Goal: Information Seeking & Learning: Find specific fact

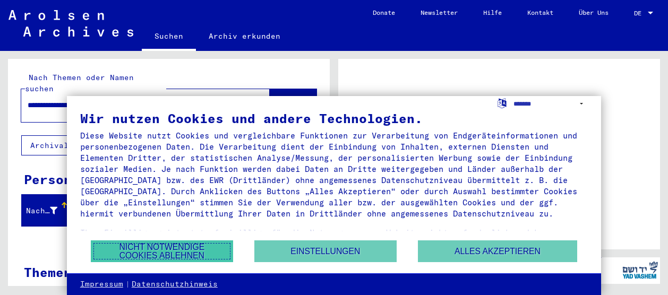
click at [215, 248] on button "Nicht notwendige Cookies ablehnen" at bounding box center [162, 252] width 142 height 22
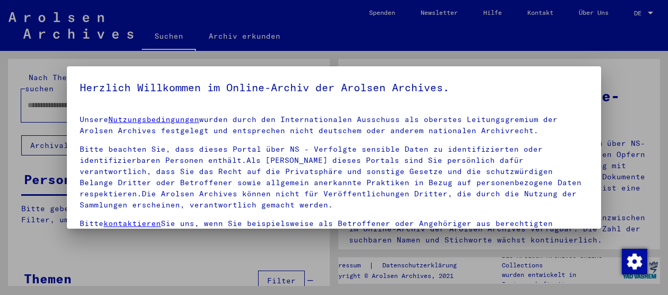
type input "**********"
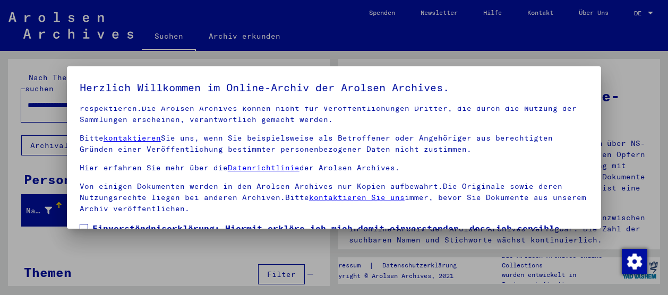
scroll to position [82, 0]
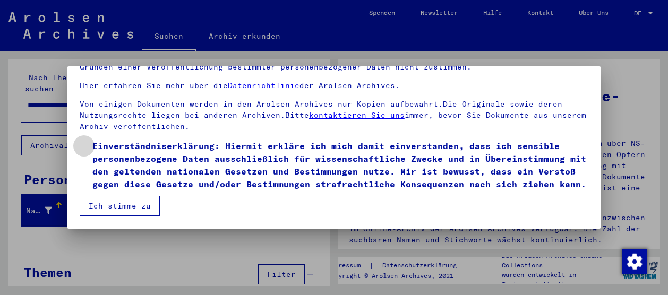
click at [87, 142] on span at bounding box center [84, 146] width 8 height 8
click at [109, 204] on button "Ich stimme zu" at bounding box center [120, 206] width 80 height 20
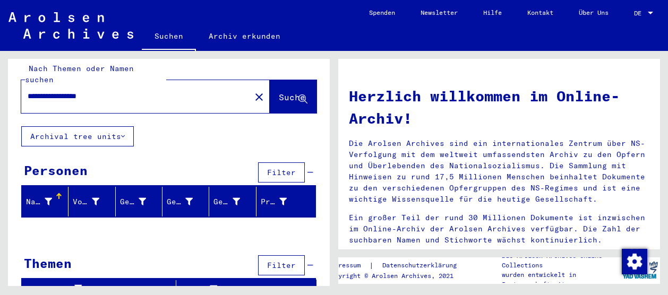
scroll to position [0, 0]
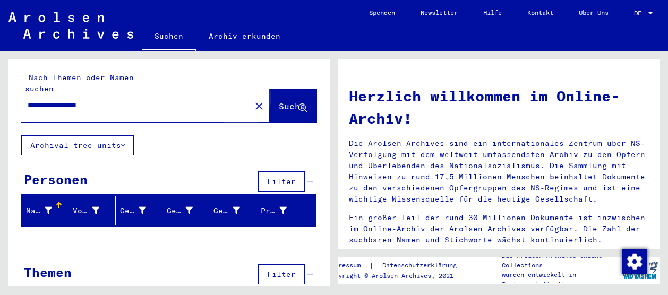
click at [279, 101] on span "Suche" at bounding box center [292, 106] width 27 height 11
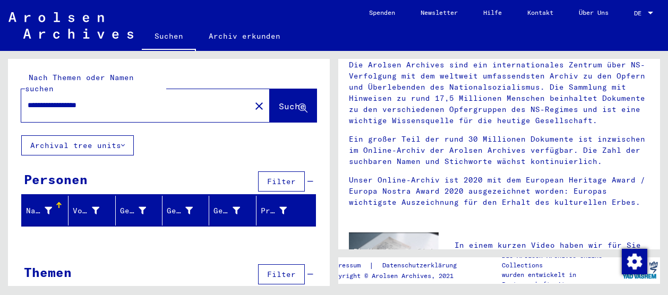
scroll to position [74, 0]
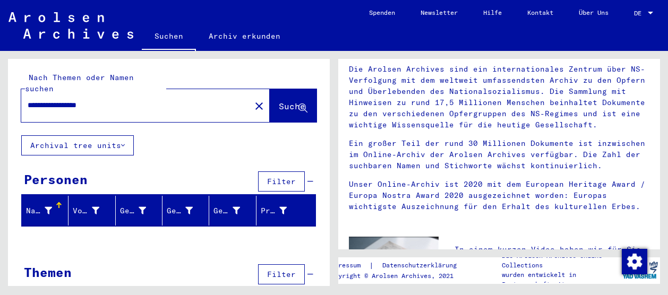
click at [286, 101] on span "Suche" at bounding box center [292, 106] width 27 height 11
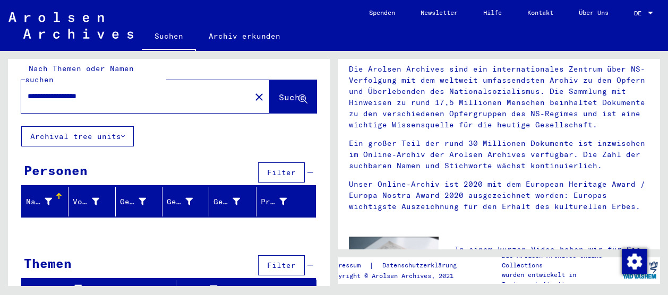
click at [117, 126] on button "Archival tree units" at bounding box center [77, 136] width 113 height 20
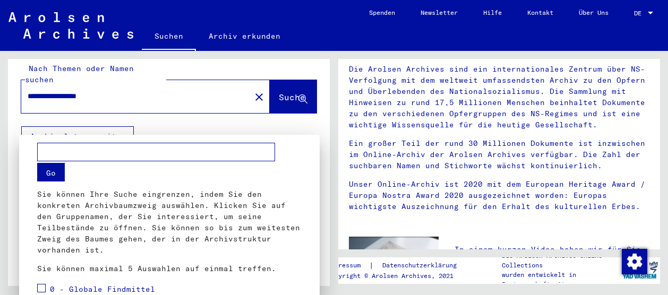
scroll to position [0, 0]
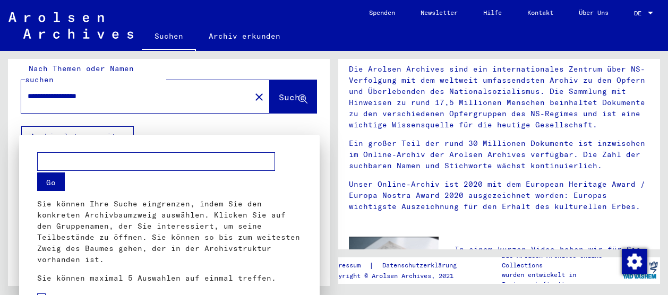
click at [194, 125] on div at bounding box center [334, 147] width 668 height 295
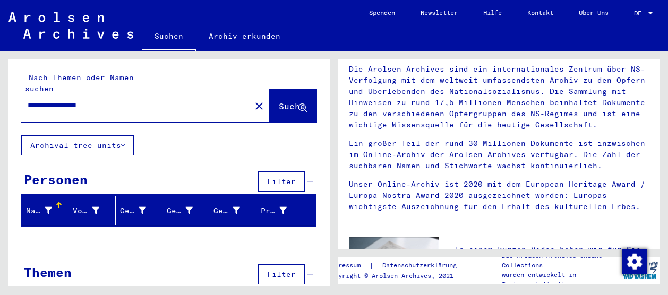
click at [329, 65] on div "**********" at bounding box center [169, 176] width 322 height 235
click at [275, 89] on button "Suche" at bounding box center [293, 105] width 47 height 33
click at [307, 178] on icon at bounding box center [310, 181] width 6 height 7
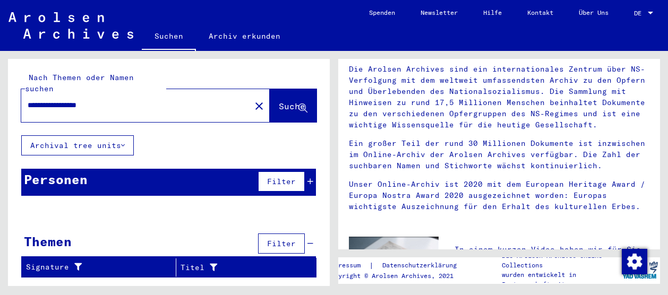
click at [314, 231] on div "Themen Filter" at bounding box center [168, 244] width 295 height 27
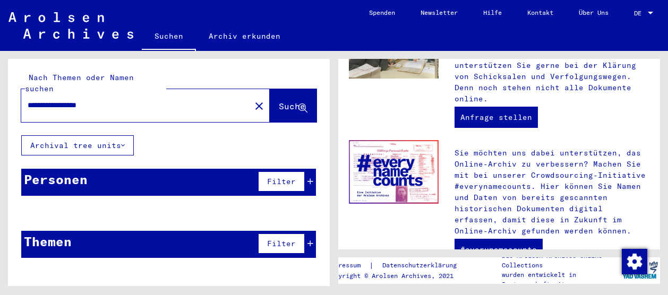
scroll to position [540, 0]
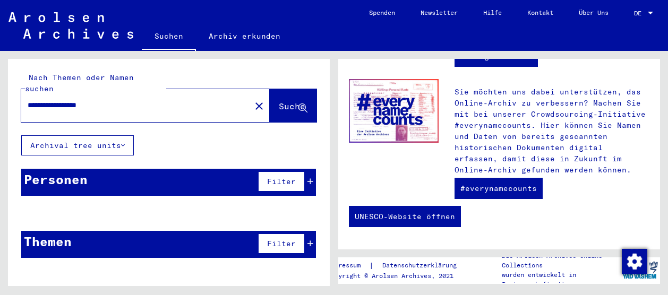
click at [290, 101] on span "Suche" at bounding box center [292, 106] width 27 height 11
click at [309, 89] on button "Suche" at bounding box center [293, 105] width 47 height 33
click at [253, 100] on mat-icon "close" at bounding box center [259, 106] width 13 height 13
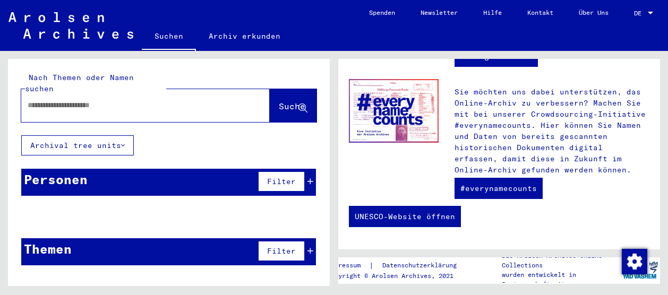
click at [175, 93] on div at bounding box center [129, 105] width 217 height 24
click at [139, 93] on div at bounding box center [129, 105] width 217 height 24
click at [97, 100] on input "text" at bounding box center [133, 105] width 210 height 11
click at [32, 100] on input "*********" at bounding box center [133, 105] width 210 height 11
click at [69, 100] on input "*********" at bounding box center [133, 105] width 210 height 11
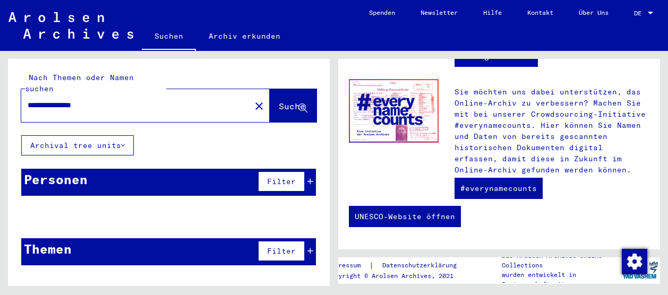
type input "**********"
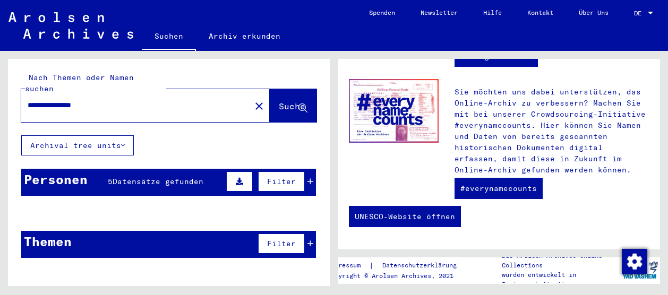
click at [150, 177] on span "Datensätze gefunden" at bounding box center [158, 182] width 91 height 10
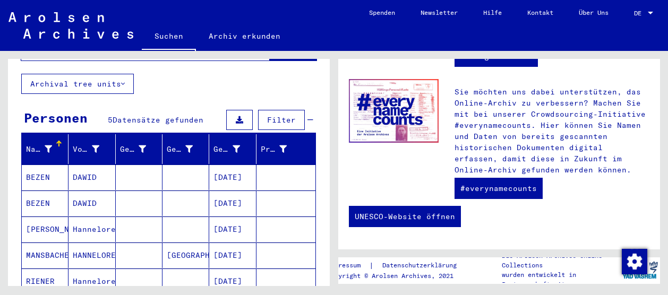
scroll to position [61, 0]
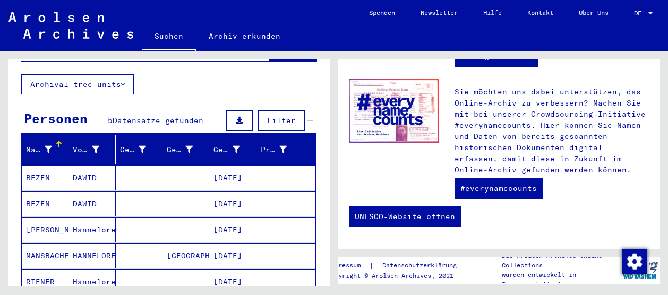
click at [188, 108] on div "Personen 5 Datensätze gefunden Filter" at bounding box center [168, 121] width 295 height 27
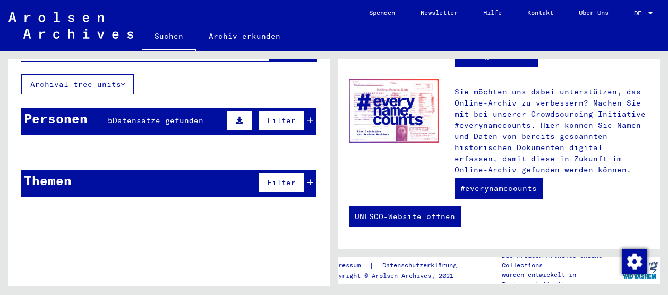
click at [169, 167] on mat-cell at bounding box center [185, 177] width 47 height 25
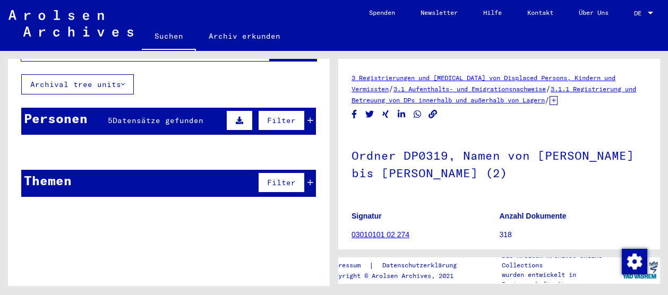
click at [148, 108] on div "Personen 5 Datensätze gefunden Filter" at bounding box center [168, 121] width 295 height 27
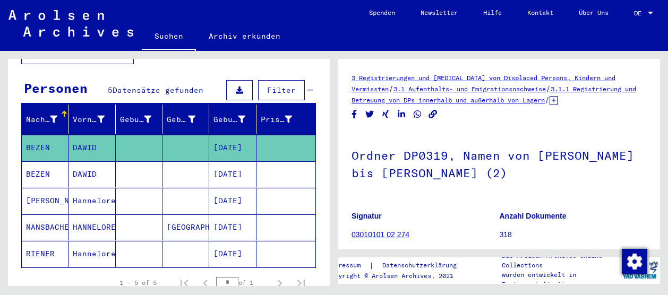
scroll to position [92, 0]
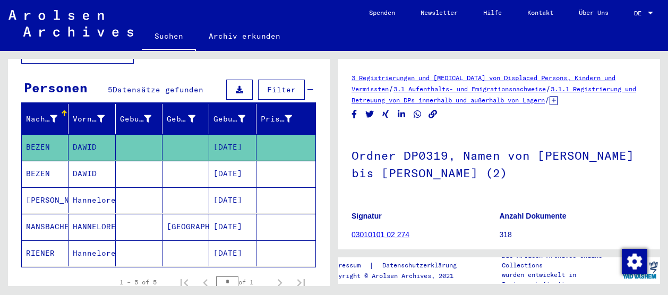
click at [83, 167] on mat-cell "DAWID" at bounding box center [92, 174] width 47 height 26
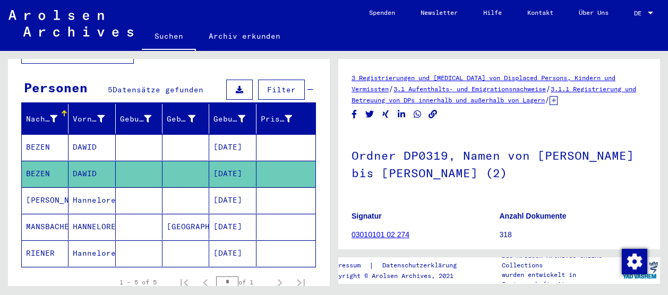
click at [83, 189] on mat-cell "Hannelore" at bounding box center [92, 200] width 47 height 26
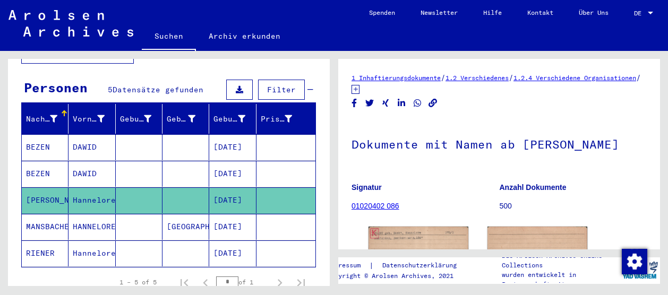
click at [83, 174] on mat-cell "DAWID" at bounding box center [92, 174] width 47 height 26
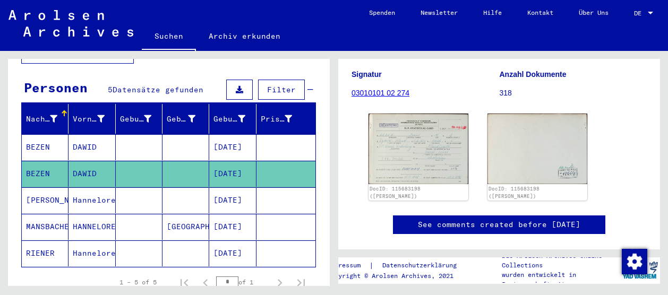
scroll to position [151, 0]
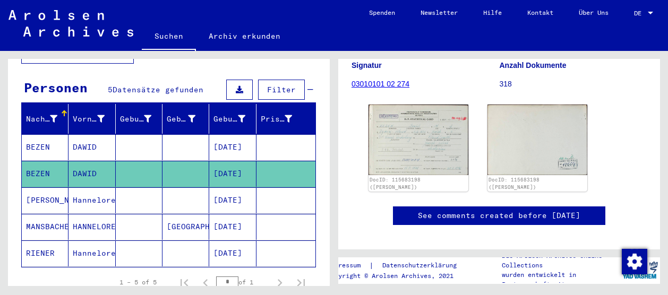
click at [85, 187] on mat-cell "Hannelore" at bounding box center [92, 200] width 47 height 26
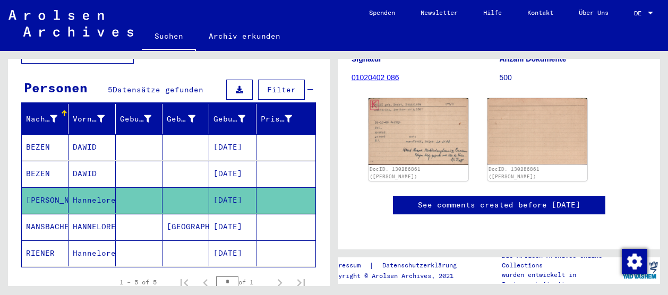
scroll to position [153, 0]
click at [398, 96] on img at bounding box center [418, 131] width 105 height 70
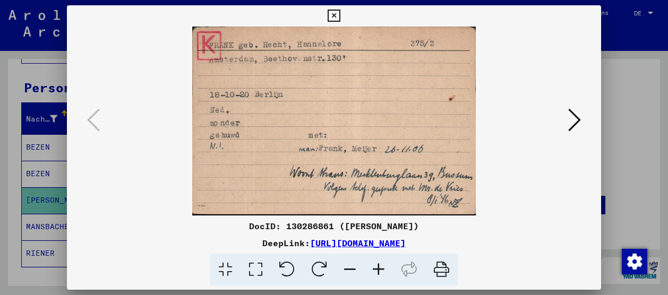
click at [615, 83] on div at bounding box center [334, 147] width 668 height 295
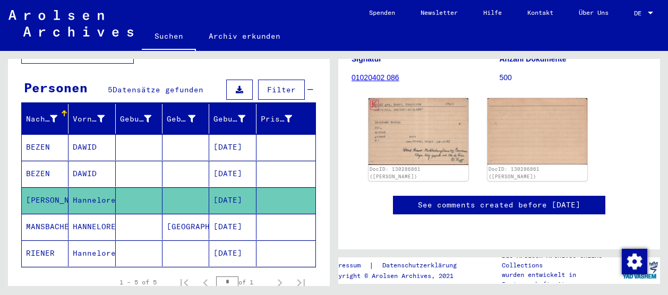
click at [54, 214] on mat-cell "MANSBACHER" at bounding box center [45, 227] width 47 height 26
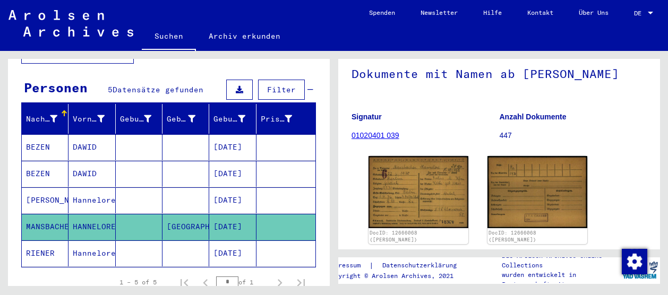
scroll to position [71, 0]
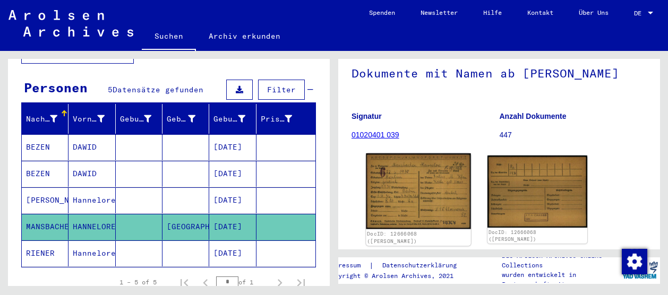
click at [415, 187] on img at bounding box center [418, 191] width 105 height 76
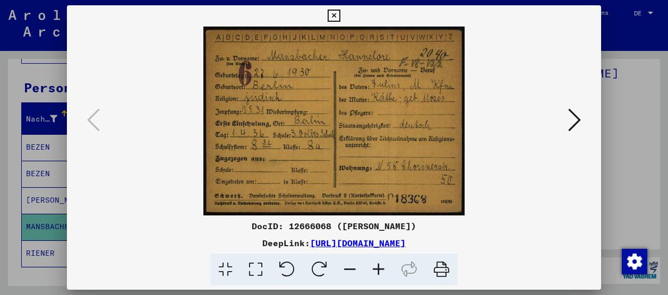
click at [615, 139] on div at bounding box center [334, 147] width 668 height 295
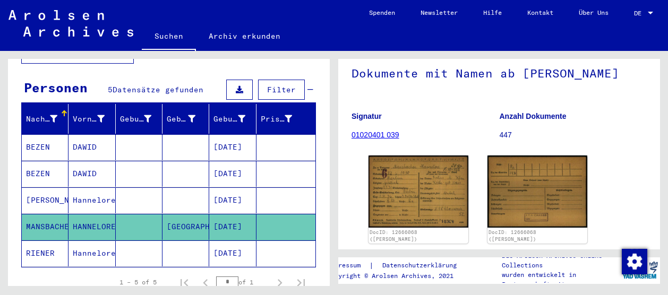
click at [82, 241] on mat-cell "Hannelore" at bounding box center [92, 254] width 47 height 26
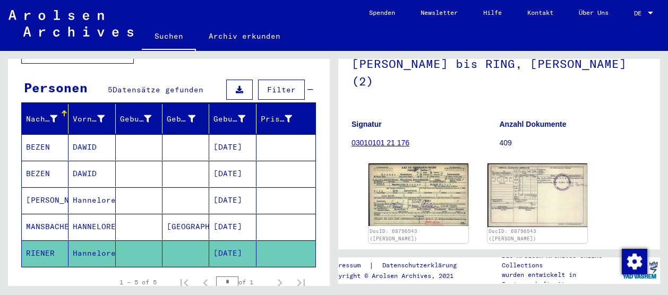
scroll to position [111, 0]
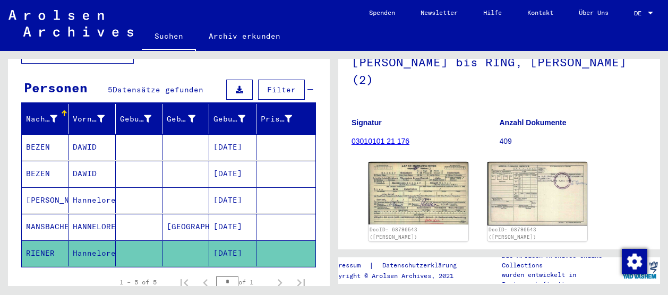
click at [410, 184] on img at bounding box center [419, 193] width 100 height 63
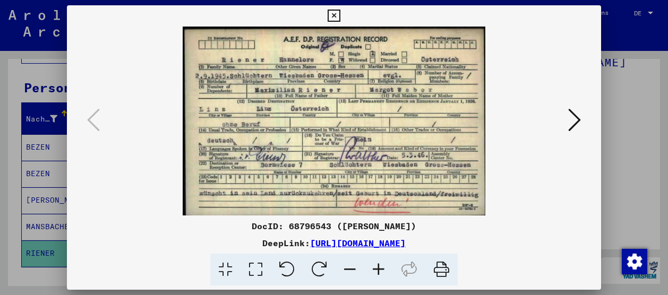
click at [610, 107] on div at bounding box center [334, 147] width 668 height 295
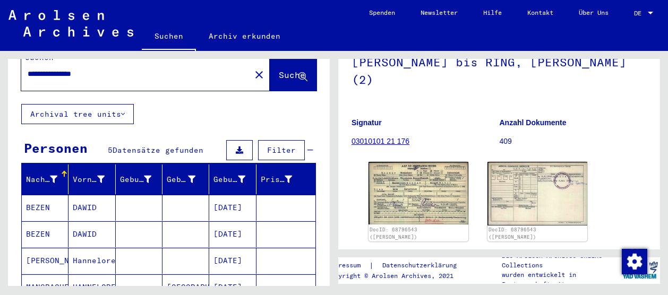
scroll to position [0, 0]
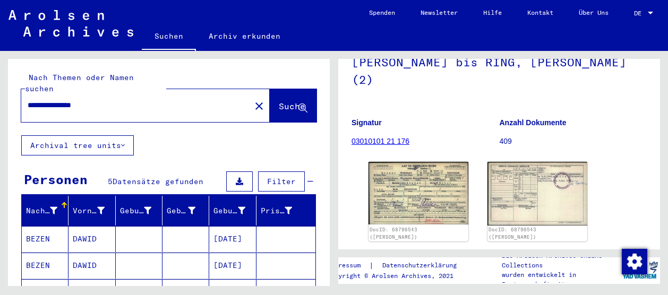
click at [249, 97] on button "close" at bounding box center [259, 105] width 21 height 21
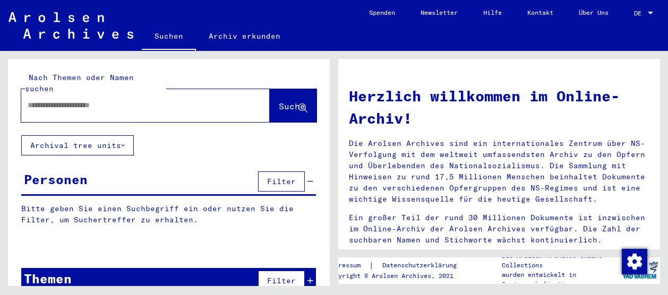
click at [202, 100] on input "text" at bounding box center [133, 105] width 210 height 11
type input "**********"
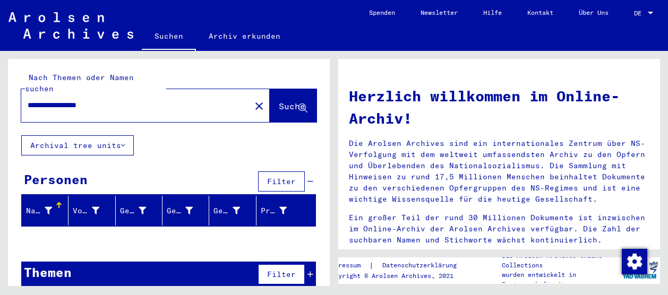
scroll to position [1, 0]
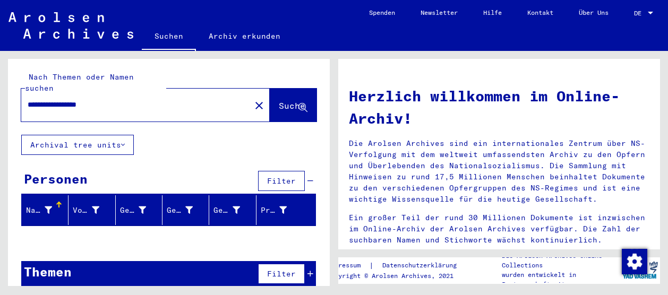
click at [51, 205] on div "Nachname" at bounding box center [40, 210] width 29 height 11
click at [101, 270] on div "Themen Filter" at bounding box center [168, 274] width 295 height 27
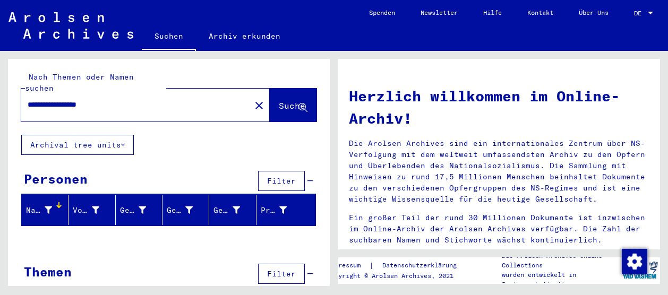
scroll to position [9, 0]
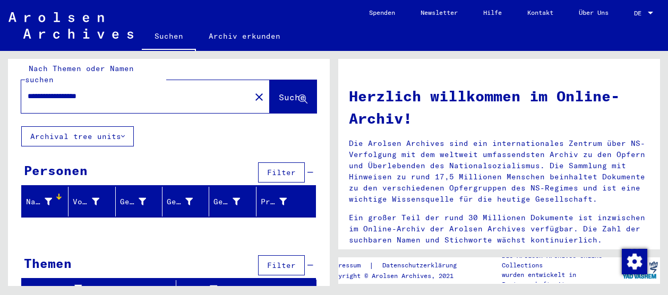
click at [304, 253] on div "Filter" at bounding box center [284, 265] width 58 height 25
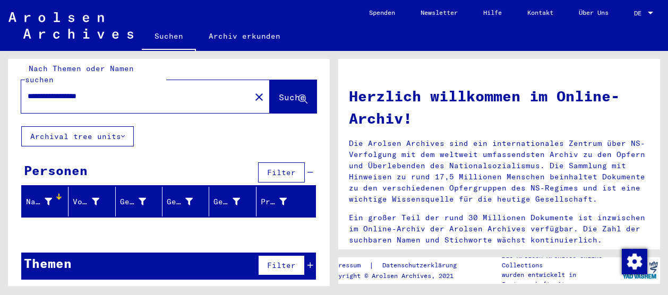
scroll to position [1, 0]
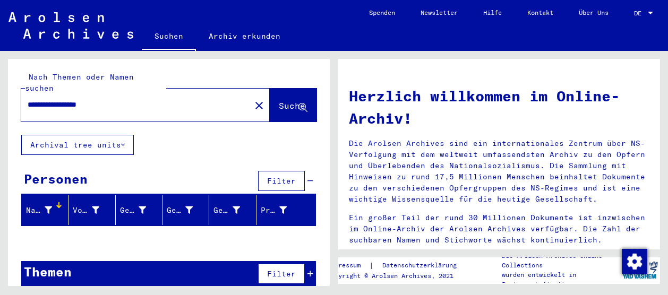
click at [253, 99] on mat-icon "close" at bounding box center [259, 105] width 13 height 13
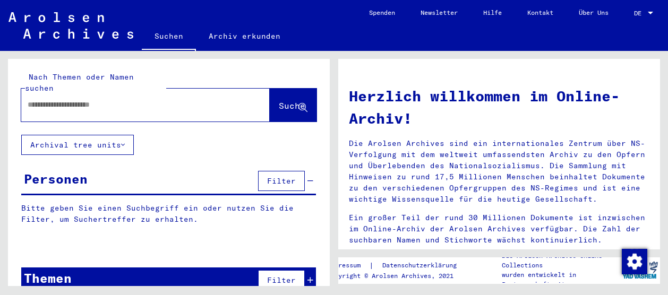
click at [158, 99] on input "text" at bounding box center [133, 104] width 210 height 11
click at [37, 99] on input "**********" at bounding box center [133, 104] width 210 height 11
type input "**********"
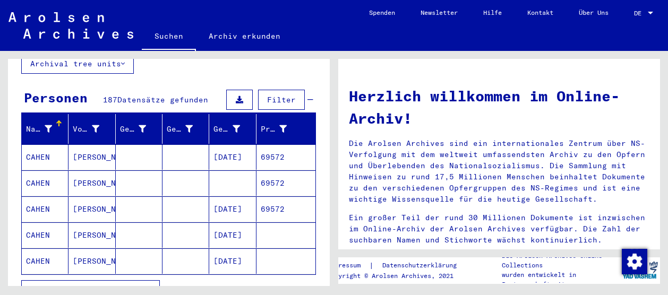
scroll to position [103, 0]
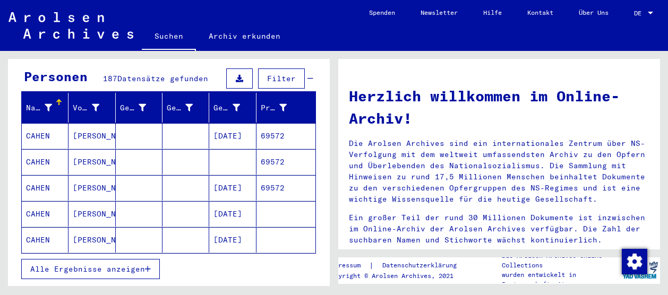
click at [44, 124] on mat-cell "CAHEN" at bounding box center [45, 135] width 47 height 25
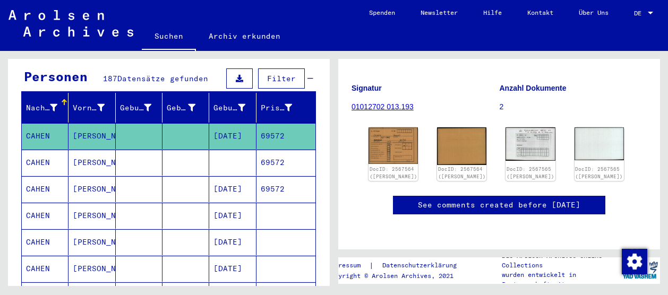
scroll to position [140, 0]
click at [390, 127] on img at bounding box center [393, 145] width 52 height 38
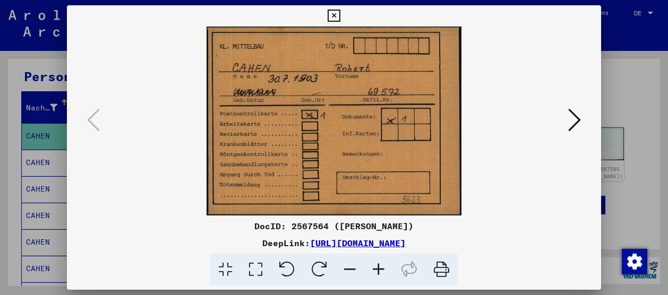
click at [631, 97] on div at bounding box center [334, 147] width 668 height 295
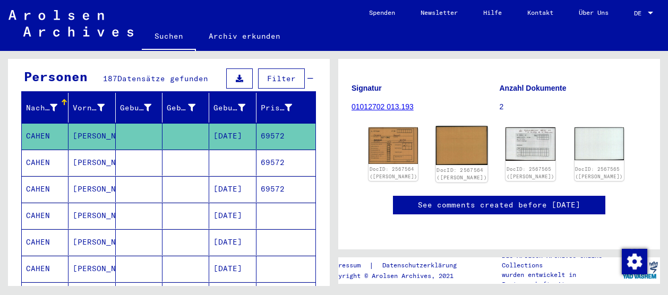
click at [449, 126] on img at bounding box center [462, 145] width 52 height 39
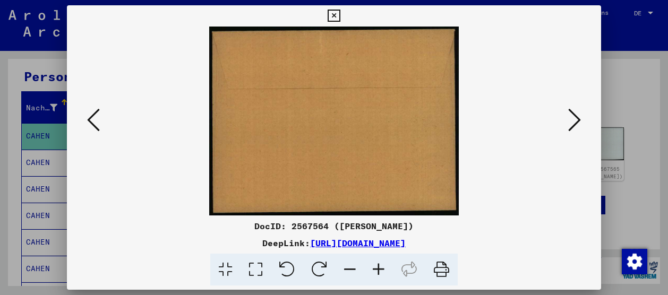
click at [649, 128] on div at bounding box center [334, 147] width 668 height 295
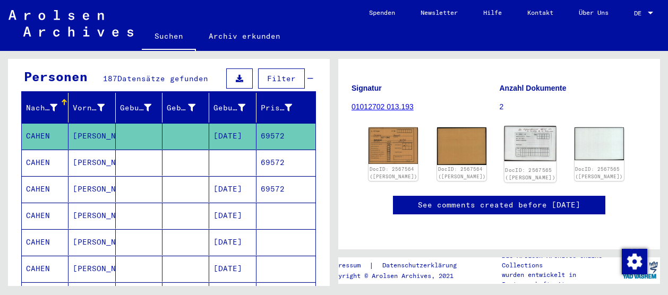
click at [504, 126] on img at bounding box center [530, 143] width 52 height 35
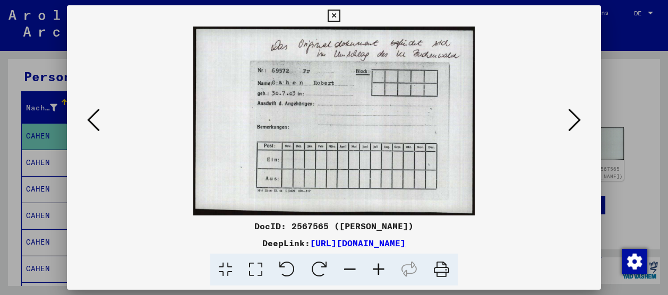
click at [615, 118] on div at bounding box center [334, 147] width 668 height 295
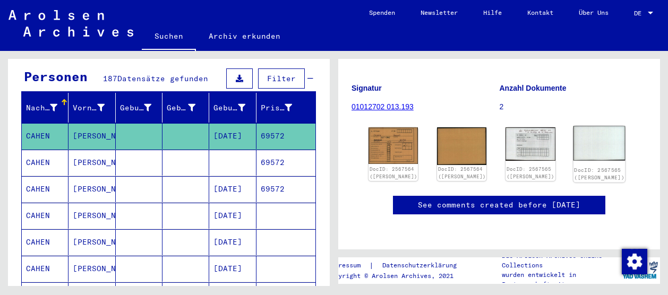
click at [573, 126] on img at bounding box center [599, 143] width 52 height 35
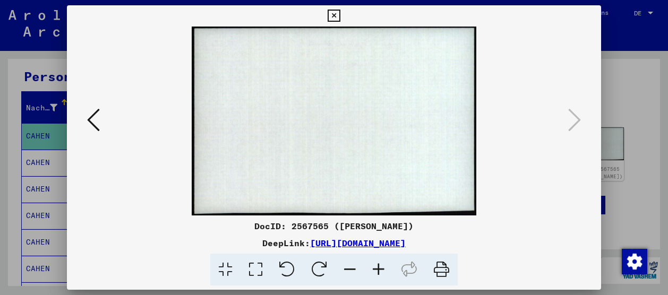
click at [633, 96] on div at bounding box center [334, 147] width 668 height 295
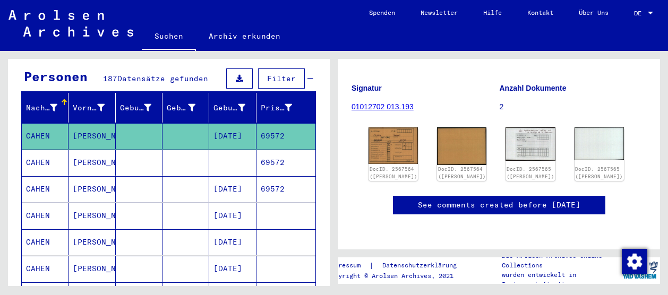
click at [46, 150] on mat-cell "CAHEN" at bounding box center [45, 163] width 47 height 26
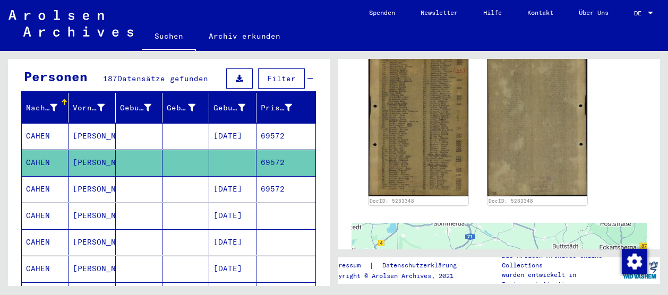
scroll to position [259, 0]
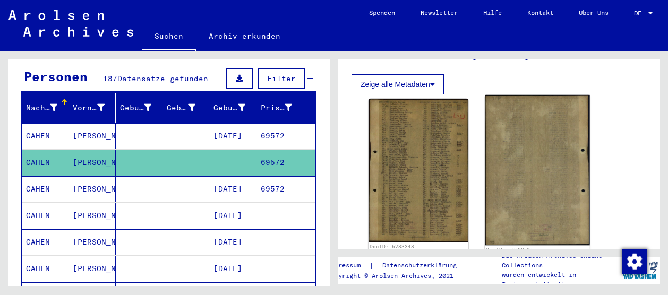
click at [508, 132] on img at bounding box center [537, 170] width 105 height 150
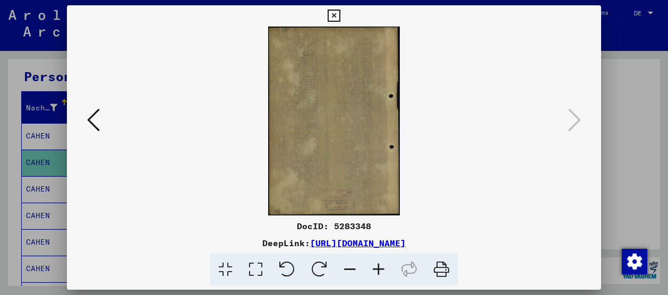
click at [150, 157] on div at bounding box center [334, 121] width 534 height 189
click at [91, 117] on icon at bounding box center [93, 119] width 13 height 25
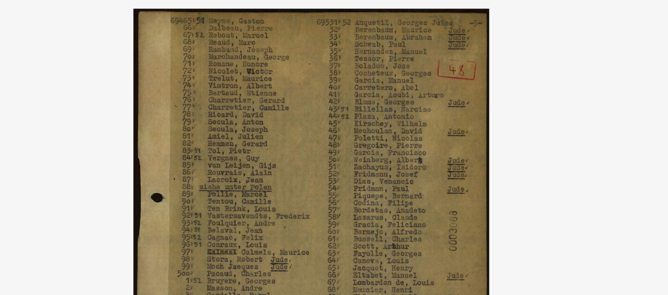
click at [421, 63] on img at bounding box center [334, 121] width 462 height 189
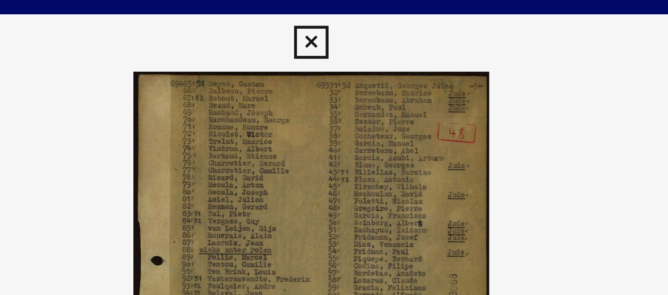
click at [337, 19] on icon at bounding box center [334, 16] width 12 height 13
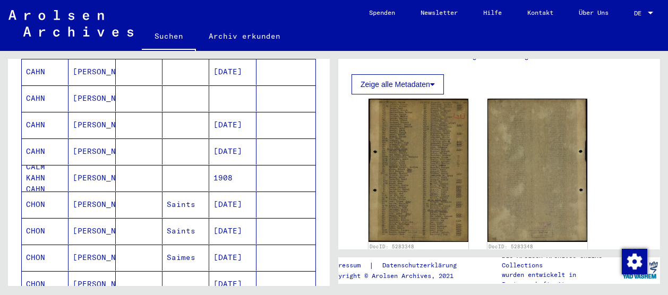
scroll to position [448, 0]
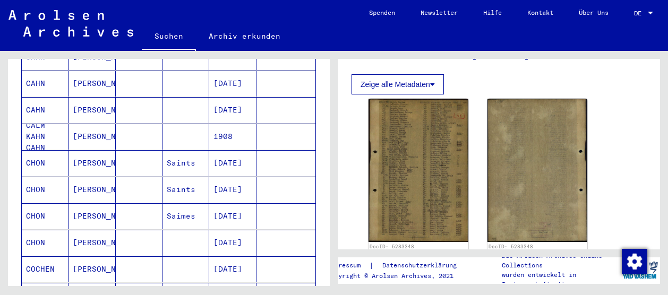
click at [98, 124] on mat-cell "[PERSON_NAME]" at bounding box center [92, 137] width 47 height 26
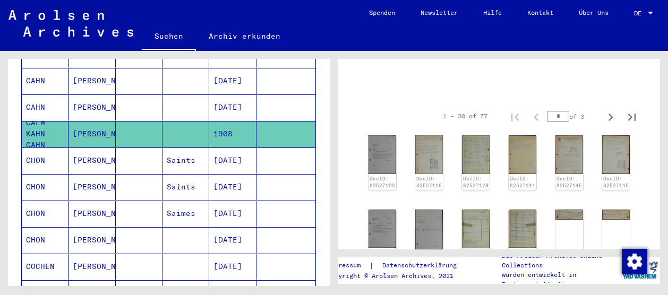
scroll to position [82, 0]
click at [380, 151] on img at bounding box center [382, 154] width 29 height 40
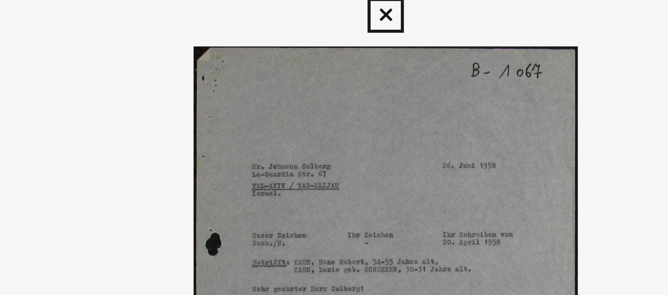
click at [336, 14] on icon at bounding box center [334, 16] width 12 height 13
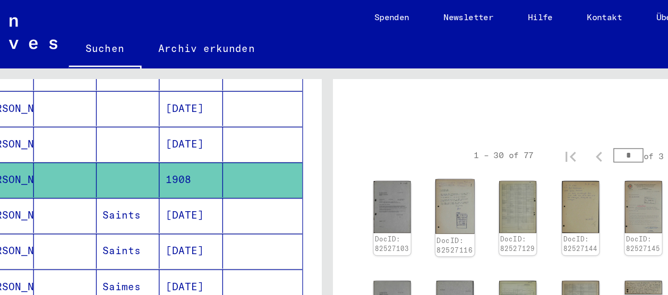
click at [419, 155] on img at bounding box center [429, 154] width 29 height 40
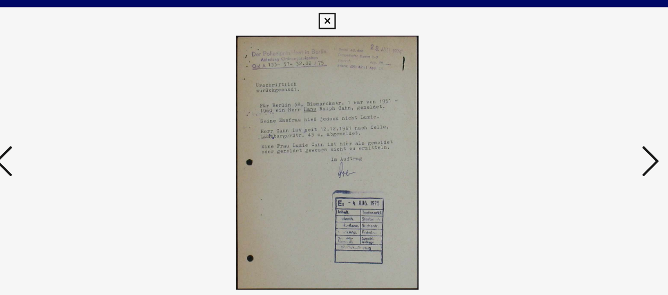
click at [376, 81] on img at bounding box center [334, 121] width 462 height 189
click at [577, 116] on icon at bounding box center [574, 119] width 13 height 25
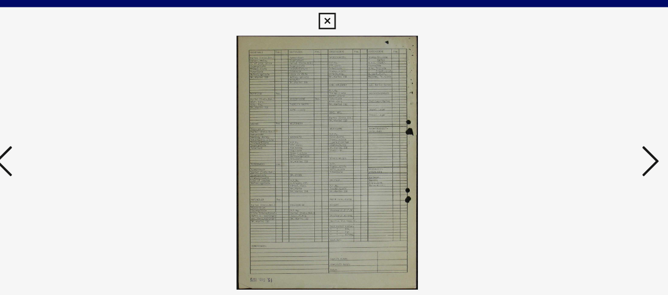
click at [577, 116] on icon at bounding box center [574, 119] width 13 height 25
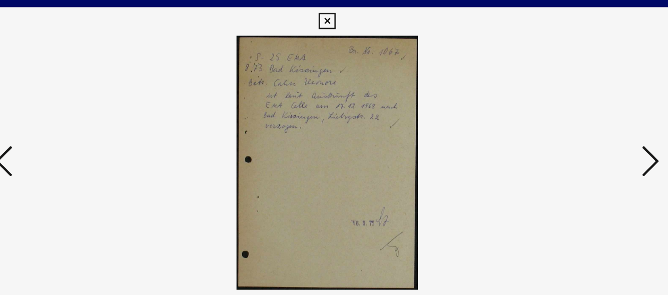
click at [577, 116] on icon at bounding box center [574, 119] width 13 height 25
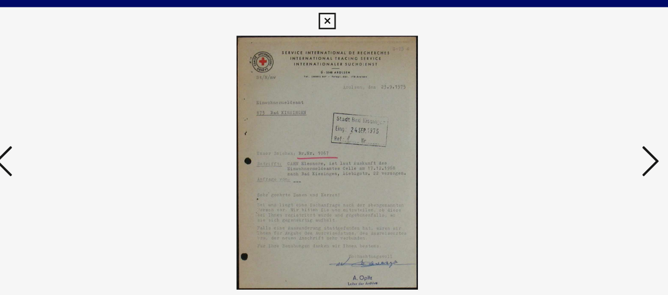
click at [577, 116] on icon at bounding box center [574, 119] width 13 height 25
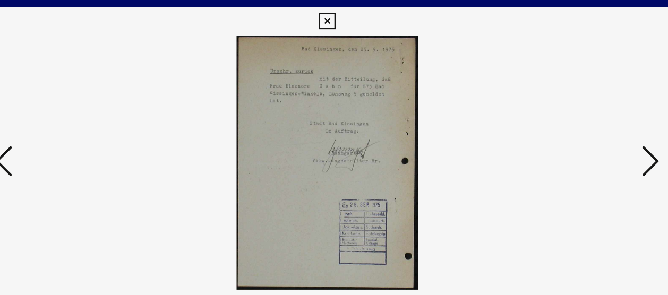
click at [577, 116] on icon at bounding box center [574, 119] width 13 height 25
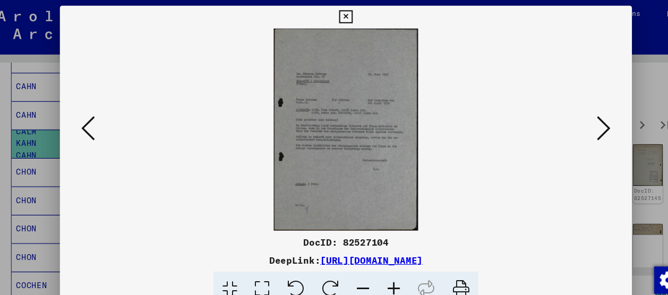
click at [575, 110] on icon at bounding box center [574, 119] width 13 height 25
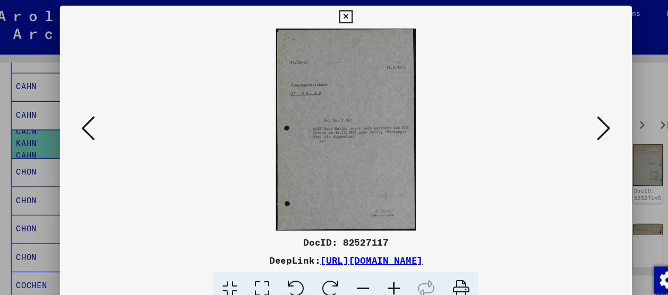
click at [575, 110] on icon at bounding box center [574, 119] width 13 height 25
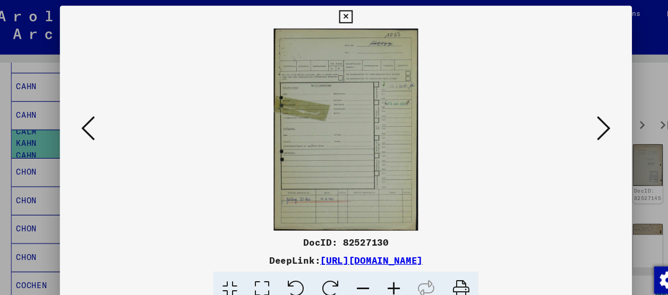
click at [575, 110] on icon at bounding box center [574, 119] width 13 height 25
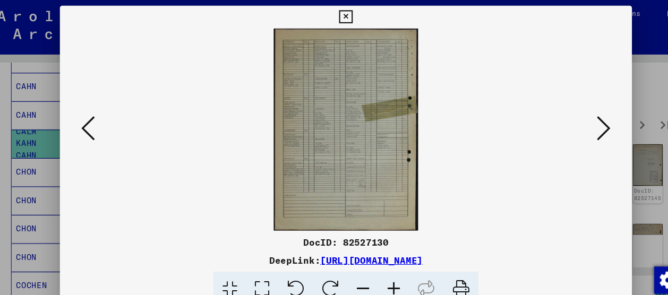
click at [575, 110] on icon at bounding box center [574, 119] width 13 height 25
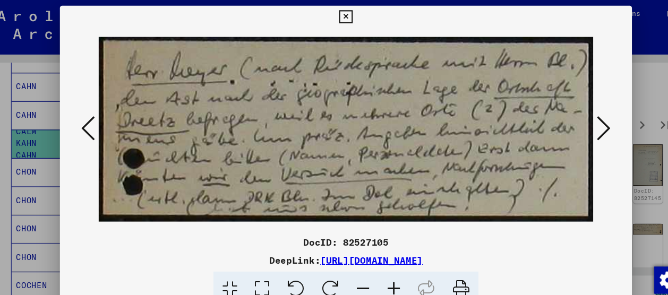
click at [575, 110] on icon at bounding box center [574, 119] width 13 height 25
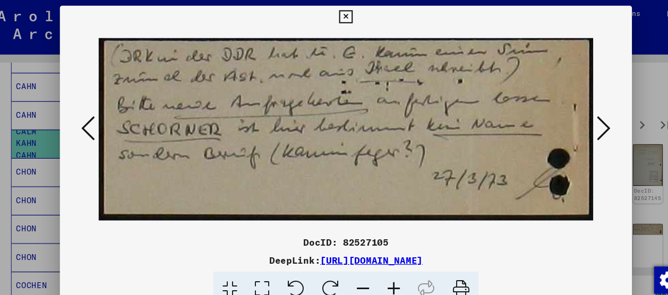
click at [575, 110] on icon at bounding box center [574, 119] width 13 height 25
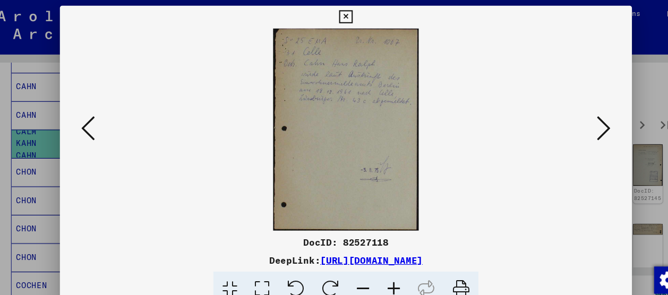
click at [575, 110] on icon at bounding box center [574, 119] width 13 height 25
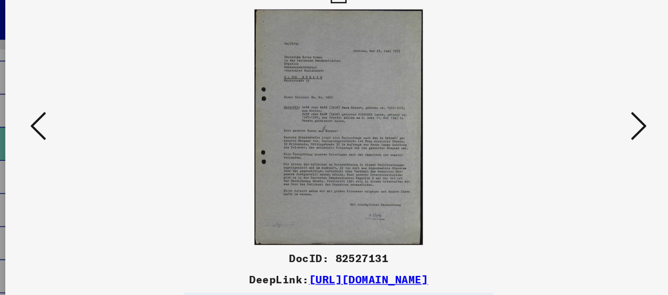
click at [576, 125] on icon at bounding box center [574, 119] width 13 height 25
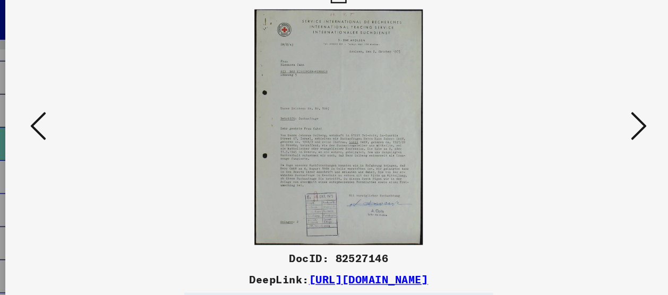
click at [573, 120] on icon at bounding box center [574, 119] width 13 height 25
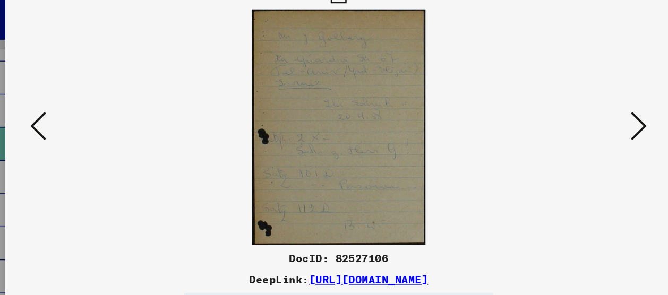
click at [573, 120] on icon at bounding box center [574, 119] width 13 height 25
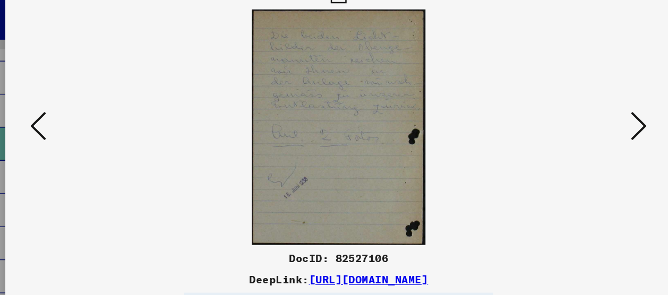
click at [573, 120] on icon at bounding box center [574, 119] width 13 height 25
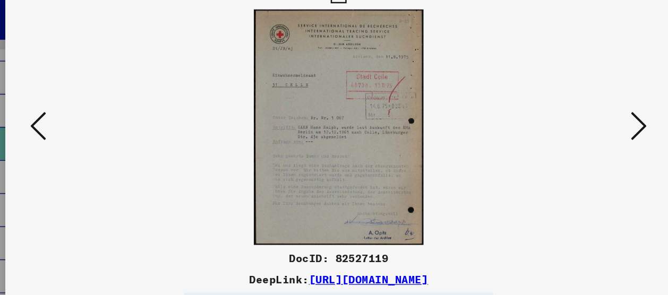
click at [573, 120] on icon at bounding box center [574, 119] width 13 height 25
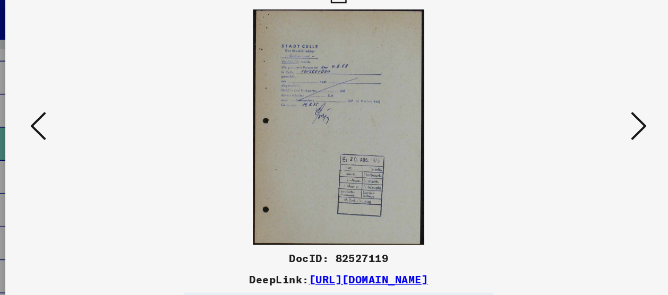
click at [573, 120] on icon at bounding box center [574, 119] width 13 height 25
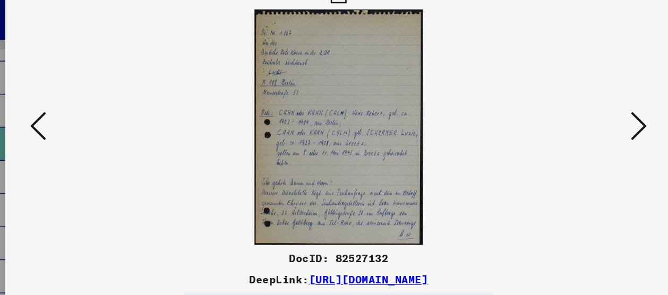
click at [573, 120] on icon at bounding box center [574, 119] width 13 height 25
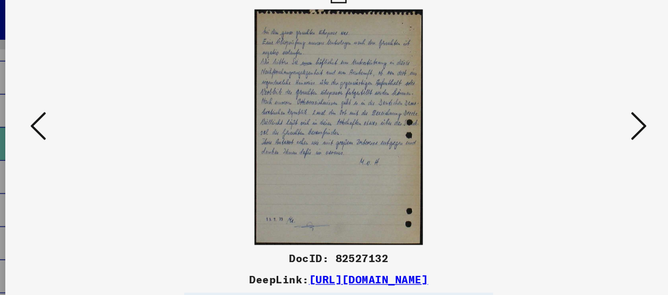
click at [91, 115] on icon at bounding box center [93, 119] width 13 height 25
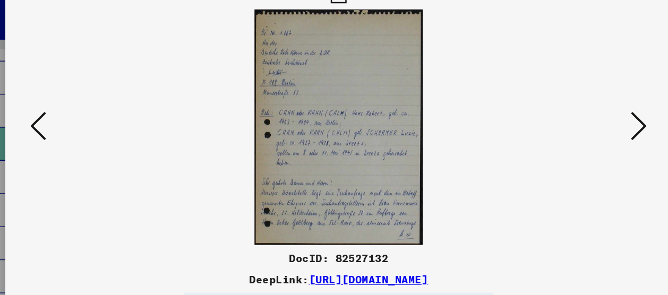
click at [573, 114] on icon at bounding box center [574, 119] width 13 height 25
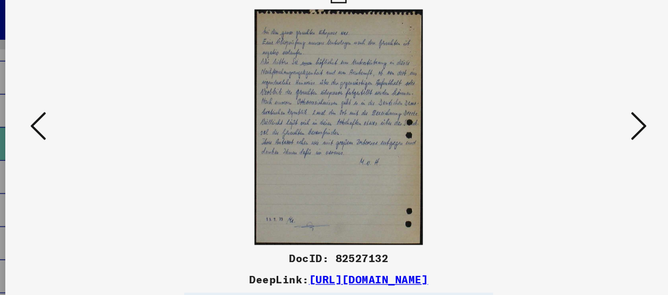
click at [573, 114] on icon at bounding box center [574, 119] width 13 height 25
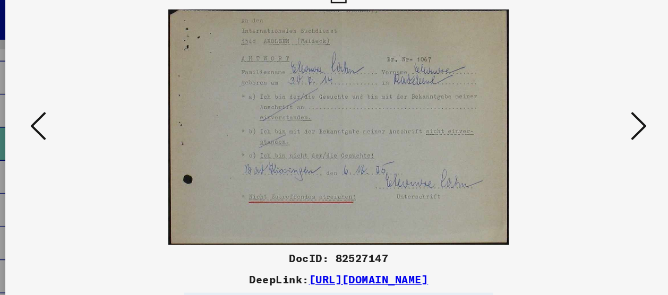
click at [573, 114] on icon at bounding box center [574, 119] width 13 height 25
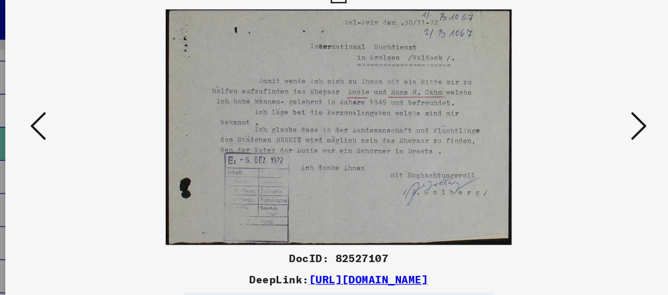
click at [573, 114] on icon at bounding box center [574, 119] width 13 height 25
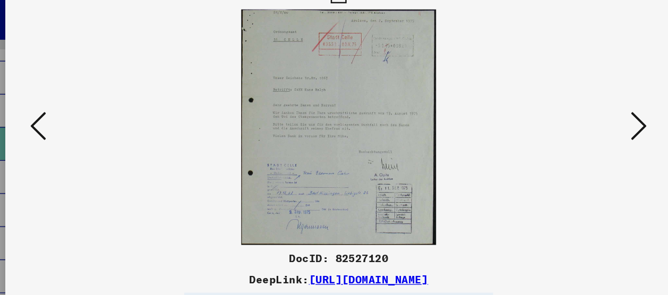
click at [573, 114] on icon at bounding box center [574, 119] width 13 height 25
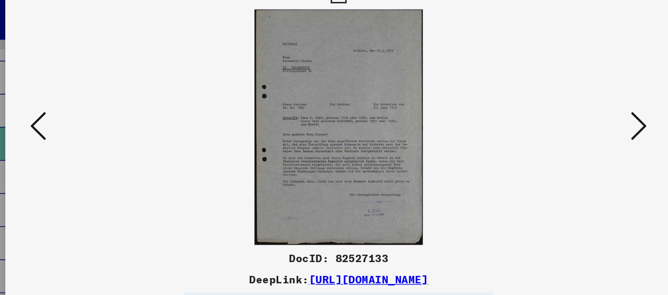
click at [573, 114] on icon at bounding box center [574, 119] width 13 height 25
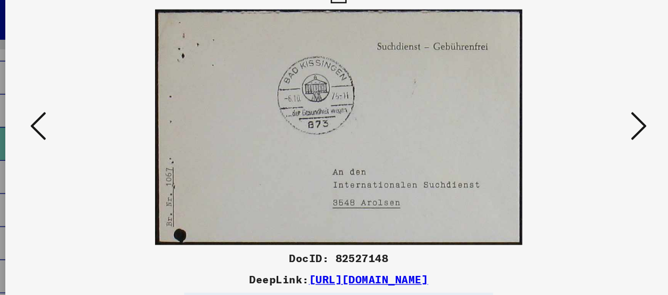
click at [573, 114] on icon at bounding box center [574, 119] width 13 height 25
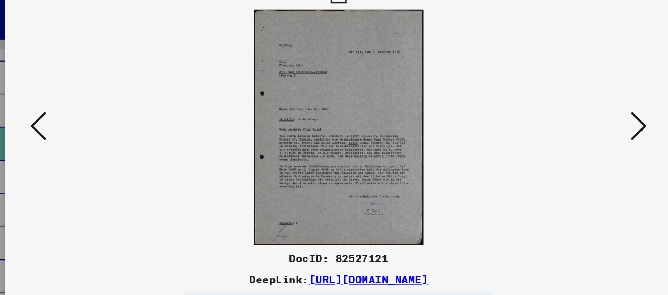
click at [573, 114] on icon at bounding box center [574, 119] width 13 height 25
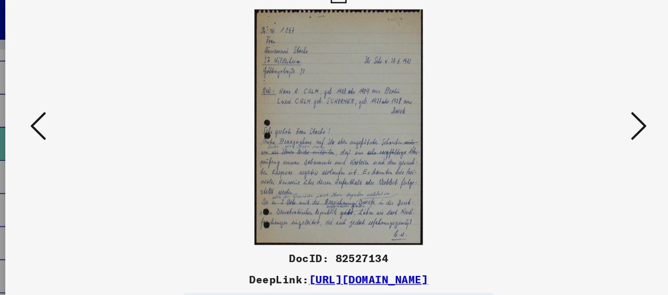
click at [573, 114] on icon at bounding box center [574, 119] width 13 height 25
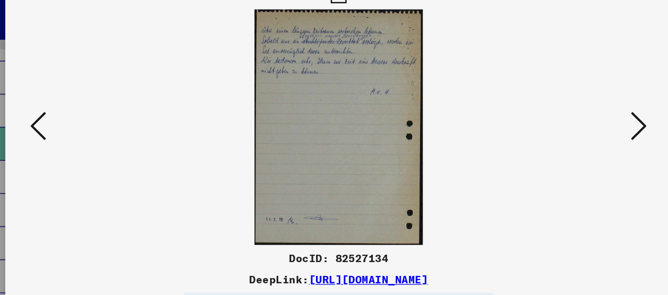
click at [573, 114] on icon at bounding box center [574, 119] width 13 height 25
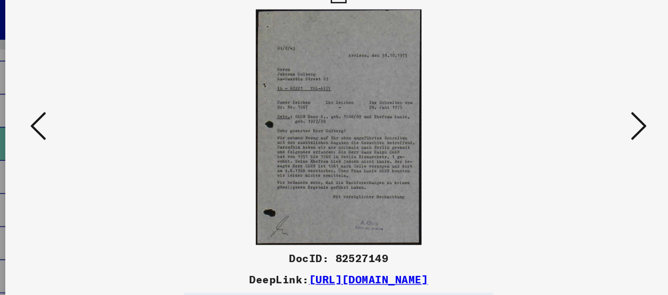
click at [573, 114] on icon at bounding box center [574, 119] width 13 height 25
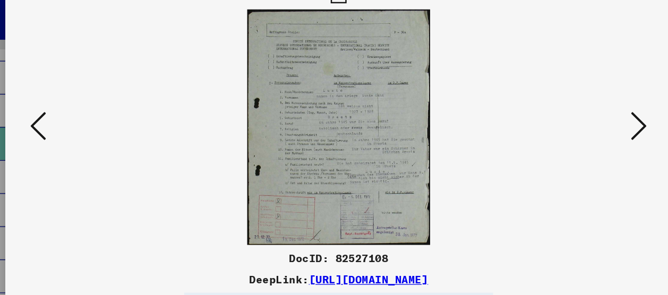
click at [567, 121] on button at bounding box center [574, 121] width 19 height 30
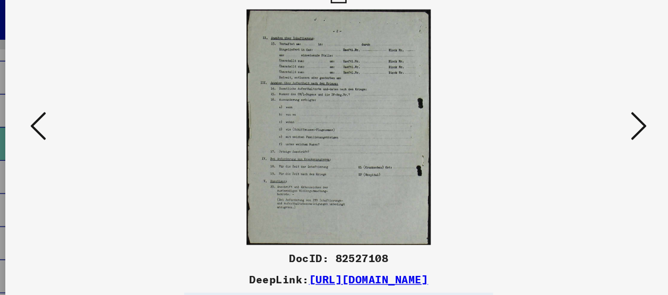
click at [572, 121] on icon at bounding box center [574, 119] width 13 height 25
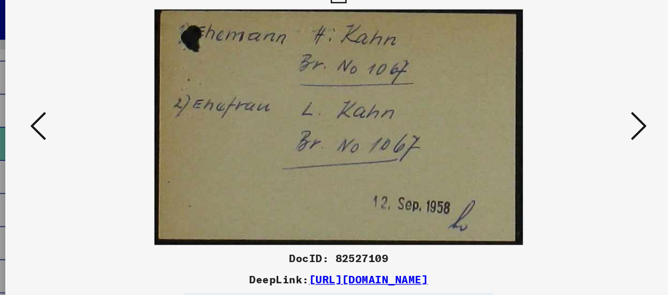
click at [572, 121] on icon at bounding box center [574, 119] width 13 height 25
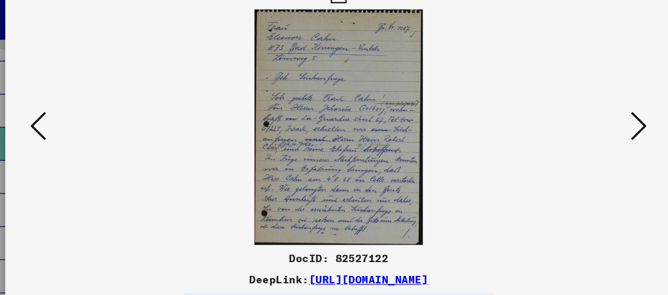
click at [572, 121] on icon at bounding box center [574, 119] width 13 height 25
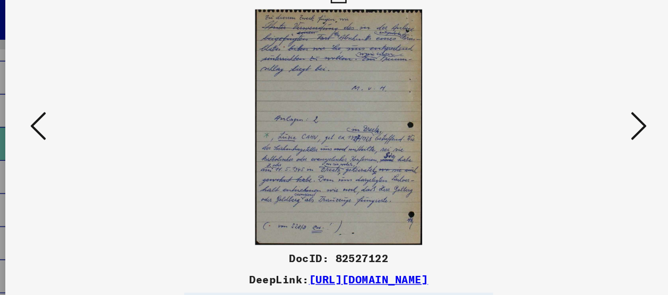
click at [572, 121] on icon at bounding box center [574, 119] width 13 height 25
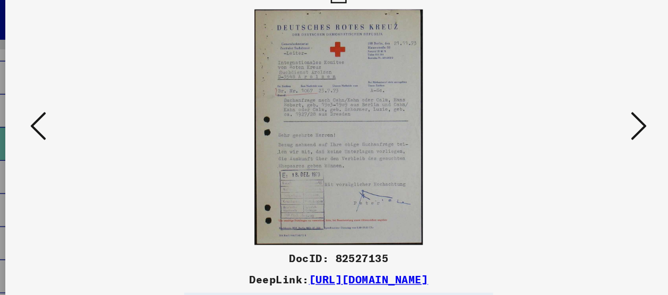
click at [572, 121] on icon at bounding box center [574, 119] width 13 height 25
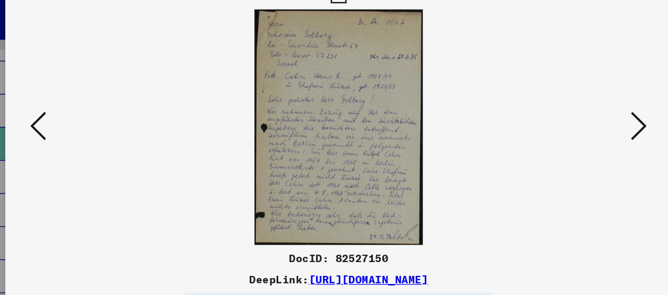
click at [572, 121] on icon at bounding box center [574, 119] width 13 height 25
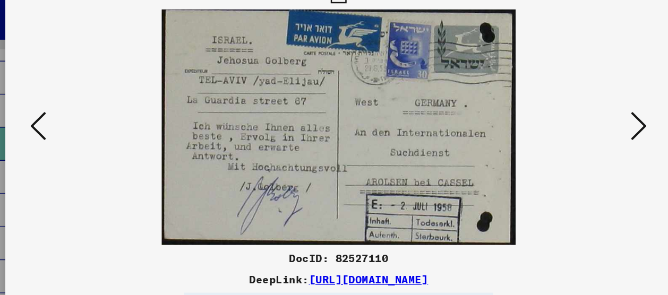
click at [572, 121] on icon at bounding box center [574, 119] width 13 height 25
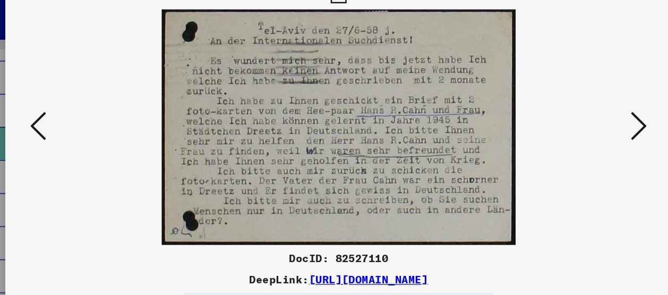
click at [572, 121] on icon at bounding box center [574, 119] width 13 height 25
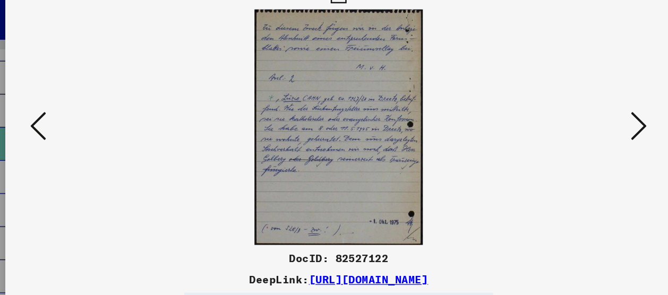
click at [572, 121] on icon at bounding box center [574, 119] width 13 height 25
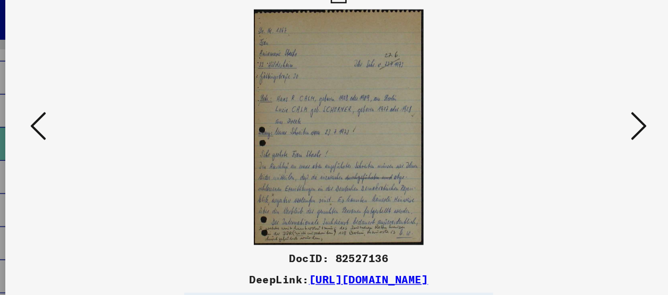
click at [572, 121] on icon at bounding box center [574, 119] width 13 height 25
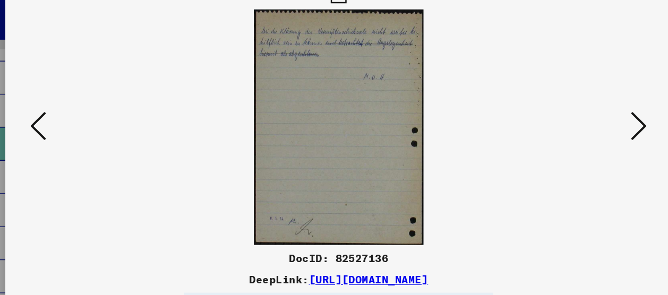
click at [572, 121] on icon at bounding box center [574, 119] width 13 height 25
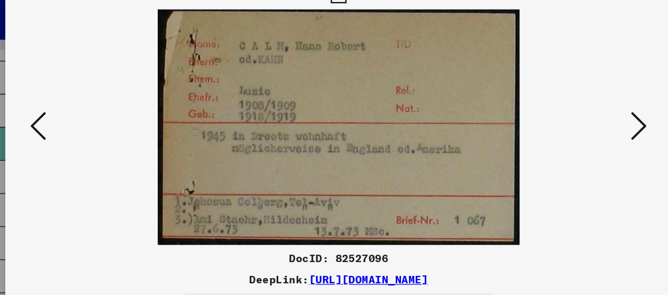
click at [572, 121] on icon at bounding box center [574, 119] width 13 height 25
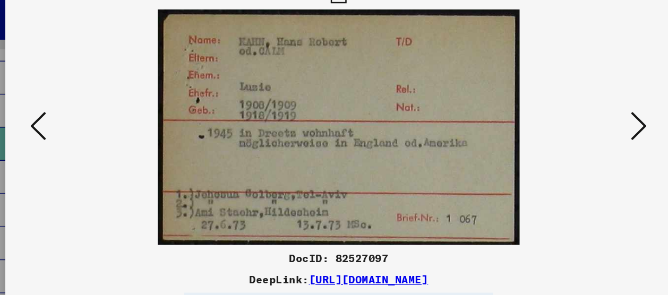
click at [572, 121] on icon at bounding box center [574, 119] width 13 height 25
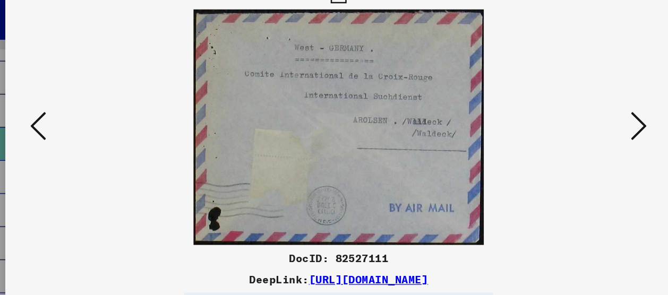
click at [572, 121] on icon at bounding box center [574, 119] width 13 height 25
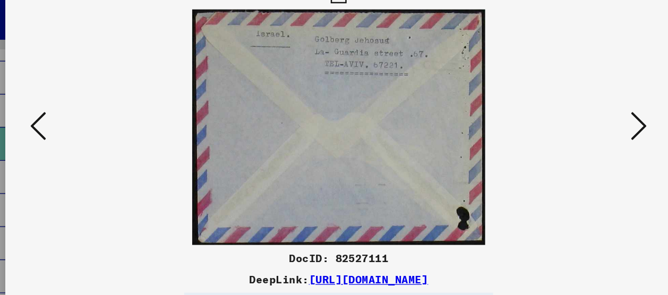
click at [572, 121] on icon at bounding box center [574, 119] width 13 height 25
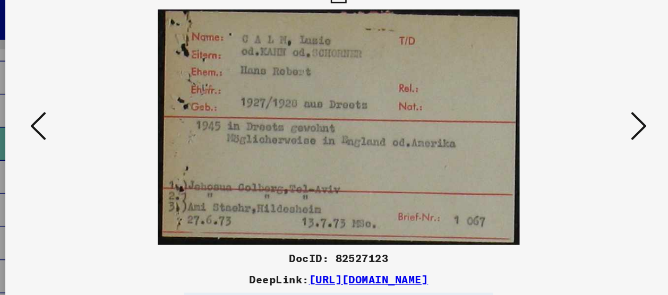
click at [572, 121] on icon at bounding box center [574, 119] width 13 height 25
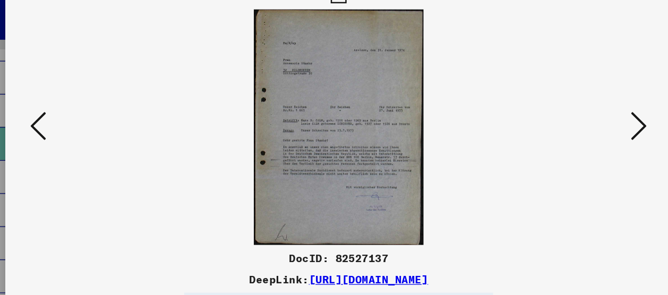
click at [572, 121] on icon at bounding box center [574, 119] width 13 height 25
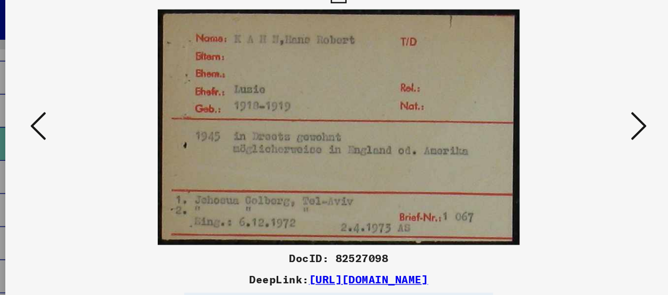
click at [572, 121] on icon at bounding box center [574, 119] width 13 height 25
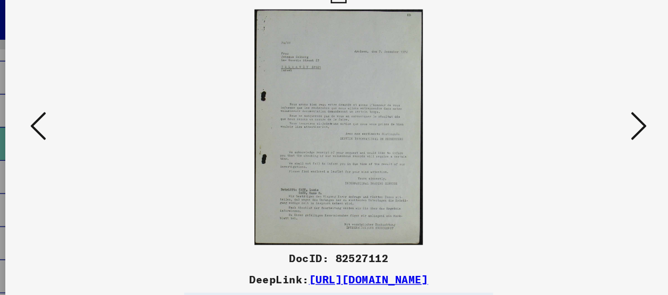
click at [572, 121] on icon at bounding box center [574, 119] width 13 height 25
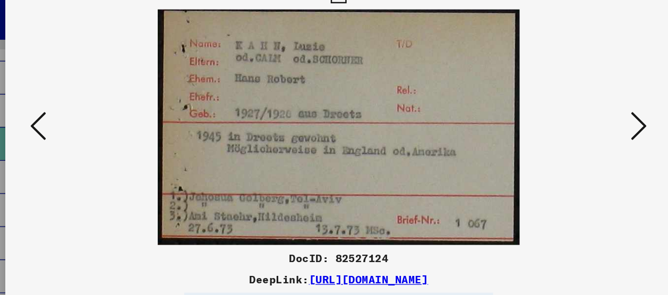
click at [572, 121] on icon at bounding box center [574, 119] width 13 height 25
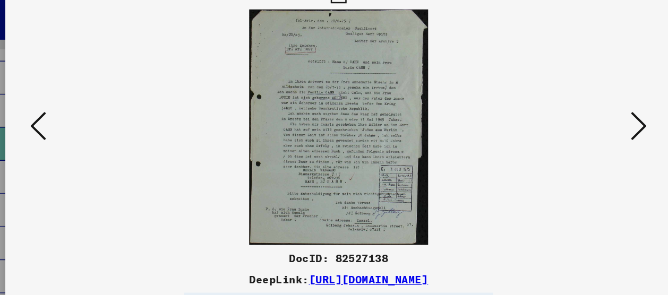
click at [572, 121] on icon at bounding box center [574, 119] width 13 height 25
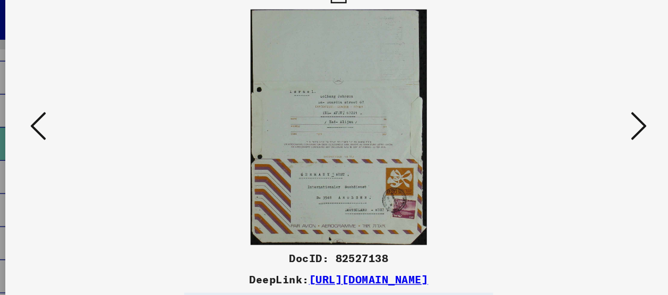
click at [572, 121] on icon at bounding box center [574, 119] width 13 height 25
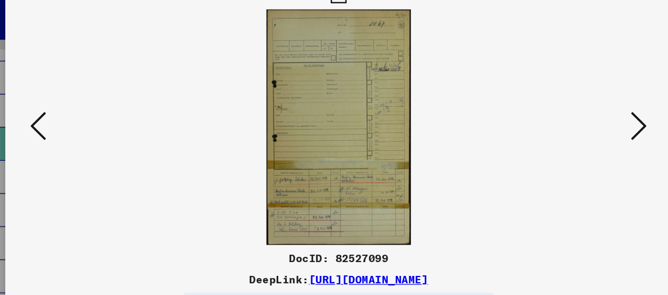
click at [87, 119] on icon at bounding box center [93, 119] width 13 height 25
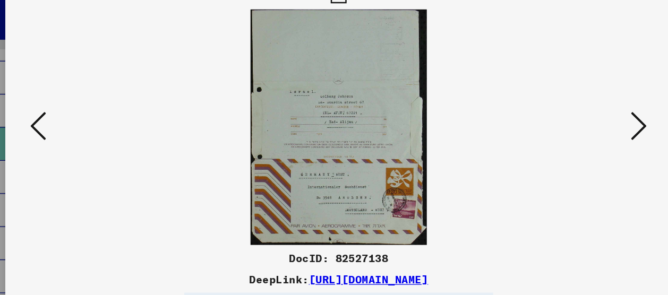
click at [578, 119] on icon at bounding box center [574, 119] width 13 height 25
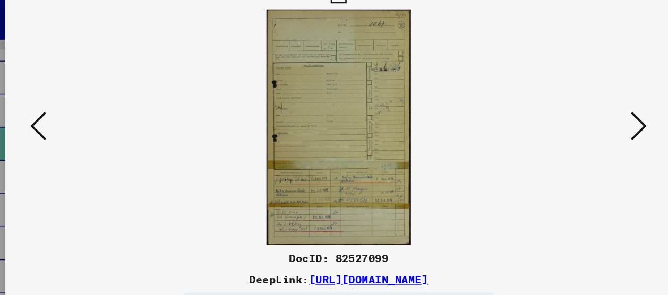
click at [578, 119] on icon at bounding box center [574, 119] width 13 height 25
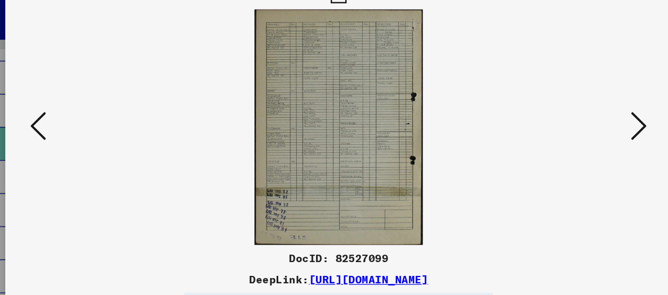
click at [578, 119] on icon at bounding box center [574, 119] width 13 height 25
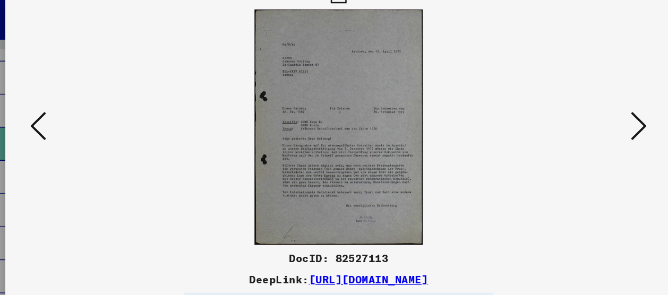
click at [578, 119] on icon at bounding box center [574, 119] width 13 height 25
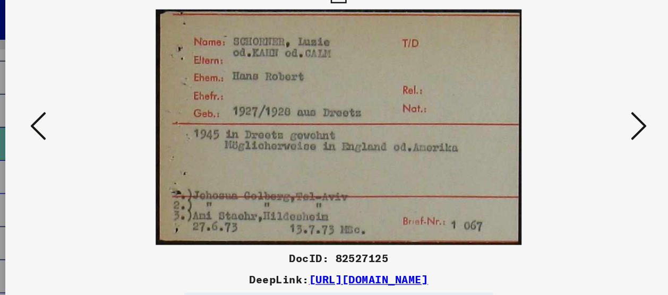
click at [578, 119] on icon at bounding box center [574, 119] width 13 height 25
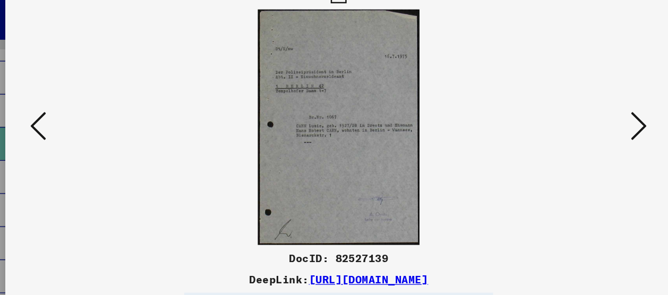
click at [578, 119] on icon at bounding box center [574, 119] width 13 height 25
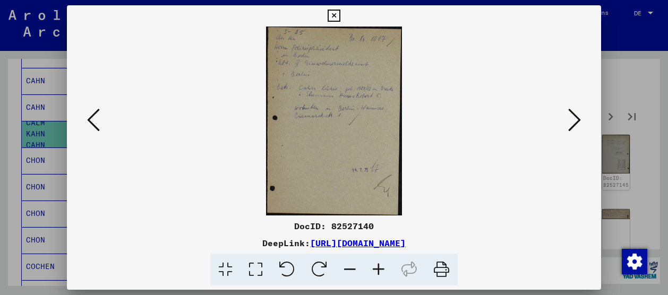
click at [331, 17] on icon at bounding box center [334, 16] width 12 height 13
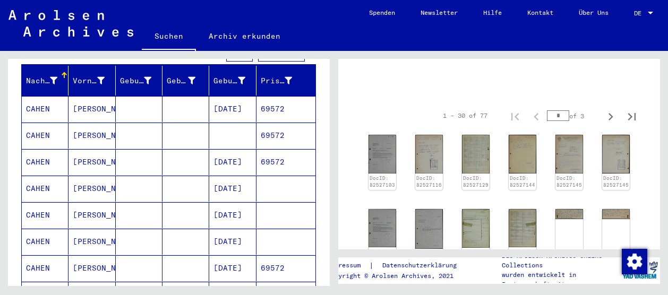
scroll to position [85, 0]
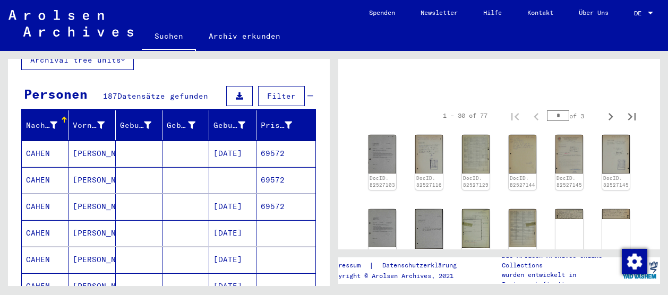
click at [60, 110] on mat-header-cell "Nachname" at bounding box center [45, 125] width 47 height 30
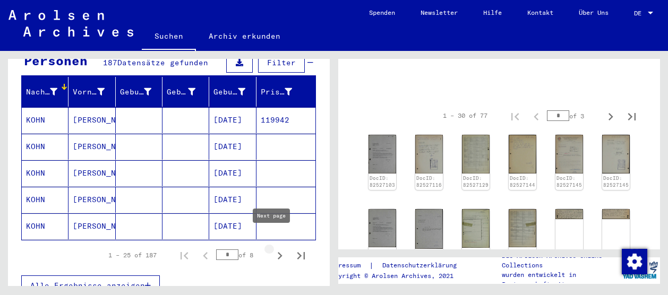
click at [272, 249] on icon "Next page" at bounding box center [279, 256] width 15 height 15
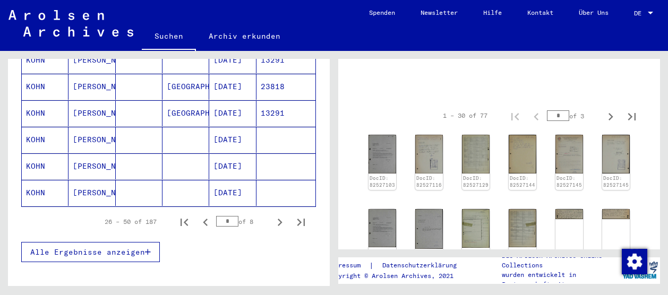
scroll to position [690, 0]
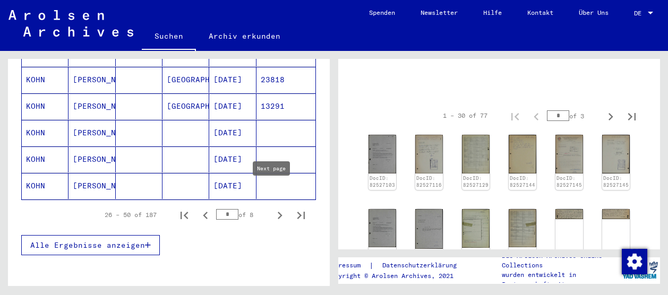
click at [272, 208] on icon "Next page" at bounding box center [279, 215] width 15 height 15
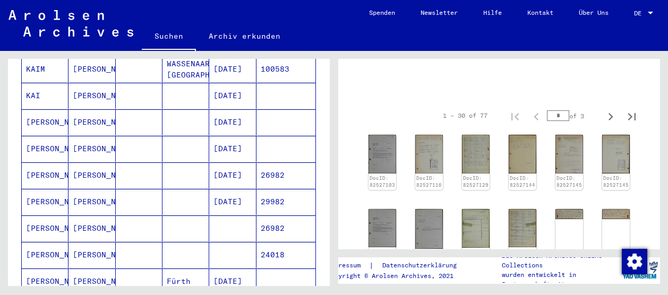
scroll to position [383, 0]
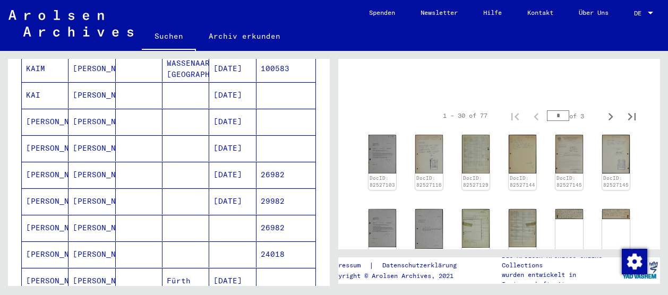
click at [81, 135] on mat-cell "[PERSON_NAME]" at bounding box center [92, 148] width 47 height 26
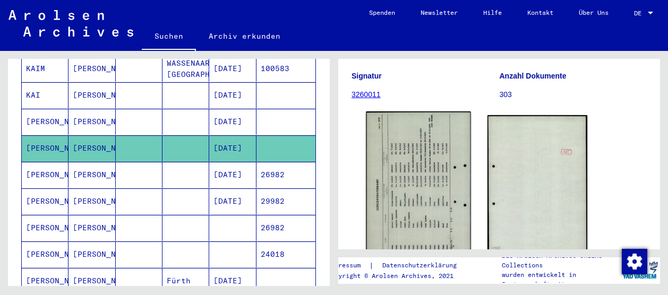
scroll to position [179, 0]
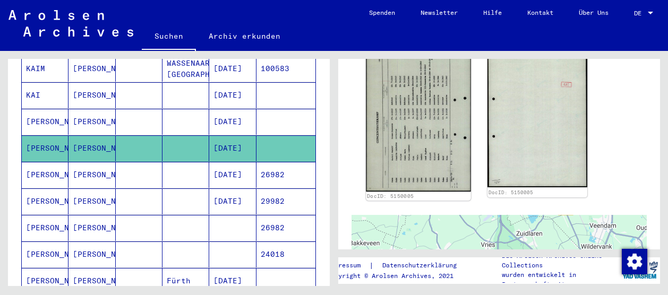
click at [418, 128] on img at bounding box center [418, 118] width 105 height 148
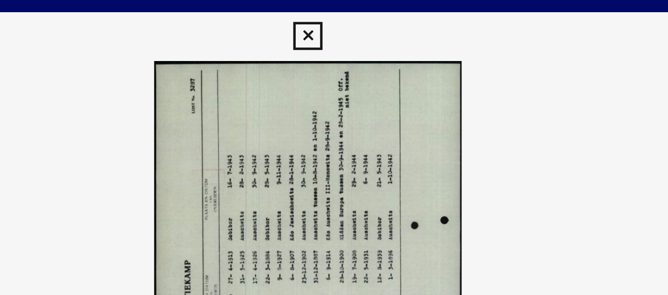
click at [333, 14] on icon at bounding box center [334, 16] width 12 height 13
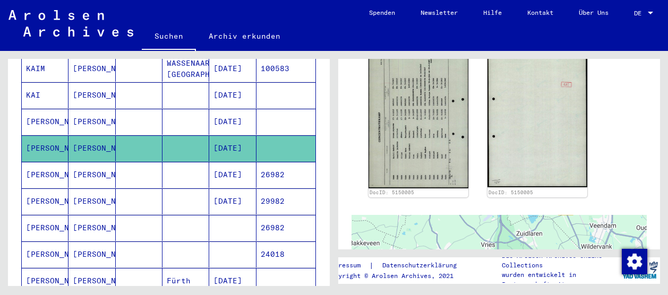
click at [129, 162] on mat-cell at bounding box center [139, 175] width 47 height 26
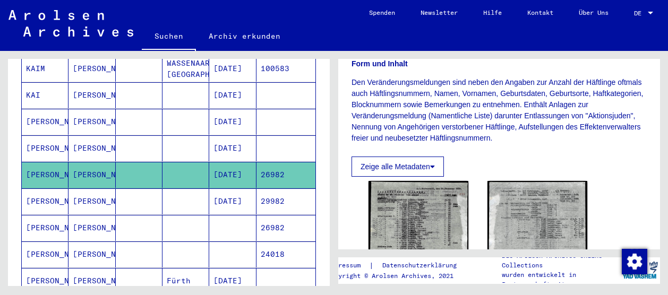
scroll to position [204, 0]
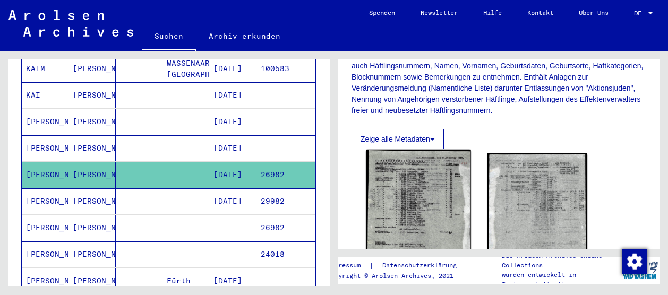
click at [418, 215] on img at bounding box center [418, 224] width 105 height 149
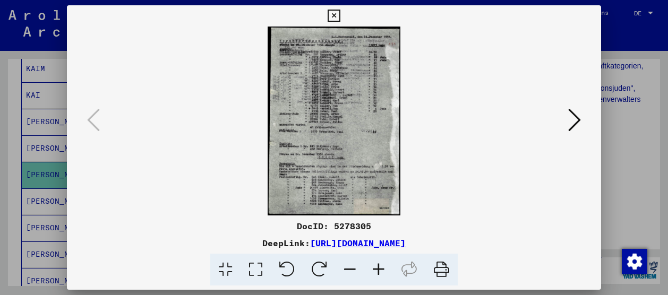
click at [331, 19] on icon at bounding box center [334, 16] width 12 height 13
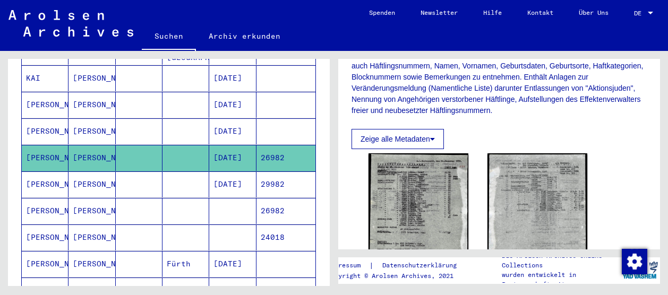
scroll to position [402, 0]
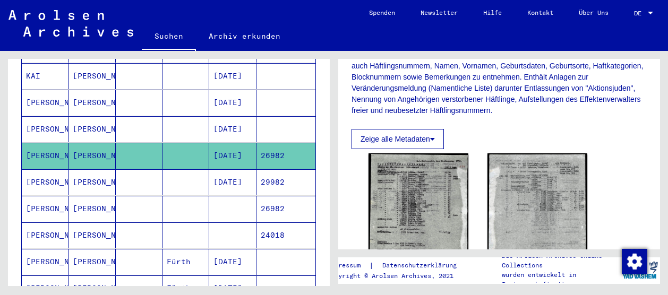
click at [95, 169] on mat-cell "[PERSON_NAME]" at bounding box center [92, 182] width 47 height 26
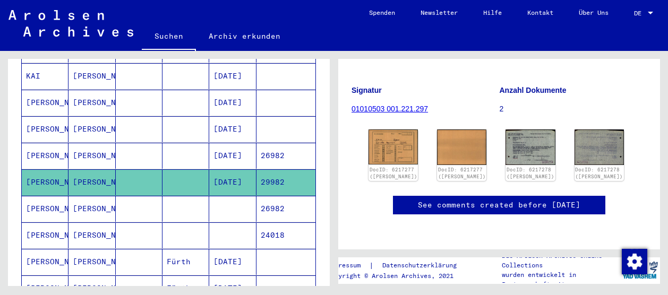
scroll to position [131, 0]
click at [393, 129] on img at bounding box center [393, 147] width 52 height 37
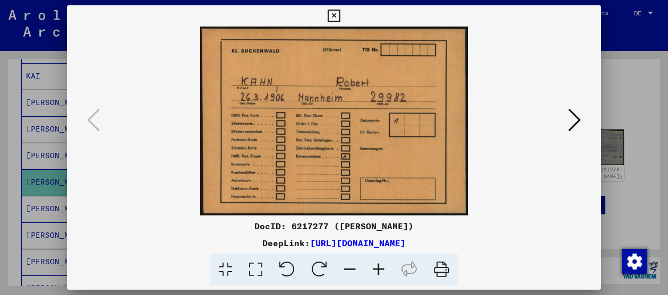
click at [576, 115] on icon at bounding box center [574, 119] width 13 height 25
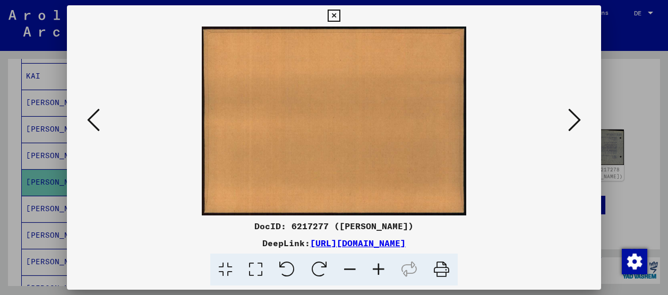
click at [576, 115] on icon at bounding box center [574, 119] width 13 height 25
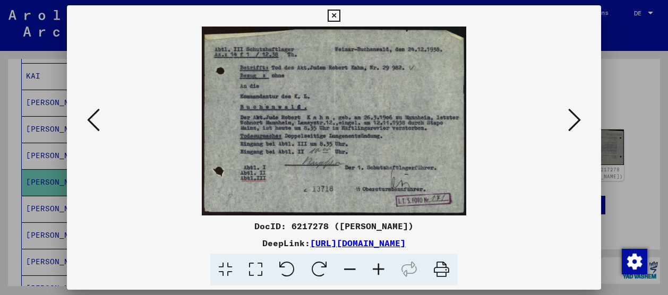
click at [334, 14] on icon at bounding box center [334, 16] width 12 height 13
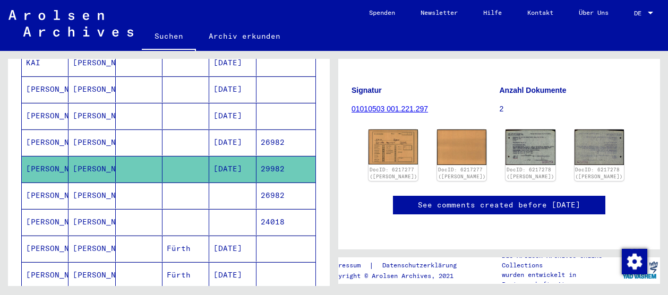
scroll to position [416, 0]
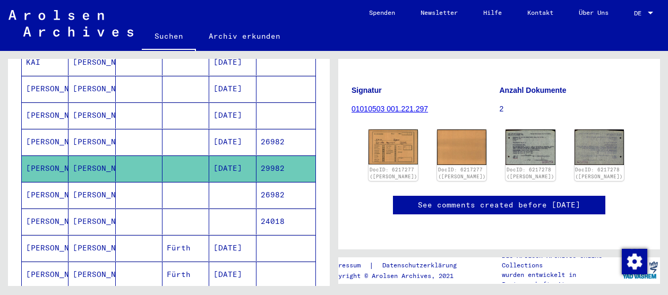
click at [89, 182] on mat-cell "[PERSON_NAME]" at bounding box center [92, 195] width 47 height 26
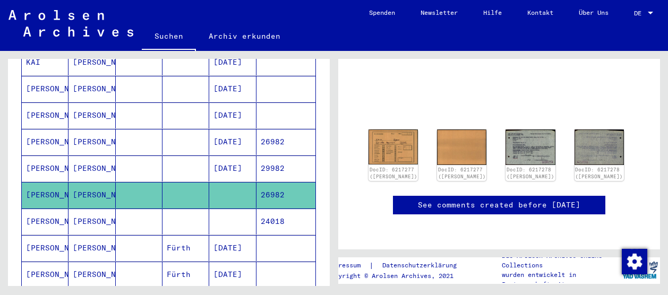
scroll to position [73, 0]
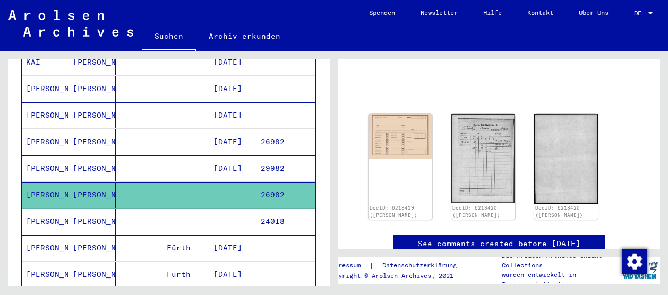
click at [89, 182] on mat-cell "[PERSON_NAME]" at bounding box center [92, 195] width 47 height 26
click at [396, 143] on img at bounding box center [400, 134] width 67 height 47
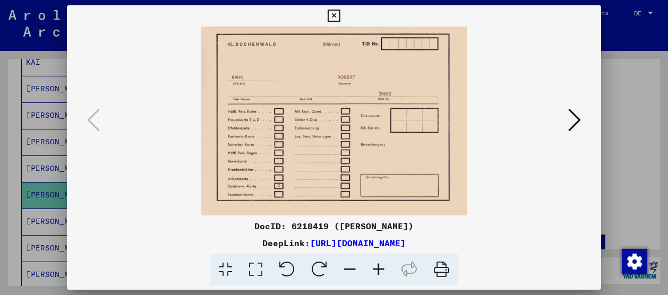
click at [571, 118] on icon at bounding box center [574, 119] width 13 height 25
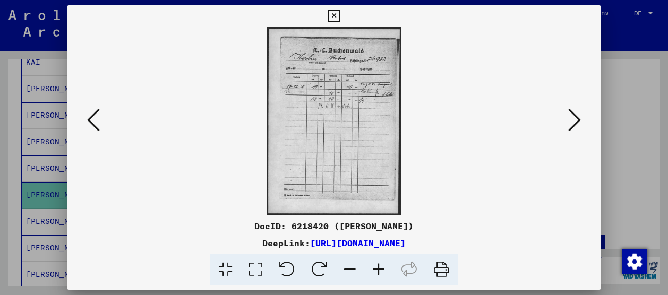
click at [619, 33] on div at bounding box center [334, 147] width 668 height 295
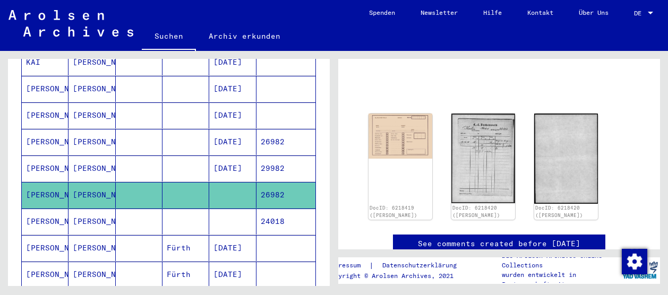
click at [42, 209] on mat-cell "[PERSON_NAME]" at bounding box center [45, 222] width 47 height 26
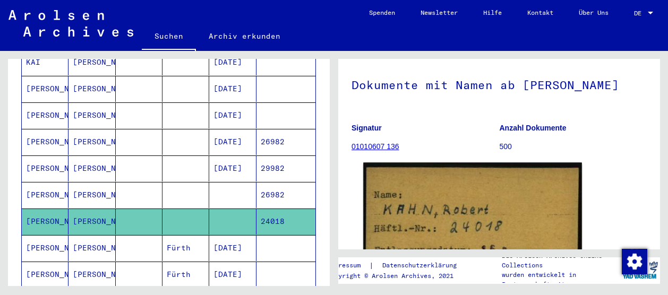
scroll to position [59, 0]
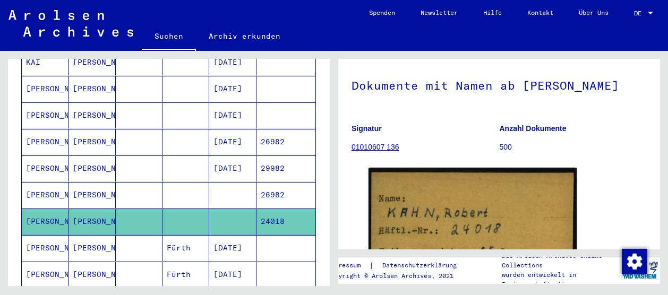
click at [86, 235] on mat-cell "[PERSON_NAME]" at bounding box center [92, 248] width 47 height 26
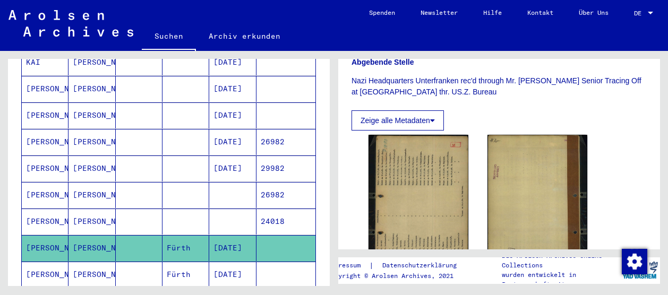
scroll to position [502, 0]
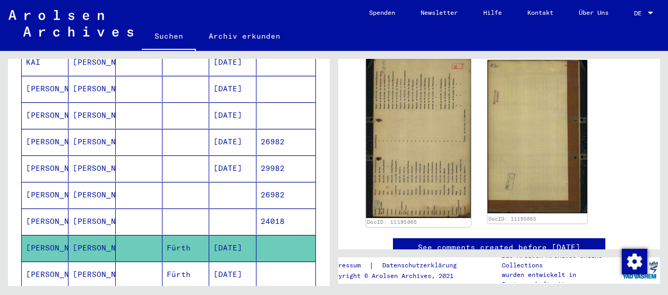
click at [425, 134] on img at bounding box center [418, 137] width 105 height 162
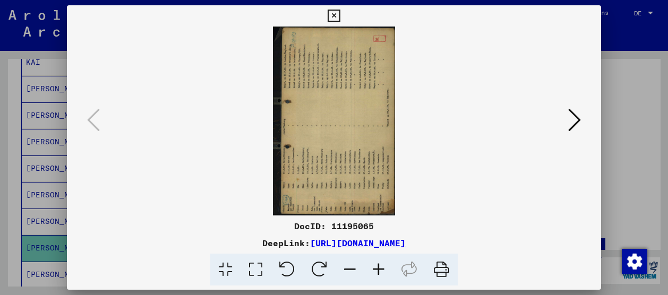
click at [617, 111] on div at bounding box center [334, 147] width 668 height 295
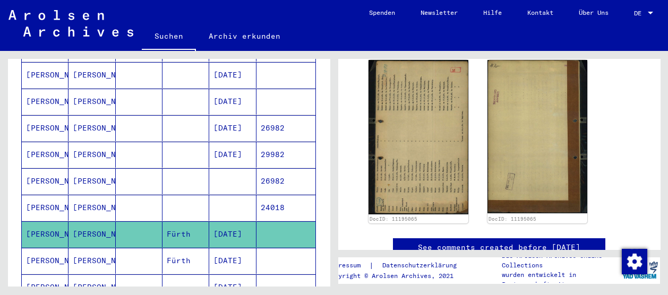
scroll to position [446, 0]
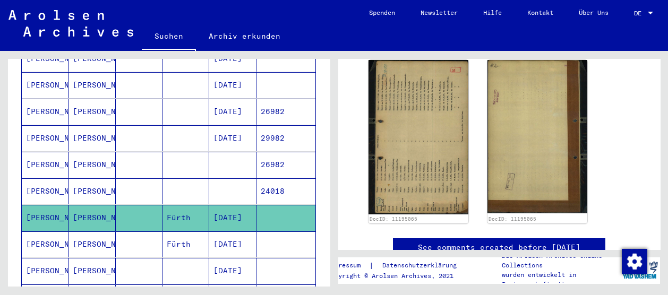
click at [97, 178] on mat-cell "[PERSON_NAME]" at bounding box center [92, 191] width 47 height 26
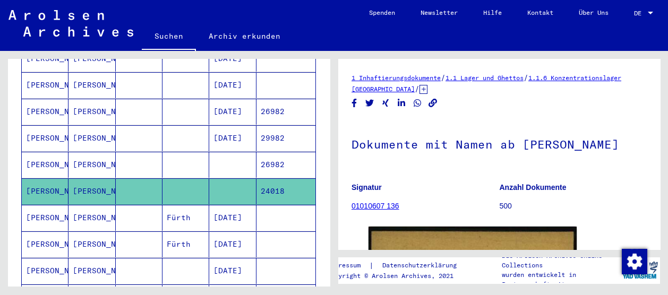
click at [89, 232] on mat-cell "[PERSON_NAME]" at bounding box center [92, 245] width 47 height 26
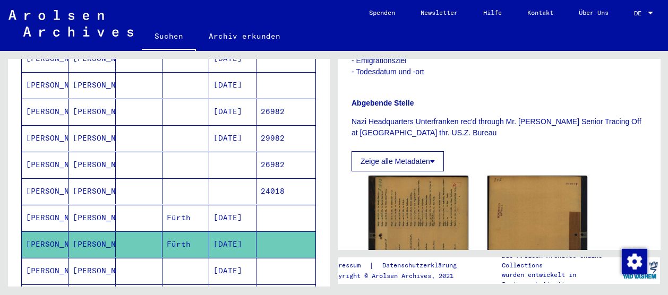
scroll to position [479, 0]
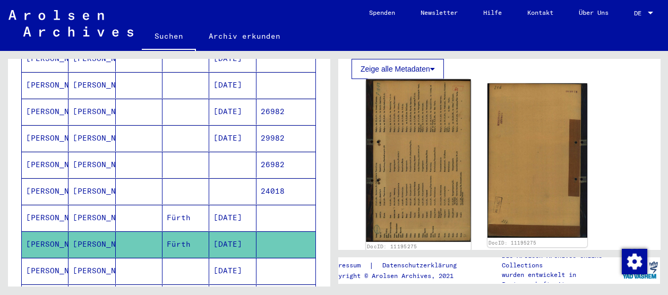
click at [439, 146] on img at bounding box center [418, 160] width 105 height 163
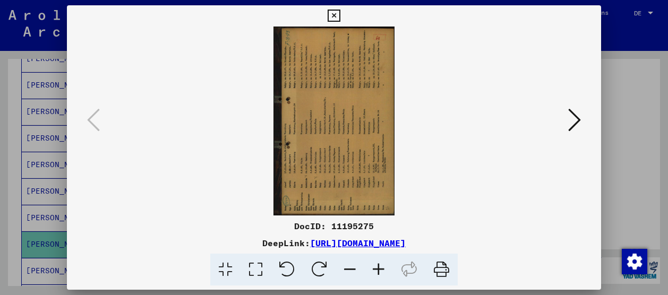
click at [627, 91] on div at bounding box center [334, 147] width 668 height 295
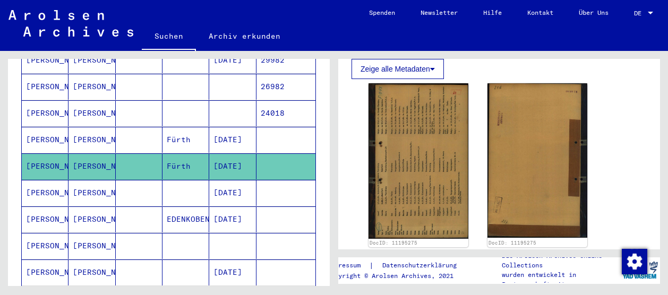
scroll to position [525, 0]
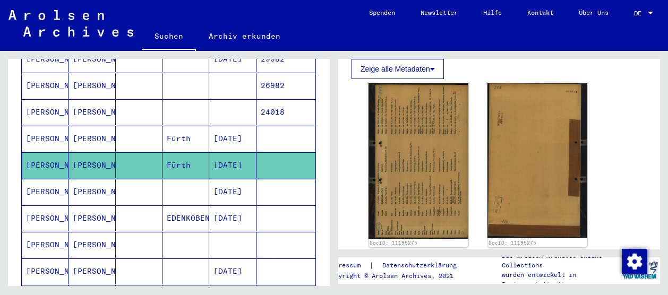
click at [116, 179] on mat-cell at bounding box center [139, 192] width 47 height 26
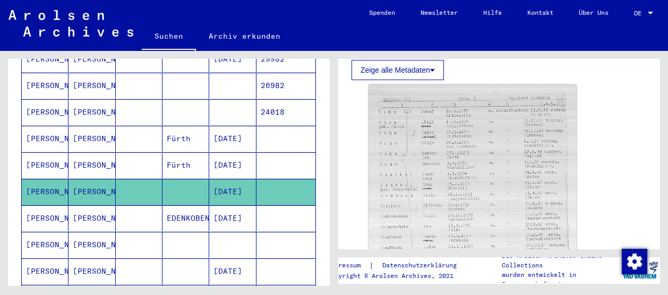
scroll to position [354, 0]
click at [511, 173] on img at bounding box center [473, 216] width 208 height 264
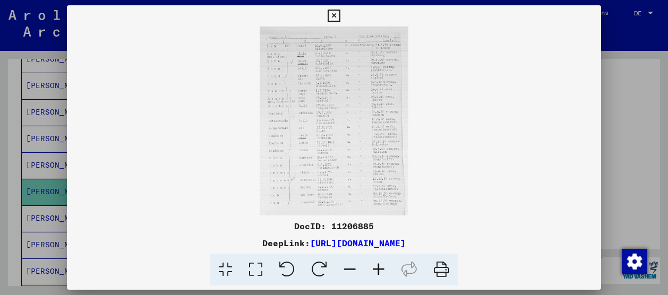
click at [336, 14] on icon at bounding box center [334, 16] width 12 height 13
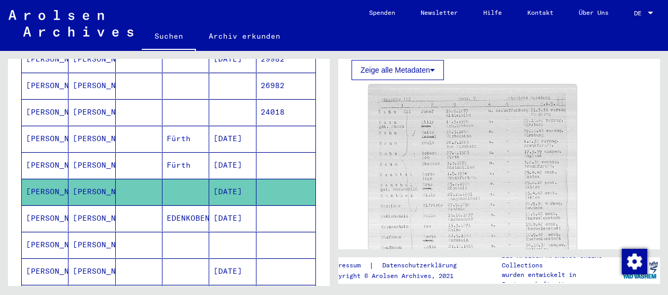
scroll to position [580, 0]
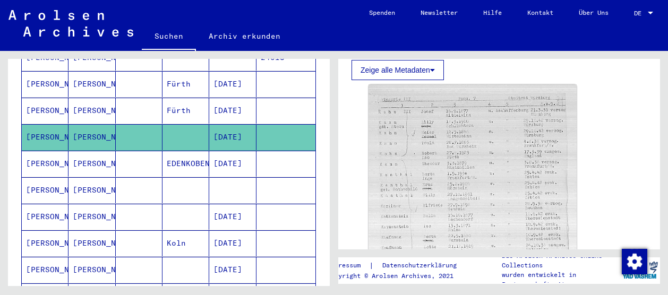
click at [99, 151] on mat-cell "[PERSON_NAME]" at bounding box center [92, 164] width 47 height 26
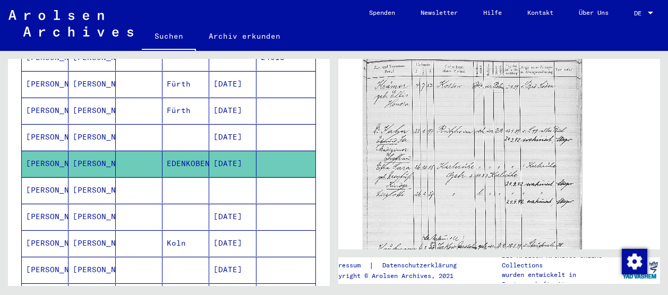
scroll to position [415, 0]
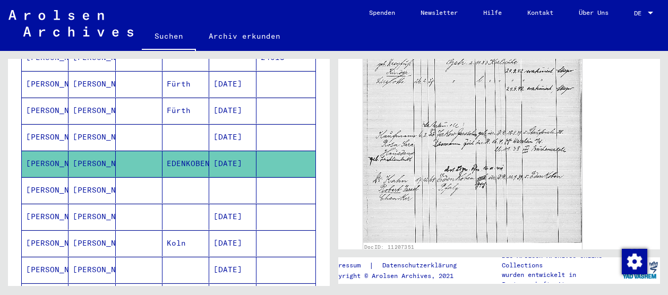
click at [460, 139] on img at bounding box center [472, 87] width 219 height 311
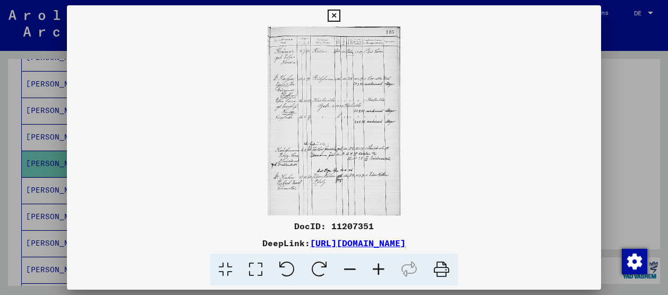
scroll to position [415, 0]
click at [329, 18] on icon at bounding box center [334, 16] width 12 height 13
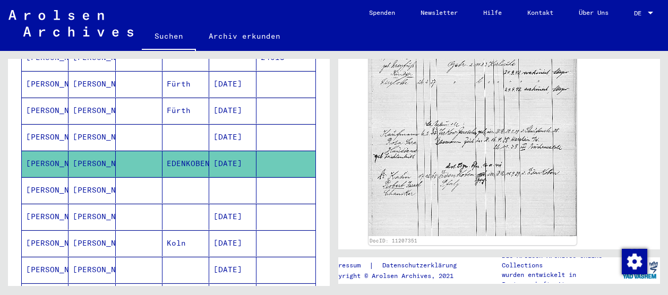
scroll to position [619, 0]
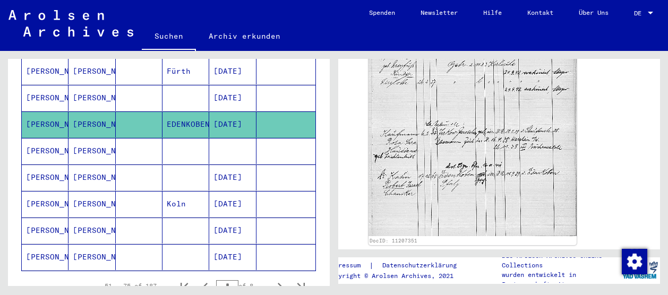
click at [142, 138] on mat-cell at bounding box center [139, 151] width 47 height 26
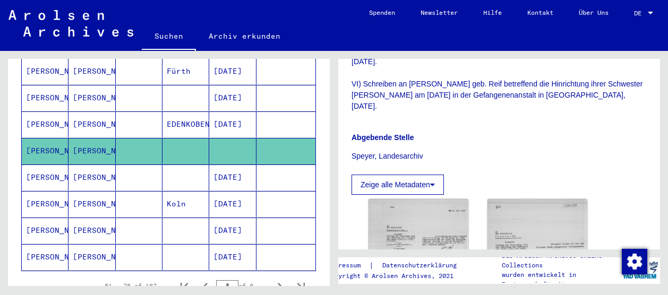
scroll to position [626, 0]
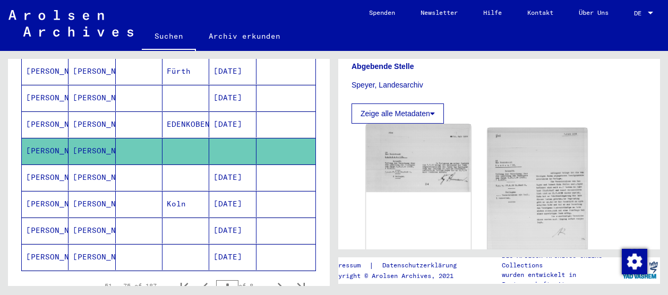
click at [422, 124] on img at bounding box center [418, 158] width 105 height 68
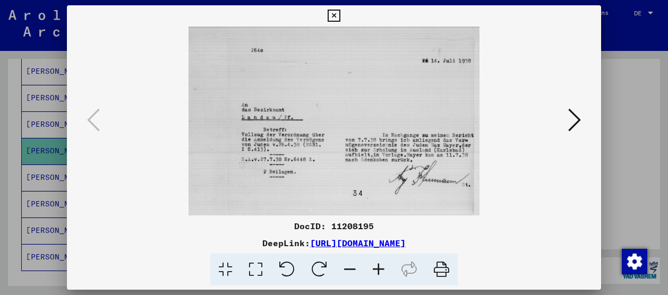
click at [584, 116] on button at bounding box center [574, 121] width 19 height 30
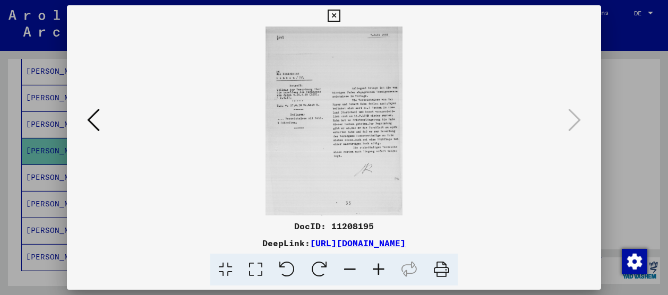
click at [649, 106] on div at bounding box center [334, 147] width 668 height 295
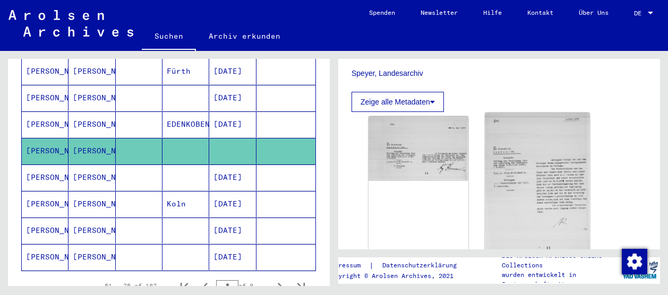
scroll to position [638, 0]
click at [126, 165] on mat-cell at bounding box center [139, 178] width 47 height 26
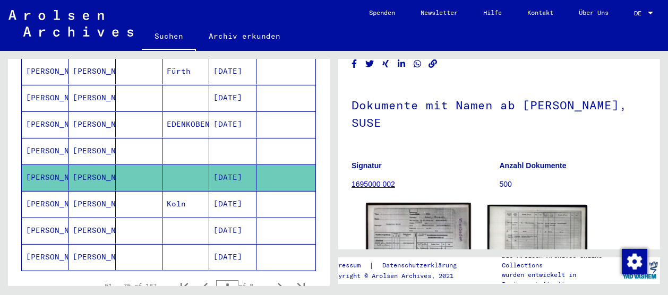
scroll to position [105, 0]
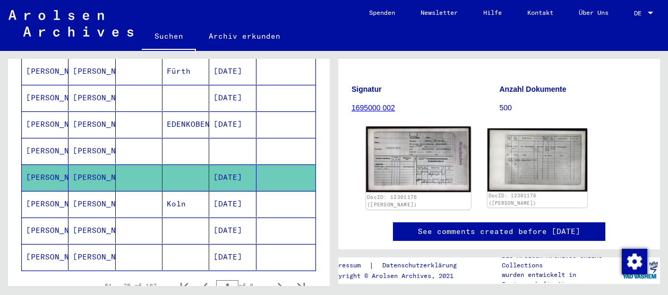
click at [427, 147] on img at bounding box center [418, 160] width 105 height 66
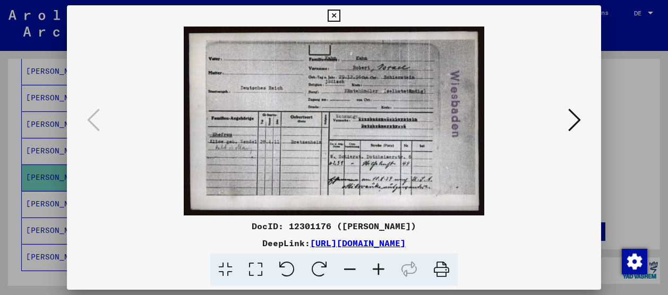
click at [326, 14] on button at bounding box center [333, 15] width 19 height 21
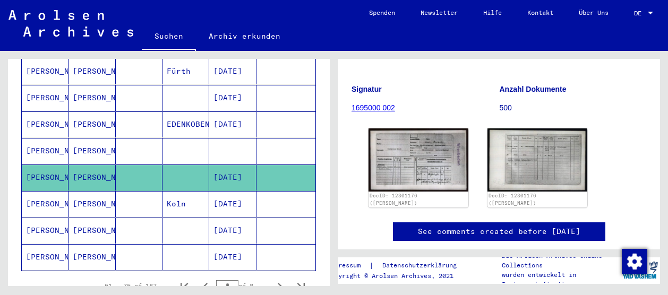
click at [133, 191] on mat-cell at bounding box center [139, 204] width 47 height 26
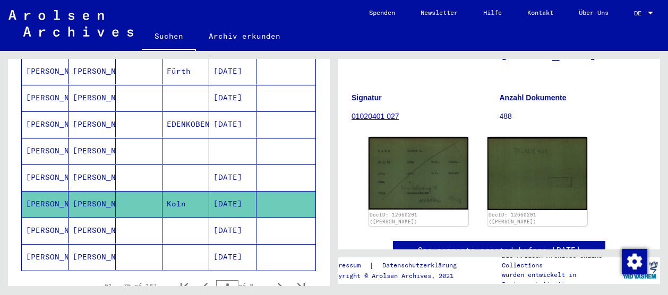
scroll to position [117, 0]
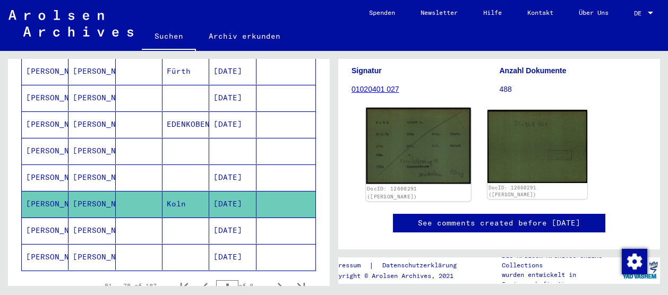
click at [423, 155] on img at bounding box center [418, 146] width 105 height 76
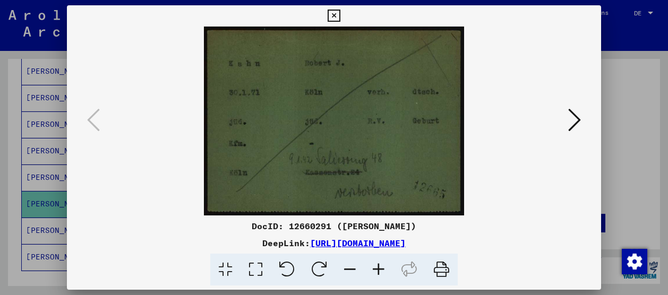
click at [602, 116] on div at bounding box center [334, 147] width 668 height 295
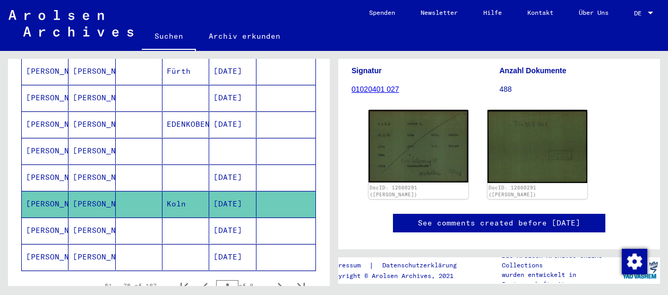
click at [123, 218] on mat-cell at bounding box center [139, 231] width 47 height 26
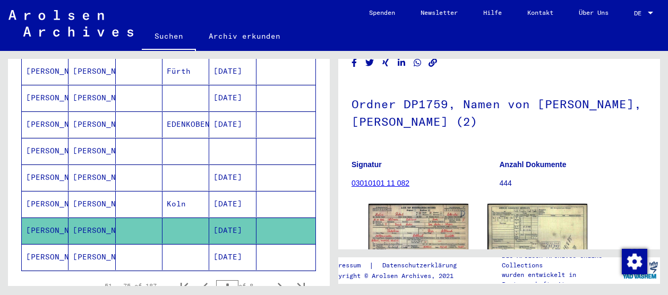
scroll to position [136, 0]
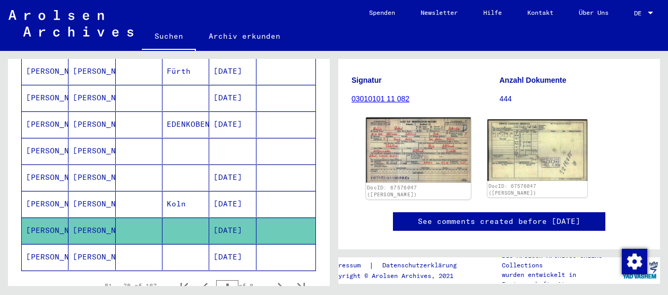
click at [431, 151] on img at bounding box center [418, 150] width 105 height 65
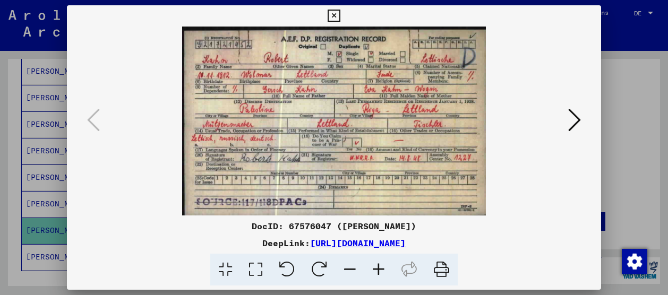
click at [331, 9] on button at bounding box center [333, 15] width 19 height 21
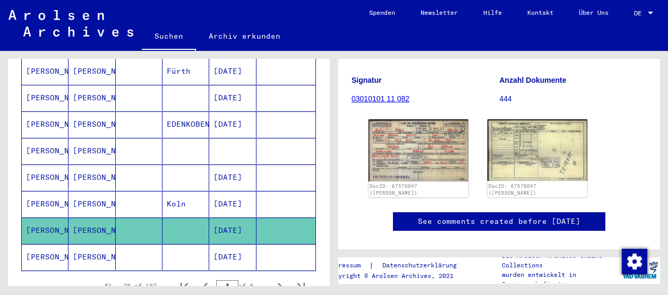
click at [130, 244] on mat-cell at bounding box center [139, 257] width 47 height 26
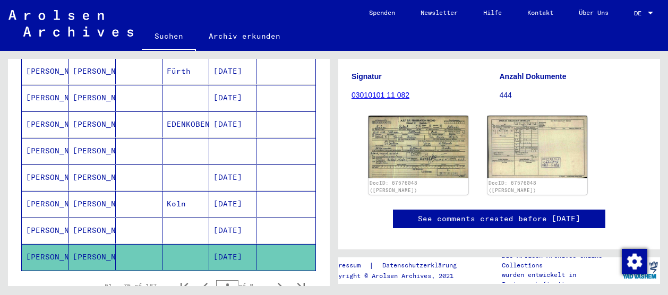
scroll to position [174, 0]
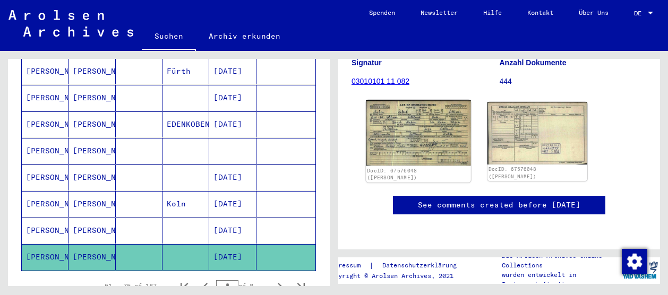
click at [422, 133] on img at bounding box center [418, 133] width 105 height 66
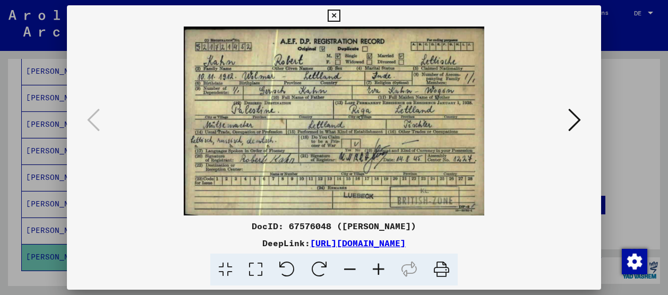
click at [604, 87] on div at bounding box center [334, 147] width 668 height 295
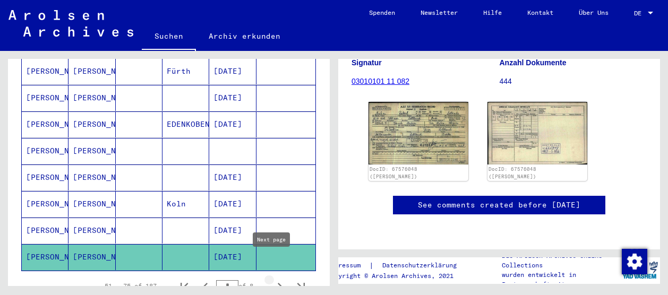
click at [272, 279] on icon "Next page" at bounding box center [279, 286] width 15 height 15
type input "*"
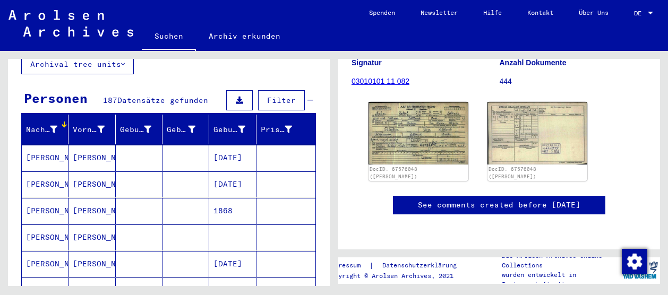
scroll to position [77, 0]
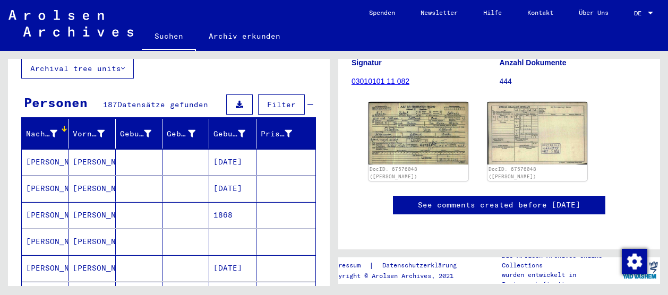
click at [183, 153] on mat-cell at bounding box center [185, 162] width 47 height 26
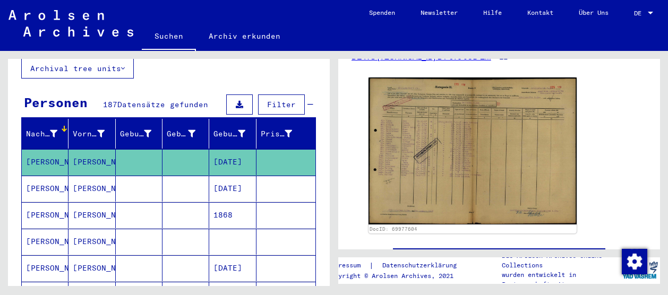
scroll to position [191, 0]
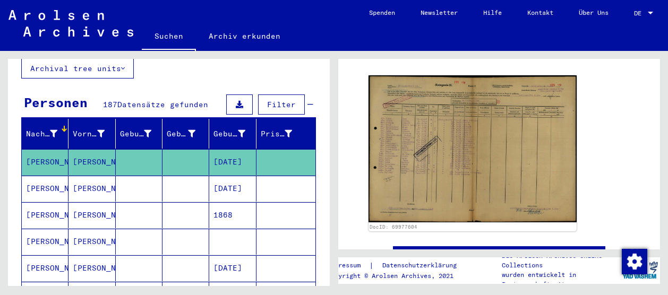
click at [510, 151] on img at bounding box center [473, 148] width 208 height 147
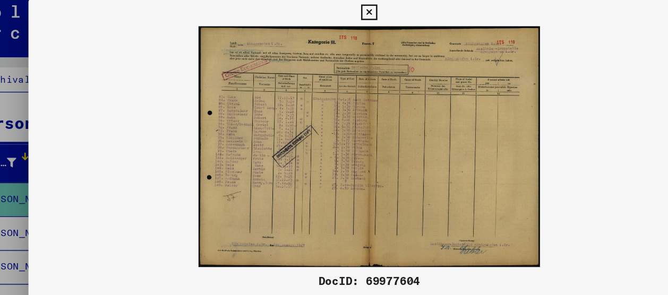
click at [332, 18] on icon at bounding box center [334, 16] width 12 height 13
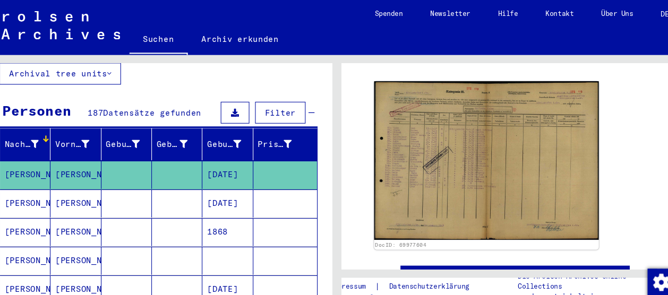
click at [130, 180] on mat-cell at bounding box center [139, 189] width 47 height 26
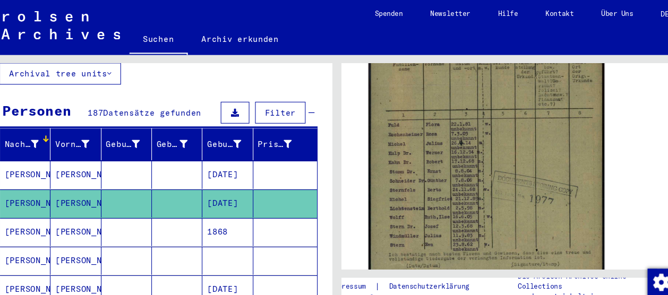
scroll to position [311, 0]
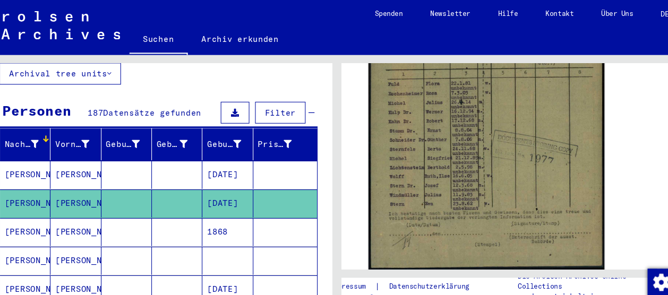
click at [512, 130] on img at bounding box center [472, 99] width 219 height 302
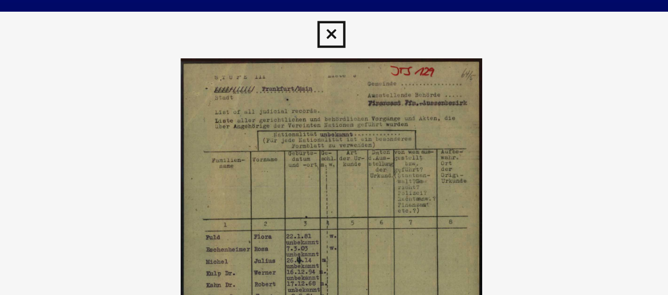
click at [340, 16] on icon at bounding box center [334, 16] width 12 height 13
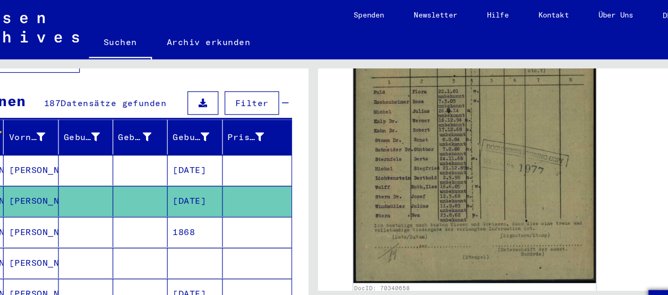
scroll to position [100, 0]
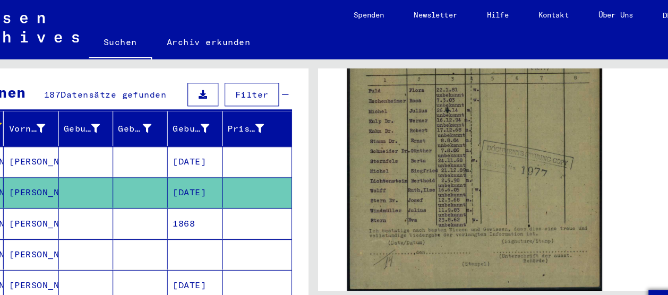
click at [407, 119] on img at bounding box center [472, 99] width 219 height 302
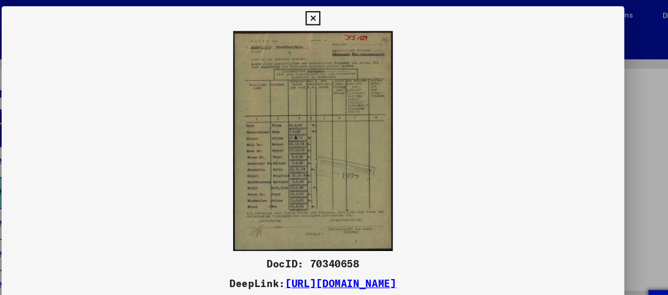
scroll to position [311, 0]
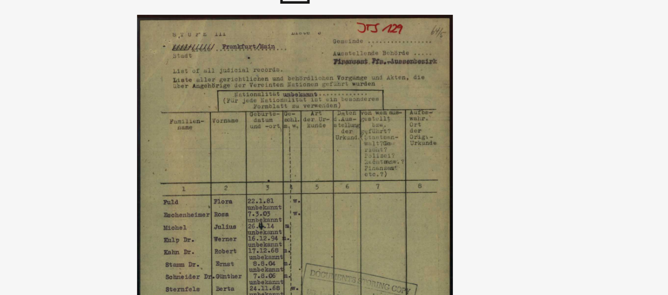
click at [349, 52] on img at bounding box center [334, 121] width 534 height 189
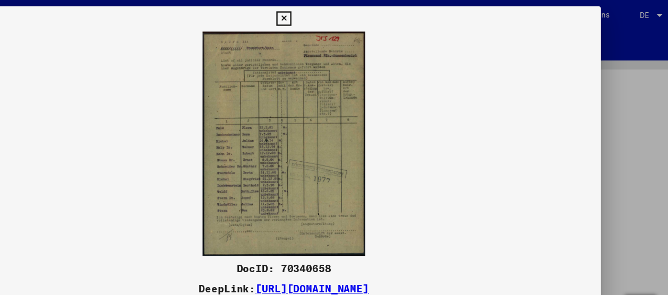
click at [333, 10] on icon at bounding box center [334, 16] width 12 height 13
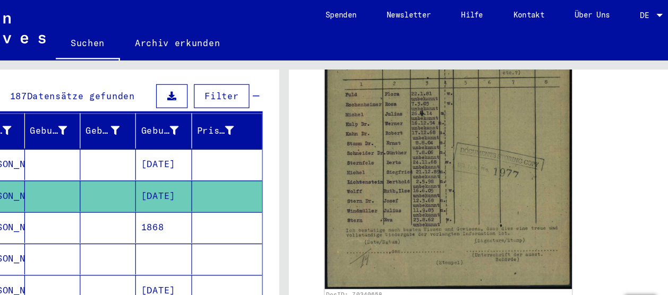
scroll to position [87, 0]
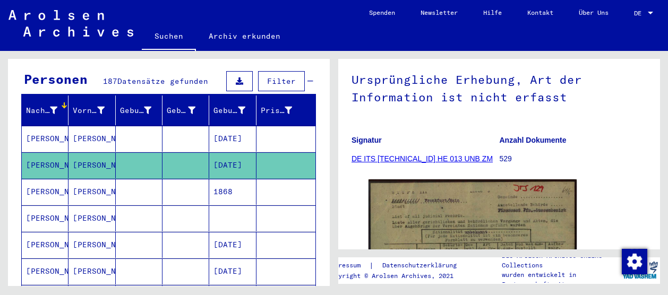
click at [379, 163] on link "DE ITS [TECHNICAL_ID] HE 013 UNB ZM" at bounding box center [422, 159] width 141 height 8
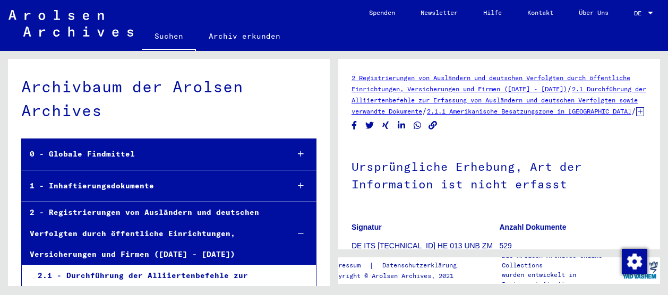
scroll to position [3758, 0]
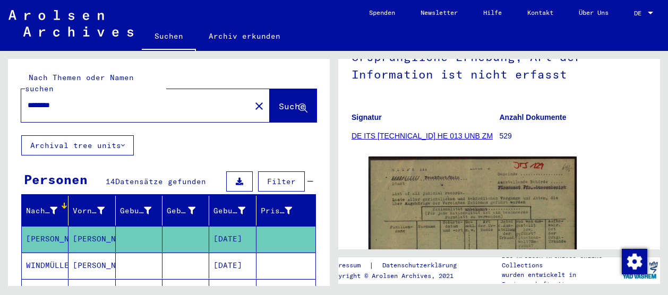
scroll to position [104, 0]
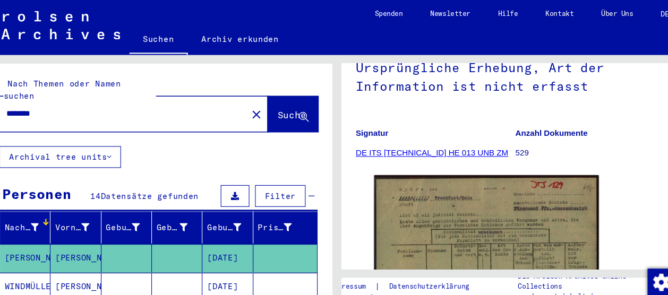
type input "**********"
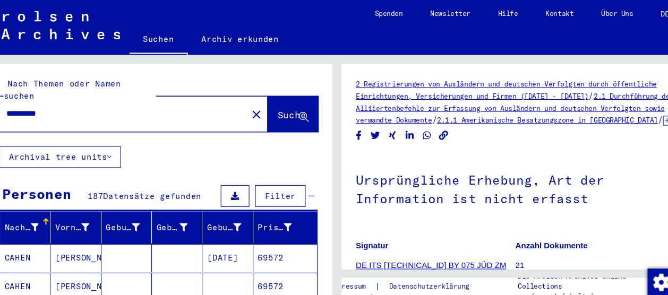
scroll to position [50, 0]
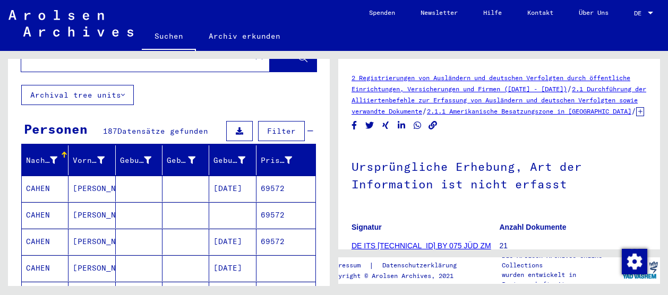
click at [53, 152] on div "Nachname" at bounding box center [48, 160] width 45 height 17
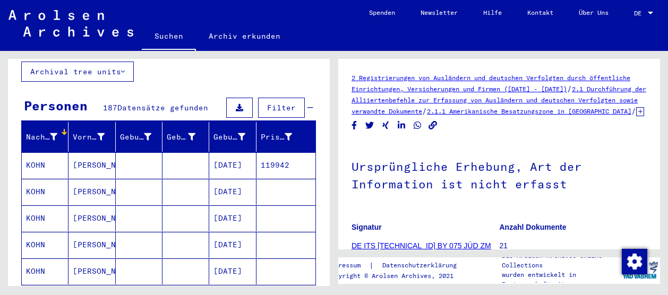
scroll to position [170, 0]
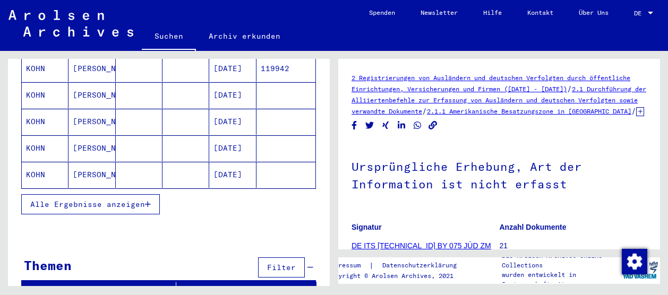
click at [145, 198] on button "Alle Ergebnisse anzeigen" at bounding box center [90, 204] width 139 height 20
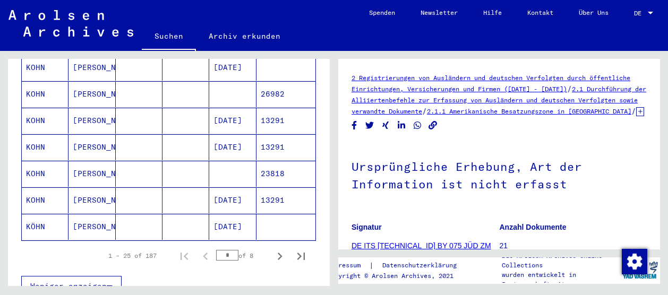
scroll to position [689, 0]
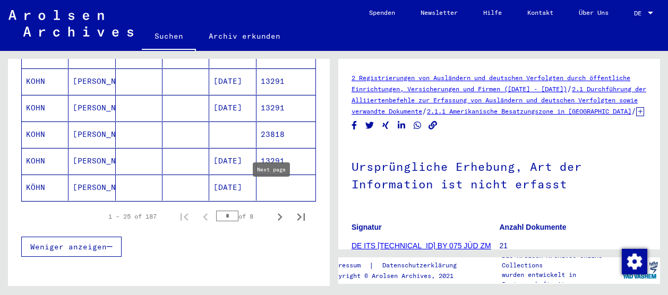
click at [278, 213] on icon "Next page" at bounding box center [280, 216] width 5 height 7
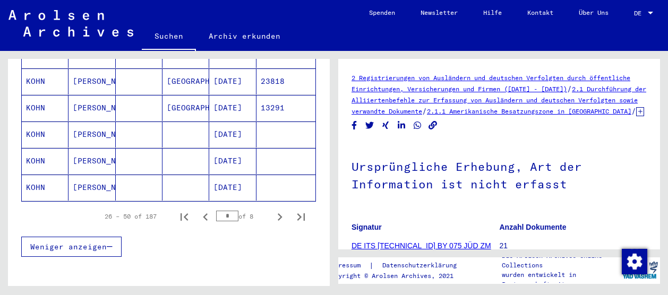
click at [278, 213] on icon "Next page" at bounding box center [280, 216] width 5 height 7
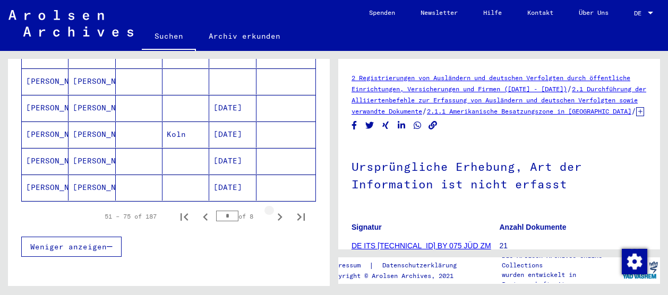
click at [278, 213] on icon "Next page" at bounding box center [280, 216] width 5 height 7
type input "*"
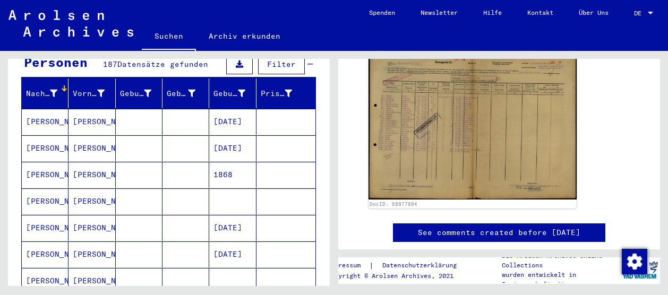
scroll to position [0, 0]
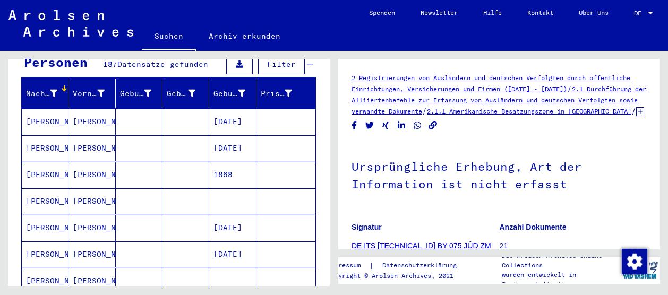
click at [119, 109] on mat-cell at bounding box center [139, 122] width 47 height 26
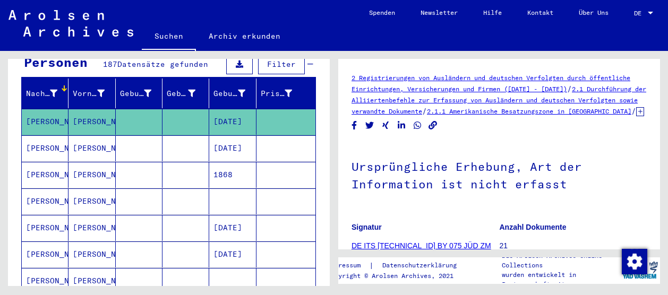
click at [130, 109] on mat-cell at bounding box center [139, 122] width 47 height 26
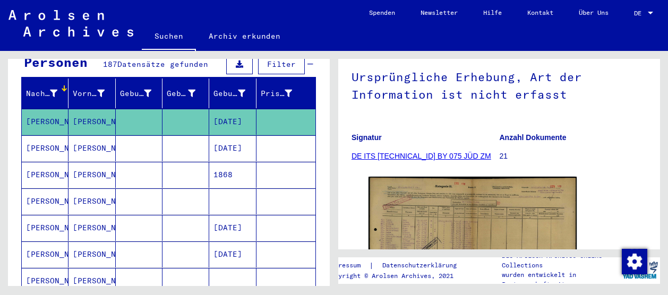
click at [135, 135] on mat-cell at bounding box center [139, 148] width 47 height 26
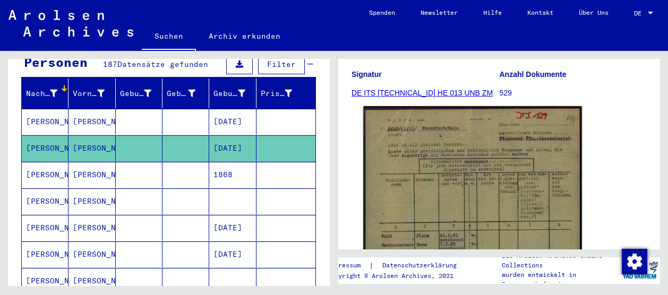
scroll to position [208, 0]
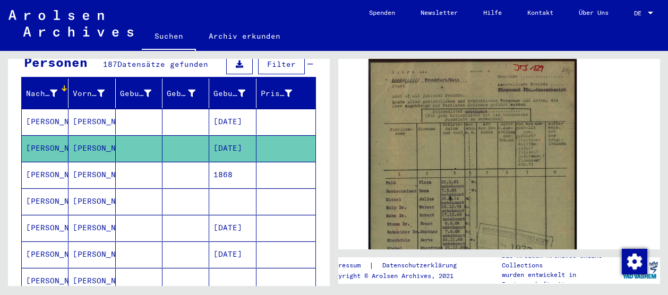
click at [171, 162] on mat-cell at bounding box center [185, 175] width 47 height 26
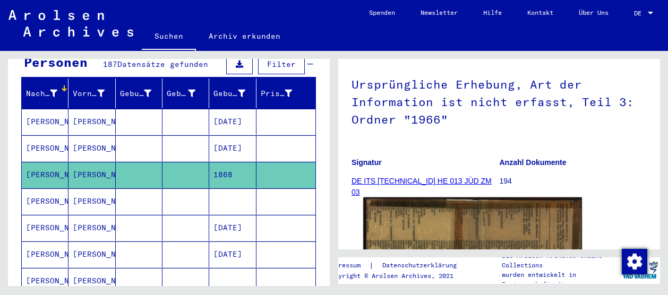
scroll to position [136, 0]
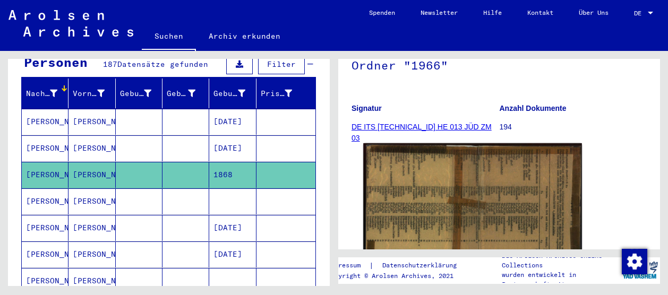
click at [429, 198] on img at bounding box center [472, 230] width 219 height 174
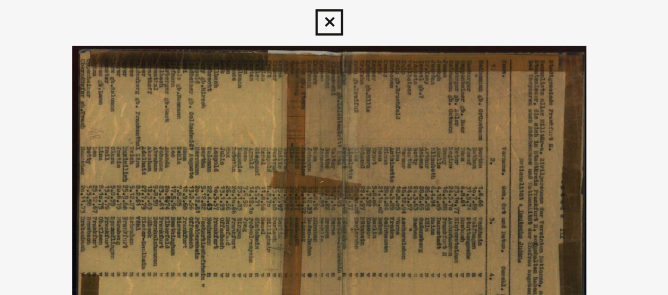
click at [336, 11] on icon at bounding box center [334, 16] width 12 height 13
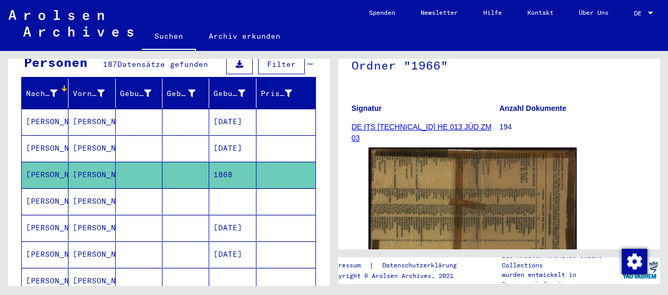
click at [193, 189] on mat-cell at bounding box center [185, 202] width 47 height 26
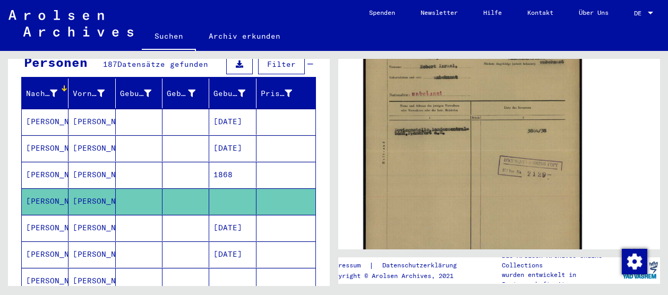
scroll to position [277, 0]
click at [439, 165] on img at bounding box center [472, 152] width 219 height 306
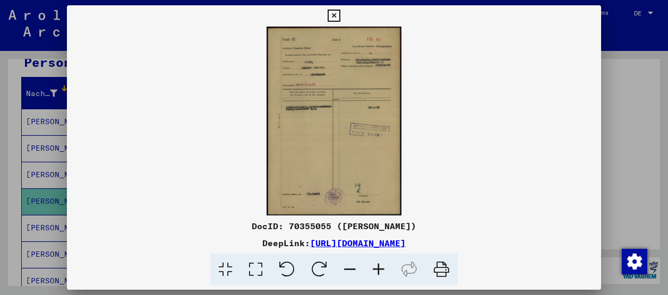
scroll to position [277, 0]
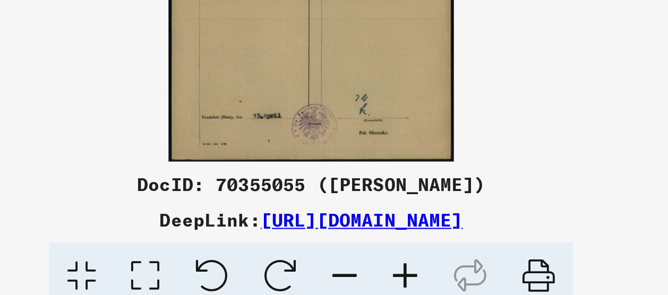
click at [422, 164] on img at bounding box center [334, 121] width 534 height 189
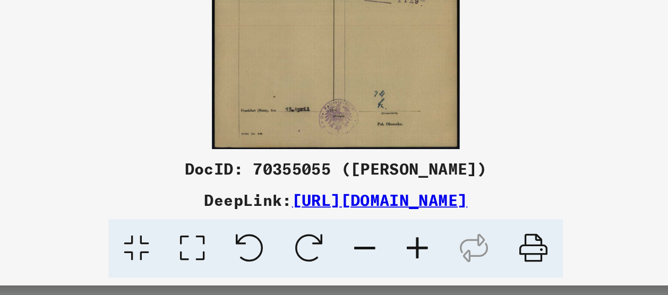
scroll to position [0, 0]
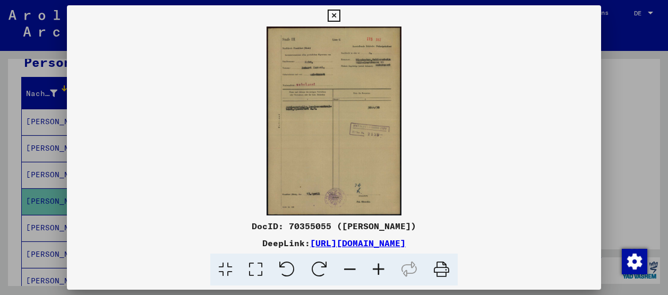
click at [625, 74] on div at bounding box center [334, 147] width 668 height 295
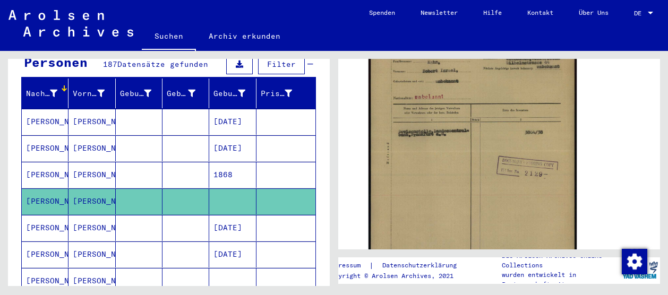
scroll to position [185, 0]
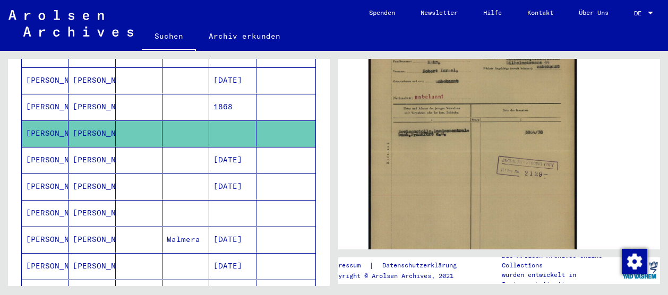
click at [213, 151] on mat-cell "[DATE]" at bounding box center [232, 160] width 47 height 26
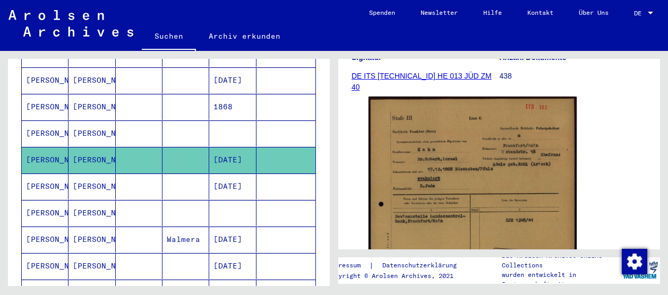
scroll to position [252, 0]
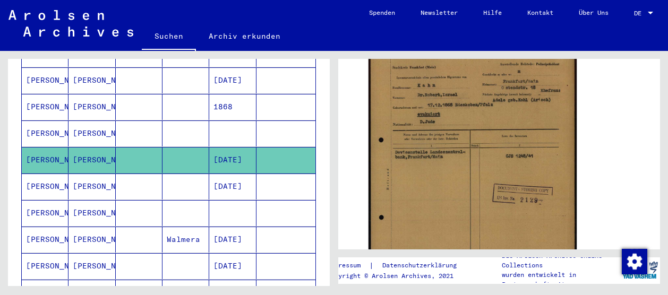
click at [217, 174] on mat-cell "[DATE]" at bounding box center [232, 187] width 47 height 26
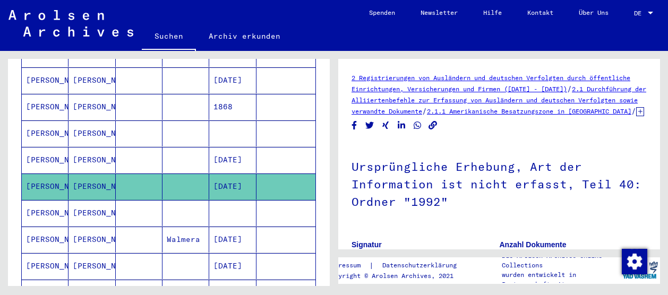
scroll to position [65, 0]
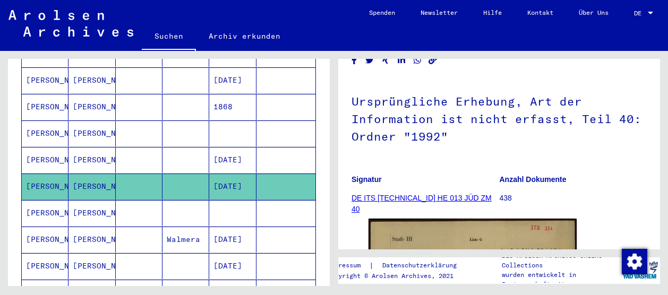
drag, startPoint x: 462, startPoint y: 142, endPoint x: 519, endPoint y: 135, distance: 57.8
click at [519, 135] on h1 "Ursprüngliche Erhebung, Art der Information ist nicht erfasst, Teil 40: Ordner …" at bounding box center [499, 118] width 295 height 82
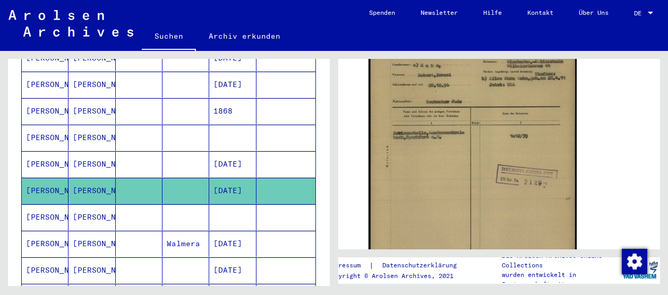
scroll to position [190, 0]
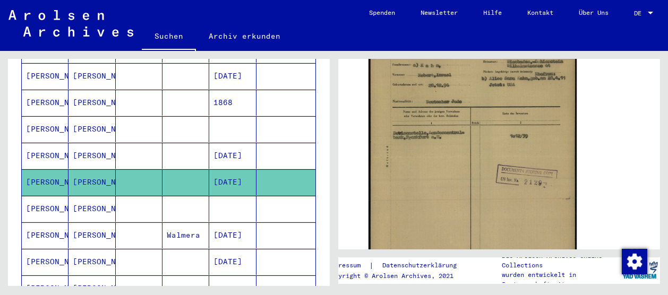
drag, startPoint x: 282, startPoint y: 169, endPoint x: 266, endPoint y: 165, distance: 16.9
click at [266, 169] on mat-cell at bounding box center [285, 182] width 59 height 26
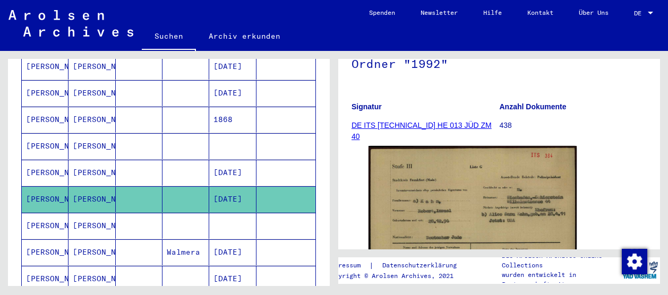
scroll to position [0, 0]
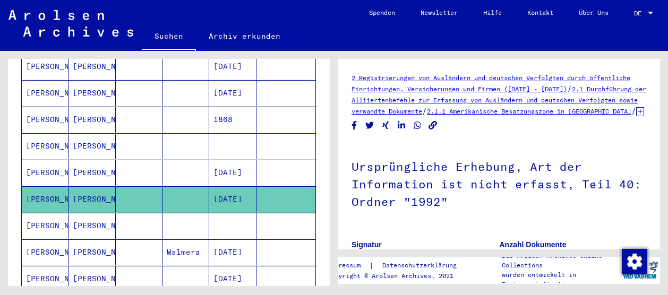
click at [636, 116] on icon at bounding box center [640, 111] width 8 height 9
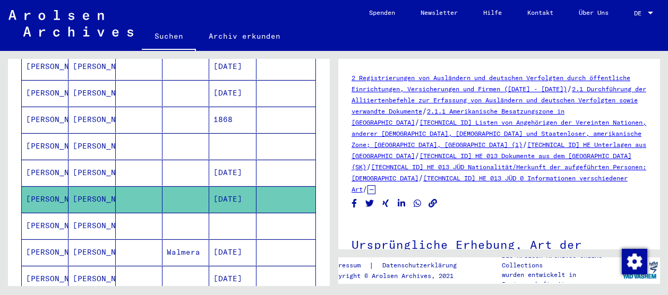
click at [494, 220] on h1 "Ursprüngliche Erhebung, Art der Information ist nicht erfasst, Teil 40: Ordner …" at bounding box center [499, 261] width 295 height 82
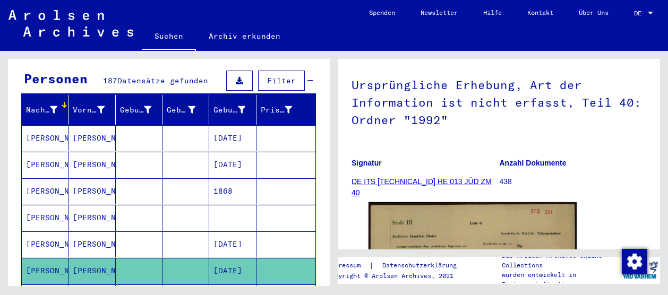
scroll to position [169, 0]
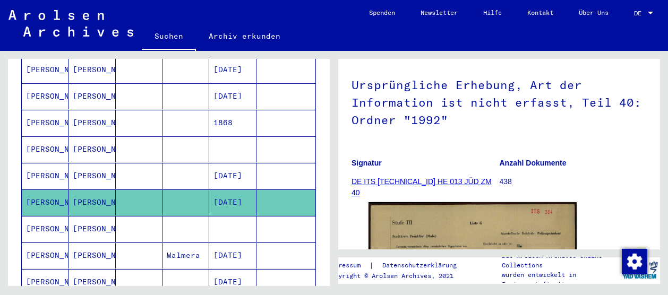
click at [243, 190] on mat-cell "[DATE]" at bounding box center [232, 203] width 47 height 26
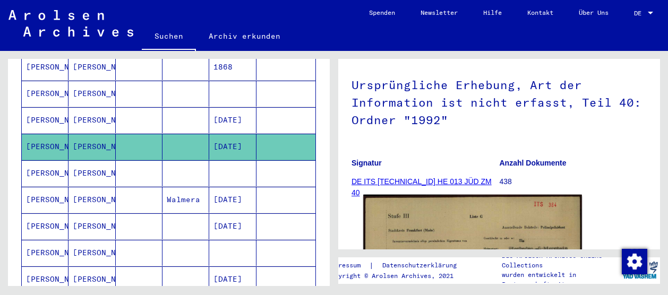
scroll to position [247, 0]
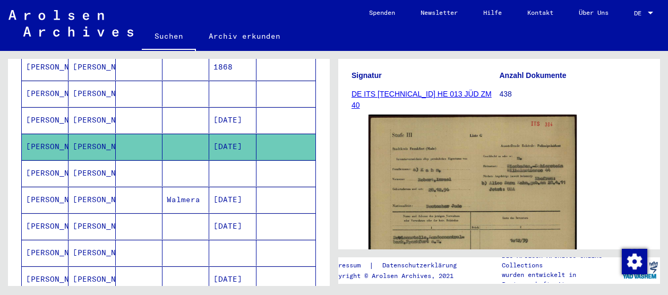
click at [210, 160] on mat-cell at bounding box center [232, 173] width 47 height 26
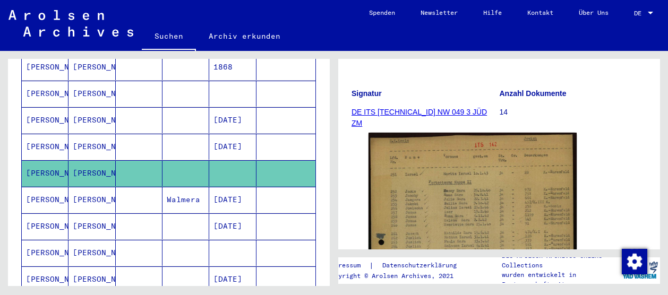
scroll to position [196, 0]
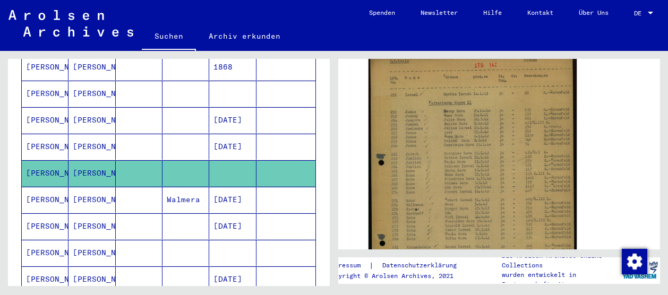
click at [472, 152] on img at bounding box center [473, 198] width 208 height 290
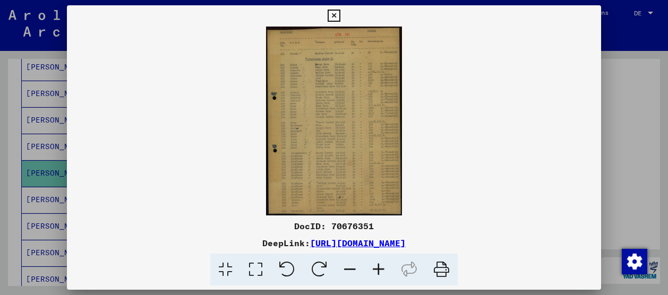
click at [377, 267] on icon at bounding box center [378, 270] width 29 height 32
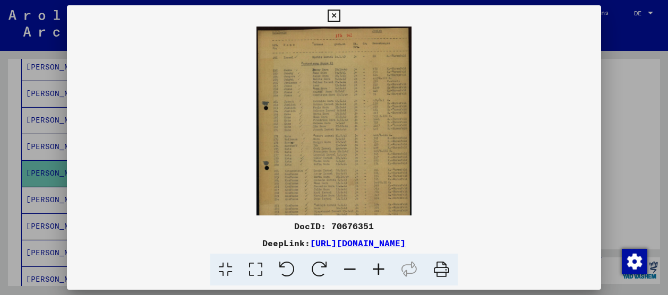
click at [353, 267] on icon at bounding box center [350, 270] width 29 height 32
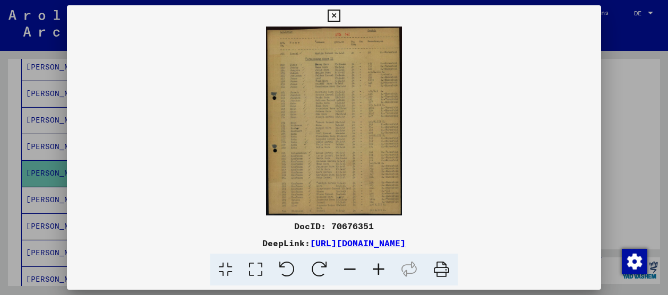
click at [332, 15] on icon at bounding box center [334, 16] width 12 height 13
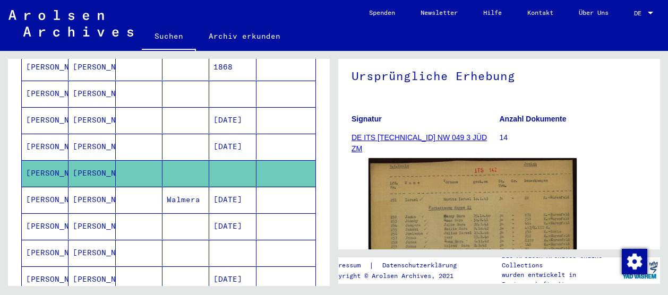
scroll to position [91, 0]
click at [144, 187] on mat-cell at bounding box center [139, 200] width 47 height 26
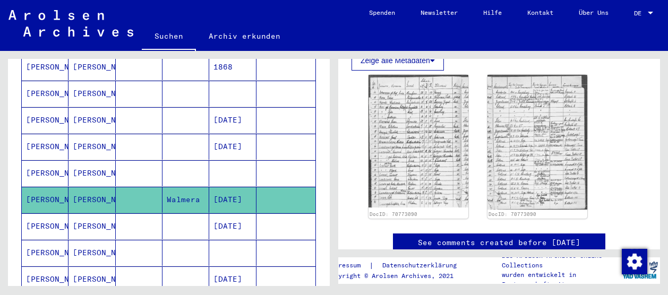
scroll to position [389, 0]
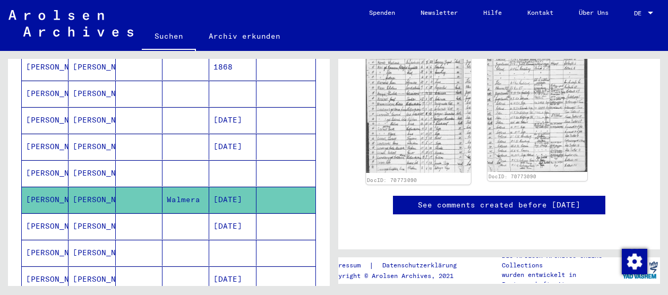
click at [409, 74] on img at bounding box center [418, 103] width 105 height 140
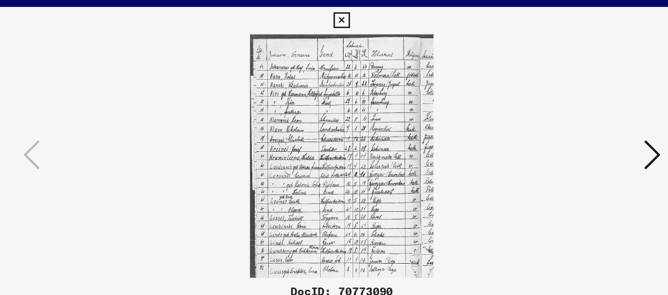
click at [331, 17] on icon at bounding box center [334, 16] width 12 height 13
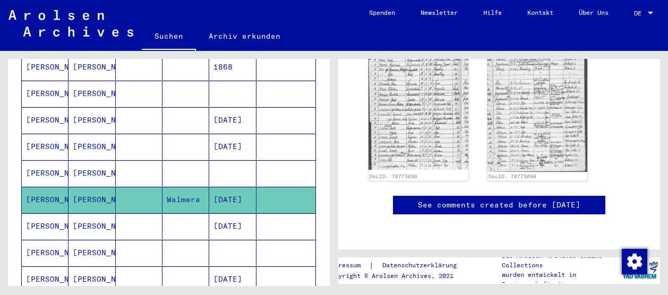
scroll to position [259, 0]
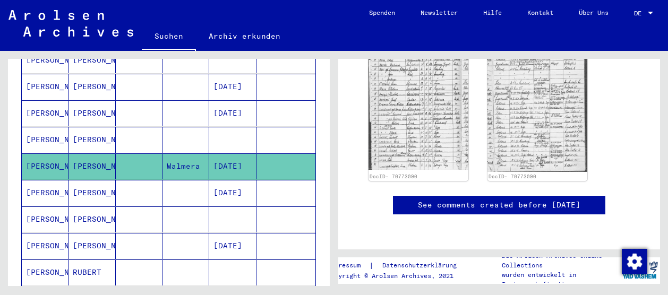
click at [165, 180] on mat-cell at bounding box center [185, 193] width 47 height 26
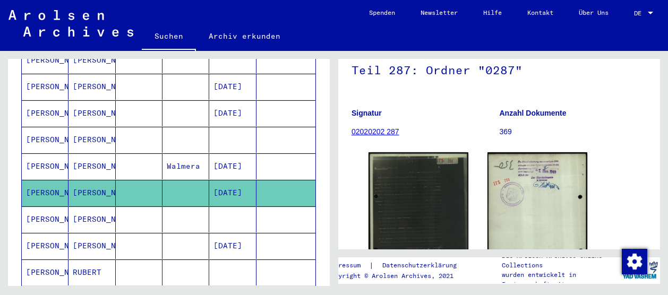
scroll to position [196, 0]
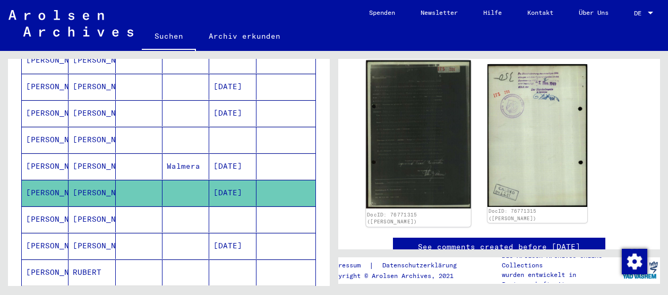
click at [421, 147] on img at bounding box center [418, 135] width 105 height 148
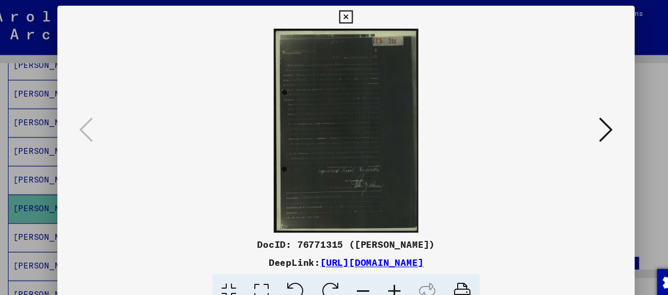
click at [333, 14] on icon at bounding box center [334, 16] width 12 height 13
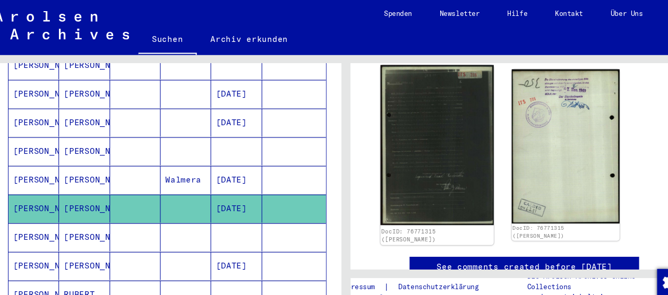
click at [401, 104] on img at bounding box center [418, 135] width 105 height 148
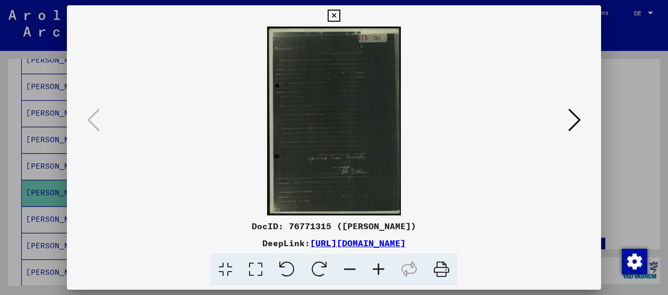
click at [340, 16] on icon at bounding box center [334, 16] width 12 height 13
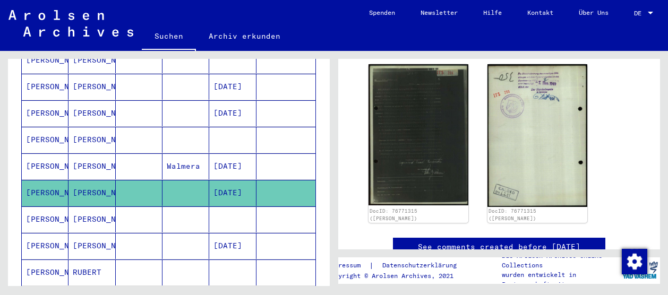
scroll to position [280, 0]
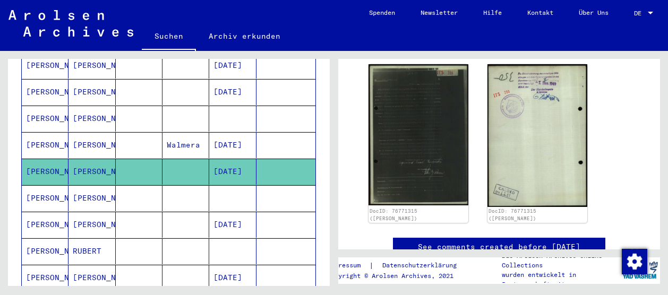
click at [147, 188] on mat-cell at bounding box center [139, 198] width 47 height 26
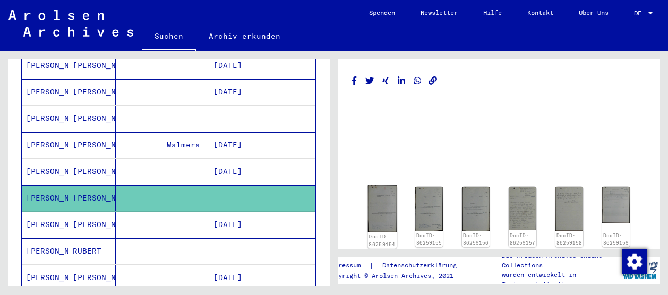
click at [387, 204] on img at bounding box center [382, 208] width 29 height 47
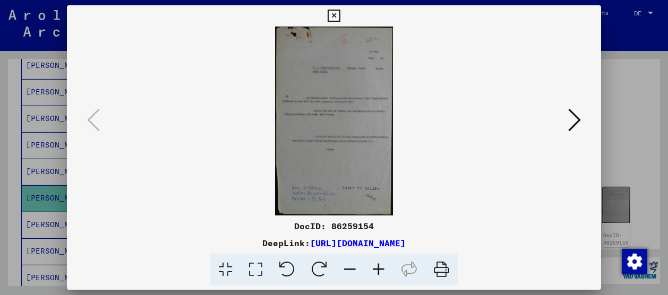
click at [573, 127] on icon at bounding box center [574, 119] width 13 height 25
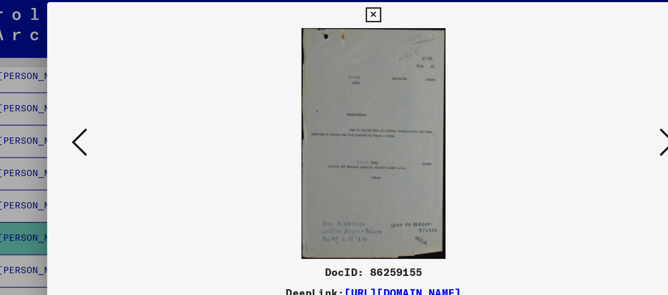
click at [571, 116] on icon at bounding box center [574, 119] width 13 height 25
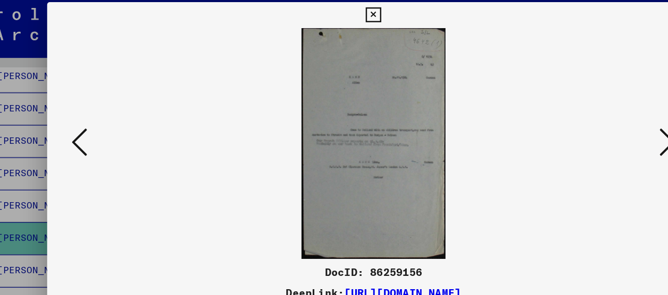
click at [564, 109] on img at bounding box center [334, 121] width 462 height 189
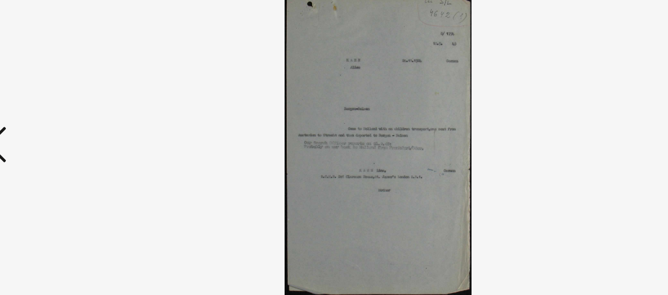
click at [98, 124] on icon at bounding box center [93, 119] width 13 height 25
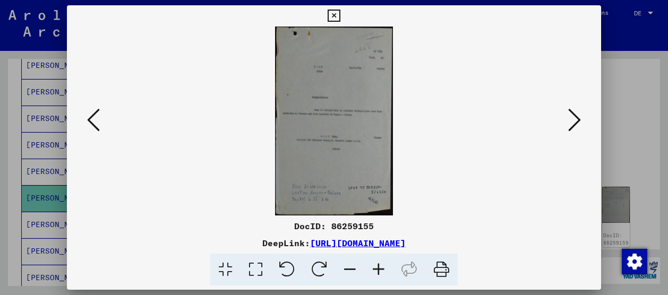
click at [86, 125] on button at bounding box center [93, 121] width 19 height 30
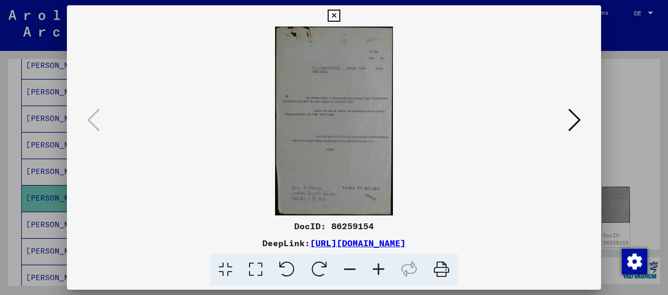
click at [578, 119] on icon at bounding box center [574, 119] width 13 height 25
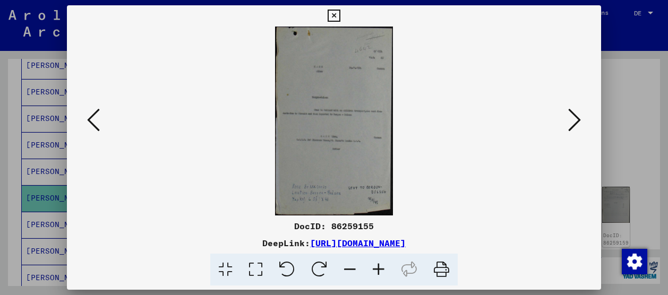
click at [578, 119] on icon at bounding box center [574, 119] width 13 height 25
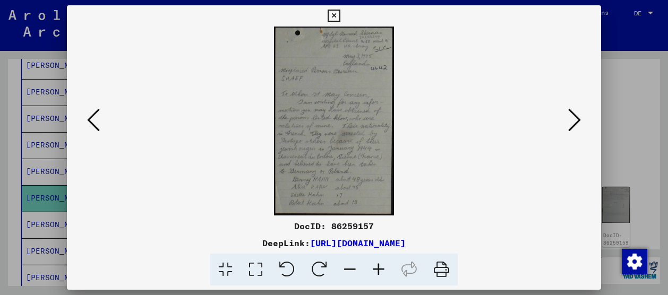
click at [572, 124] on icon at bounding box center [574, 119] width 13 height 25
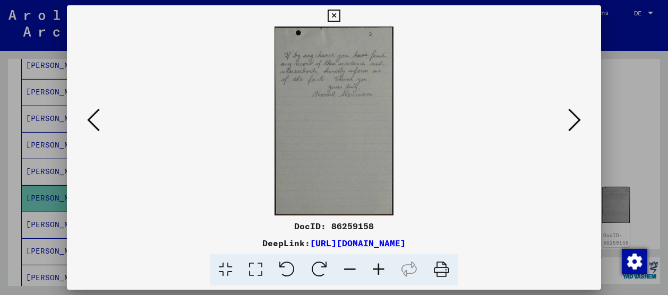
click at [577, 121] on icon at bounding box center [574, 119] width 13 height 25
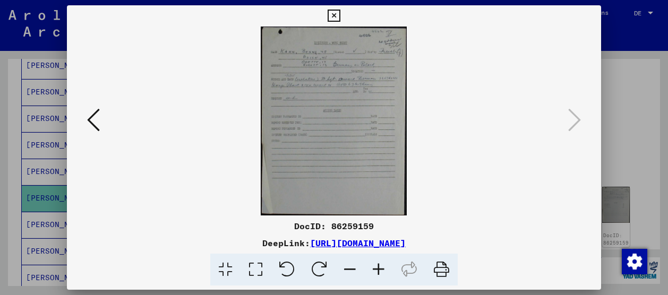
click at [335, 8] on button at bounding box center [333, 15] width 19 height 21
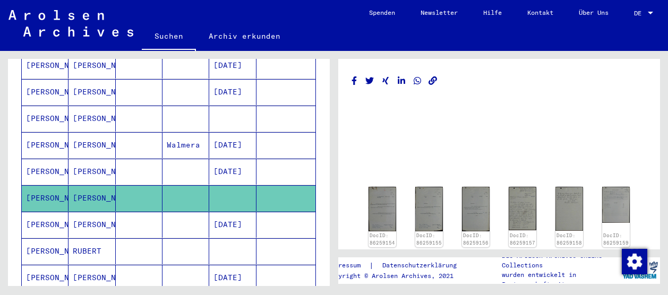
click at [172, 212] on mat-cell at bounding box center [185, 225] width 47 height 26
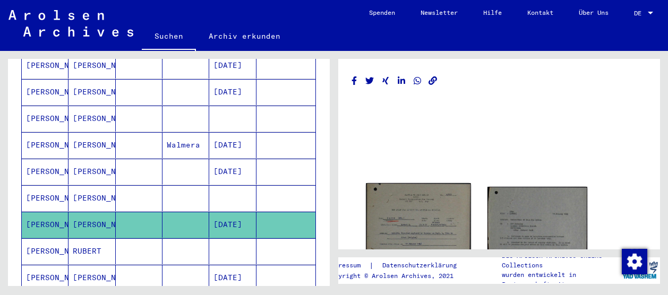
scroll to position [97, 0]
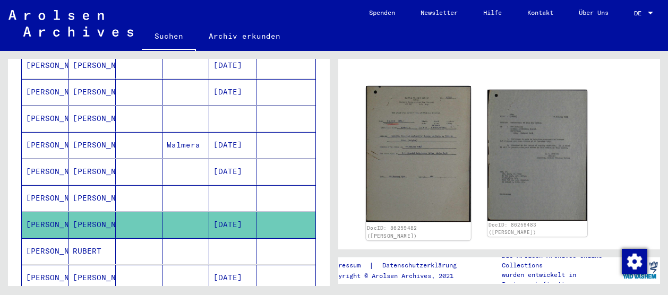
click at [427, 155] on img at bounding box center [418, 154] width 105 height 136
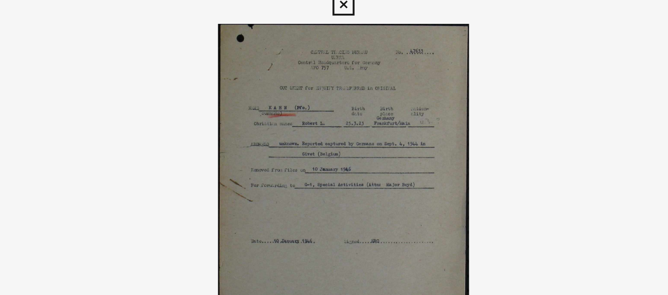
click at [332, 18] on icon at bounding box center [334, 16] width 12 height 13
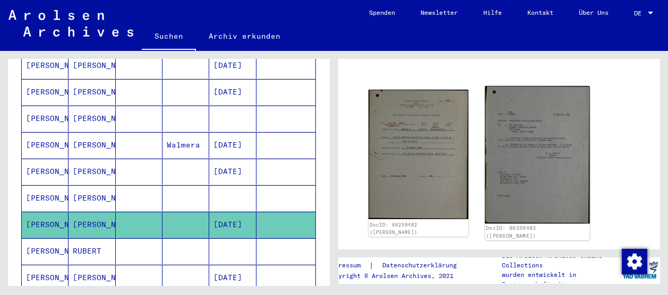
click at [542, 131] on img at bounding box center [537, 155] width 105 height 138
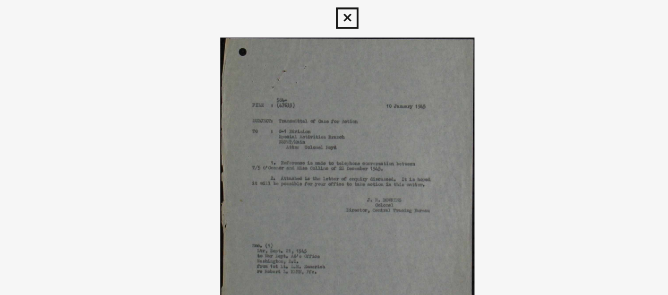
click at [331, 16] on icon at bounding box center [334, 16] width 12 height 13
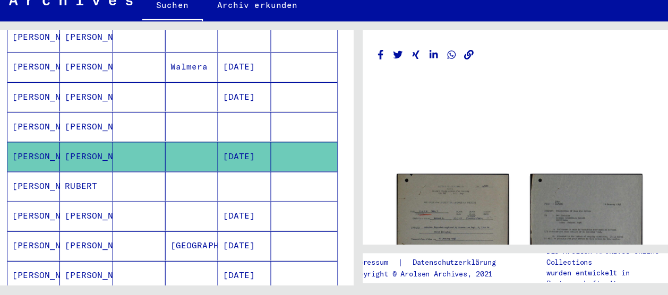
scroll to position [333, 0]
click at [132, 211] on mat-cell at bounding box center [139, 224] width 47 height 26
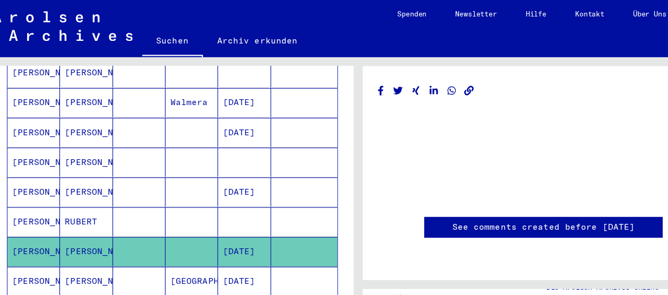
scroll to position [27, 0]
click at [221, 211] on mat-cell "[DATE]" at bounding box center [232, 224] width 47 height 26
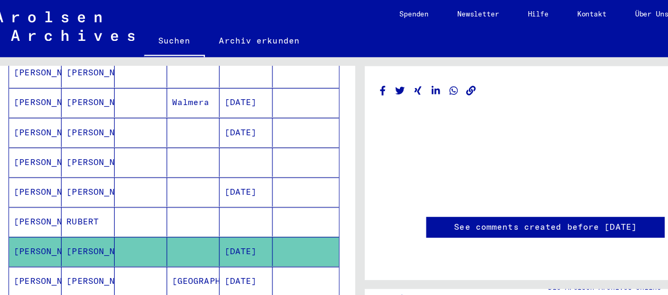
scroll to position [0, 0]
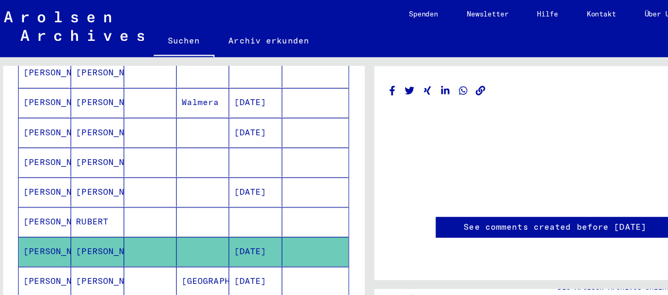
click at [216, 185] on mat-cell at bounding box center [232, 198] width 47 height 26
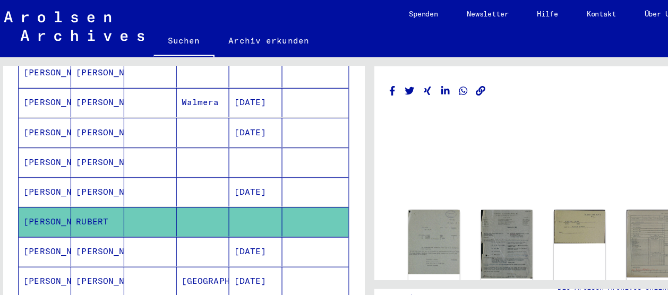
click at [219, 211] on mat-cell "[DATE]" at bounding box center [232, 224] width 47 height 26
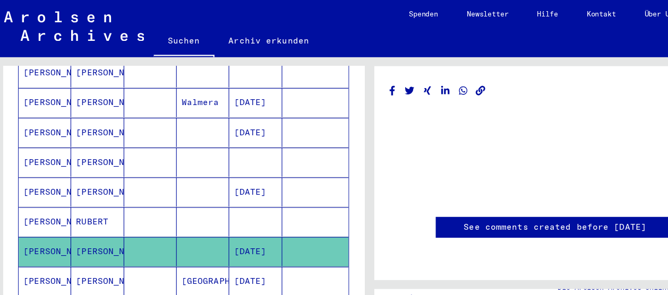
scroll to position [384, 0]
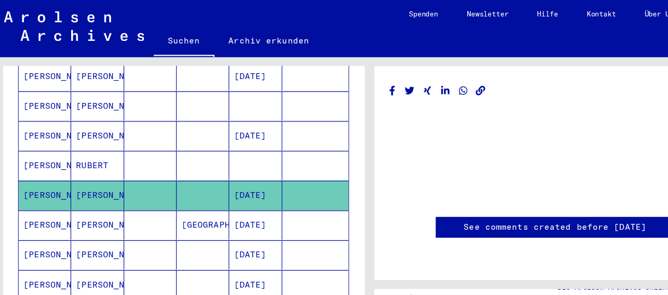
click at [172, 190] on mat-cell "[GEOGRAPHIC_DATA]" at bounding box center [185, 200] width 47 height 26
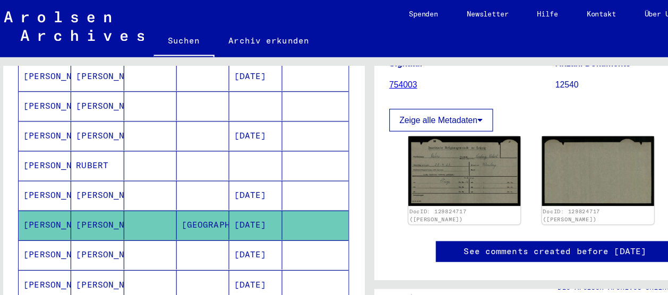
scroll to position [133, 0]
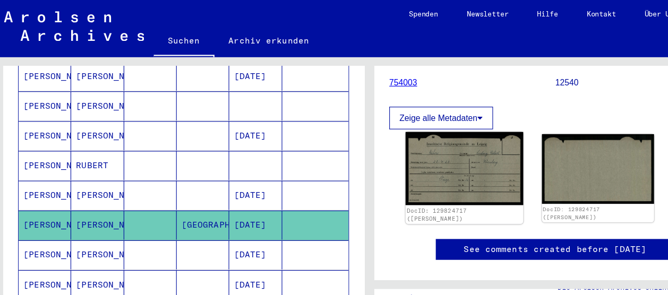
click at [420, 147] on img at bounding box center [418, 150] width 105 height 65
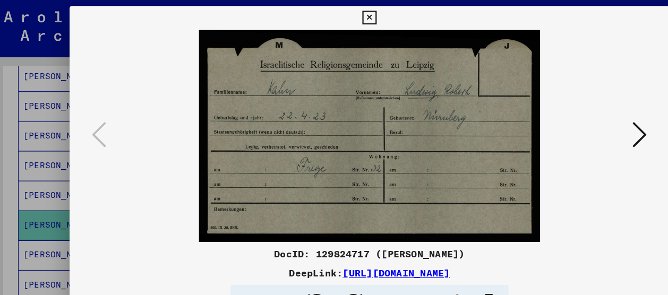
click at [576, 106] on button at bounding box center [574, 121] width 19 height 30
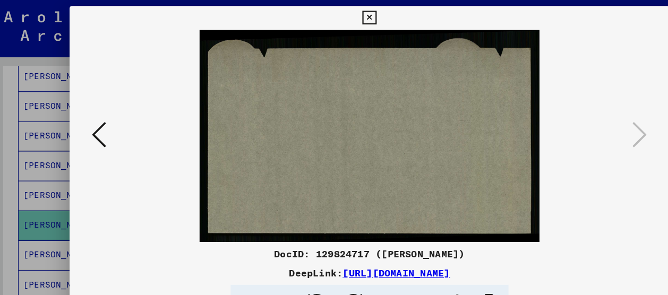
click at [333, 15] on icon at bounding box center [334, 16] width 12 height 13
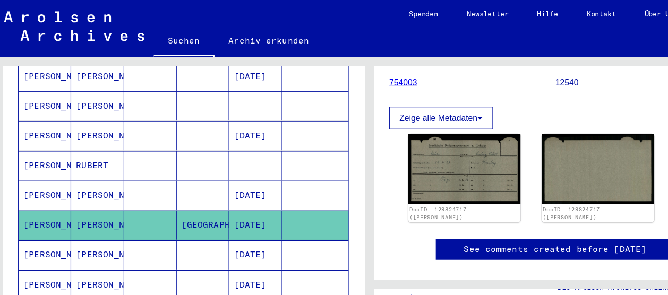
scroll to position [443, 0]
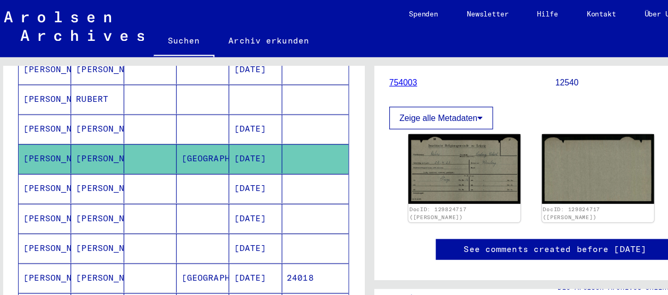
click at [148, 155] on mat-cell at bounding box center [139, 168] width 47 height 26
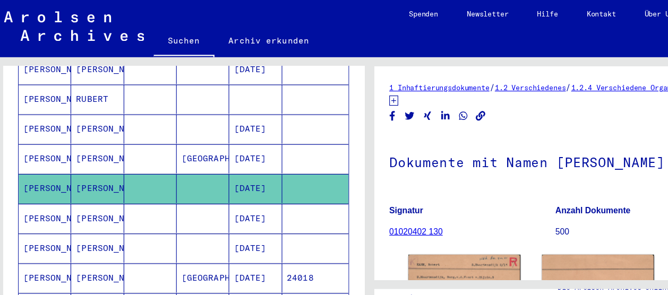
scroll to position [72, 0]
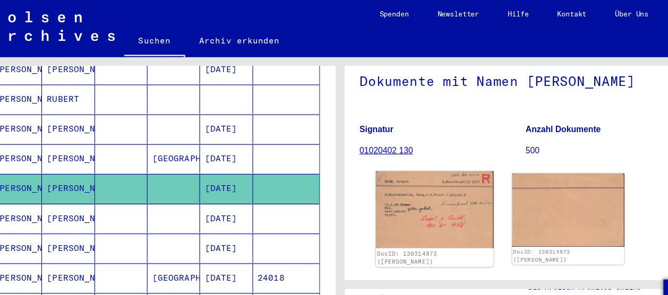
click at [441, 178] on img at bounding box center [418, 186] width 105 height 69
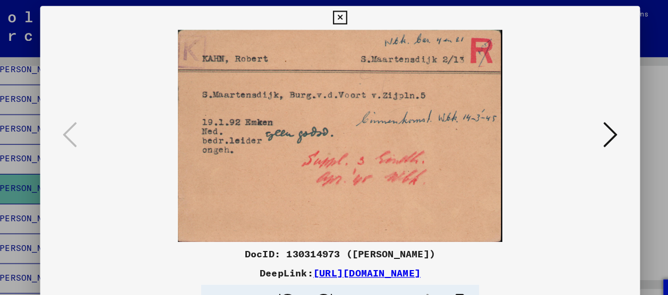
click at [576, 116] on icon at bounding box center [574, 119] width 13 height 25
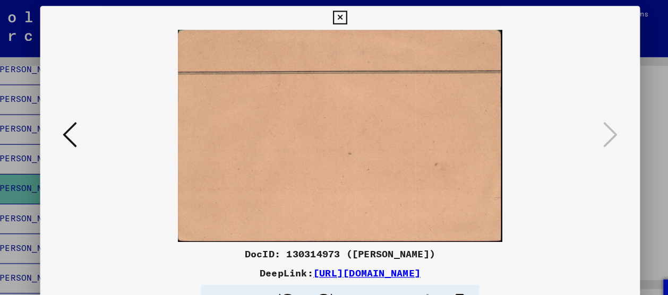
click at [598, 92] on div at bounding box center [334, 121] width 534 height 189
click at [612, 94] on div at bounding box center [334, 147] width 668 height 295
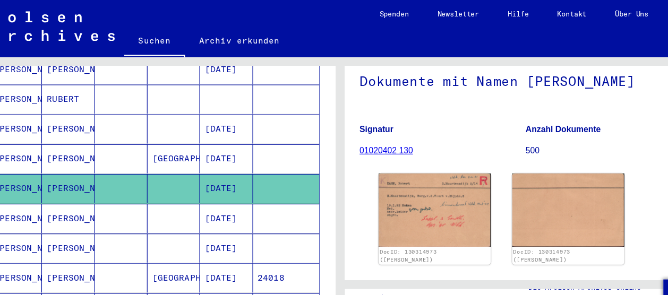
click at [150, 182] on mat-cell at bounding box center [139, 195] width 47 height 26
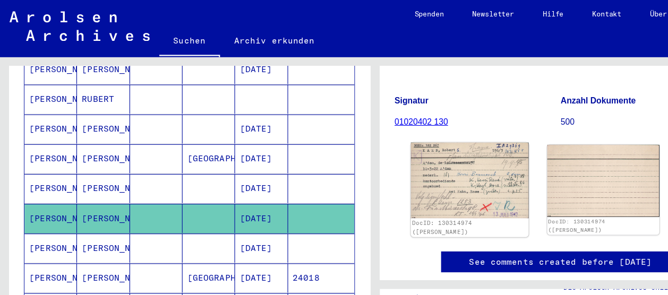
scroll to position [99, 0]
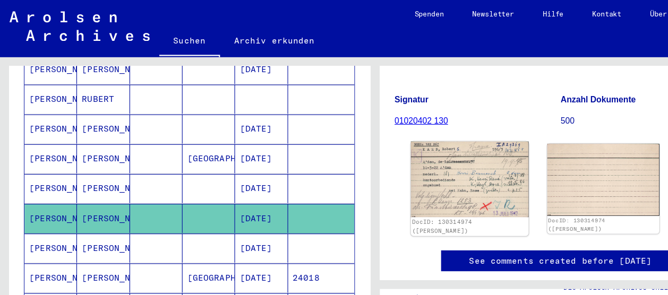
click at [437, 168] on img at bounding box center [418, 159] width 105 height 67
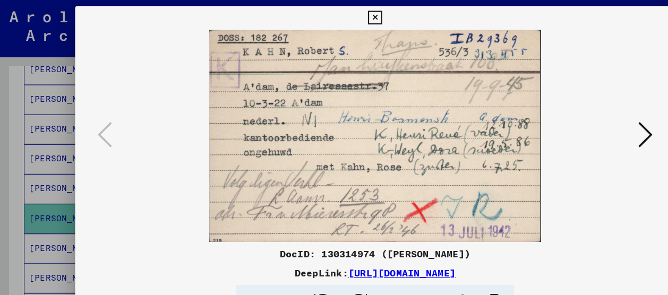
click at [559, 106] on img at bounding box center [334, 121] width 462 height 189
click at [567, 119] on button at bounding box center [574, 121] width 19 height 30
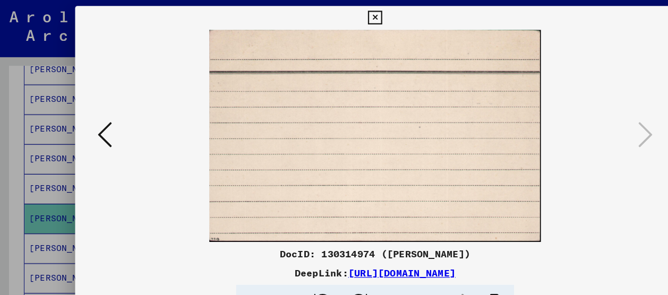
click at [331, 15] on icon at bounding box center [334, 16] width 12 height 13
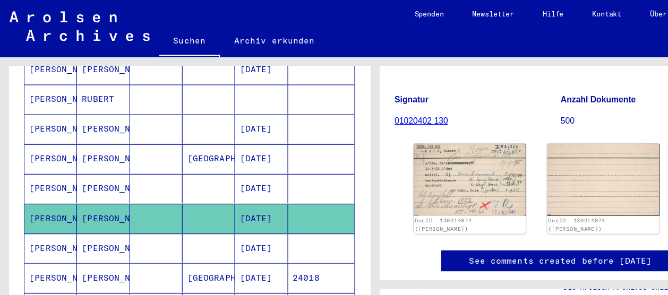
scroll to position [484, 0]
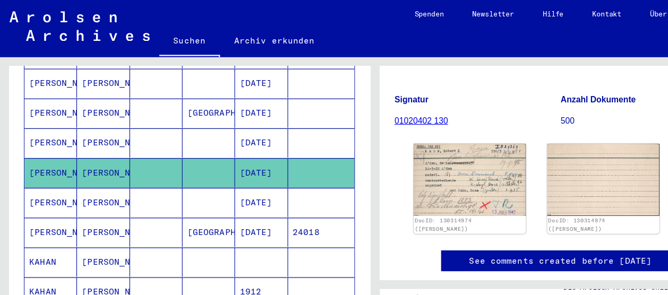
click at [137, 167] on mat-cell at bounding box center [139, 180] width 47 height 26
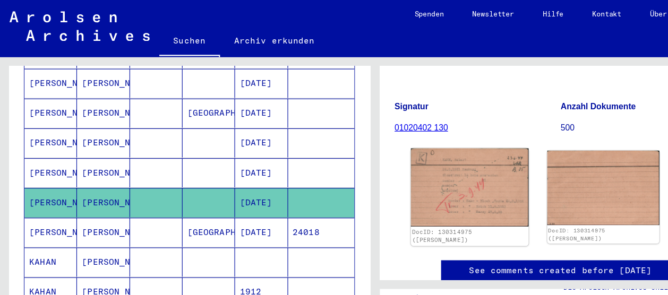
scroll to position [93, 0]
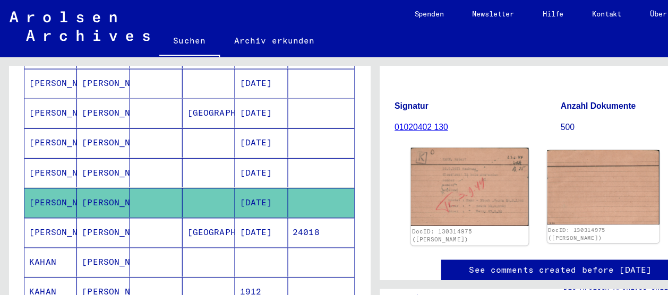
click at [401, 169] on img at bounding box center [418, 167] width 105 height 70
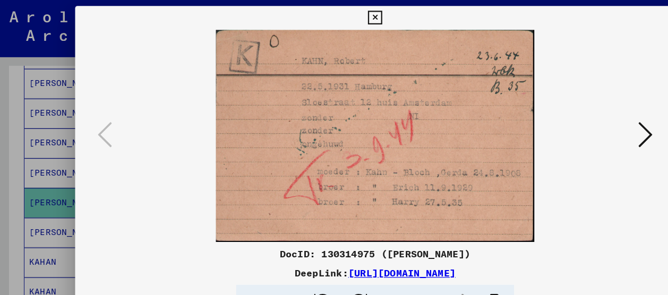
click at [571, 118] on icon at bounding box center [574, 119] width 13 height 25
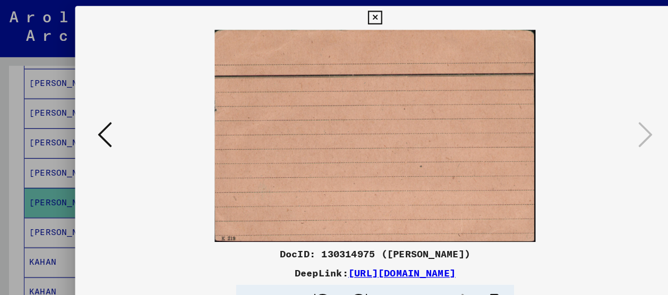
click at [335, 15] on icon at bounding box center [334, 16] width 12 height 13
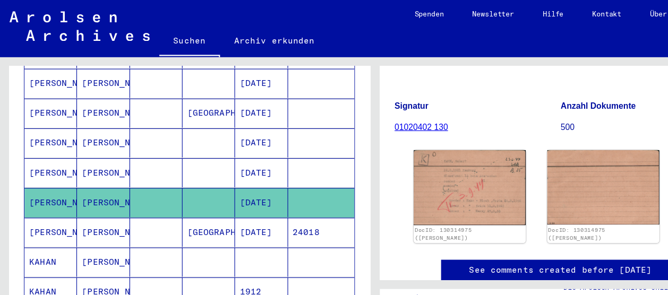
scroll to position [537, 0]
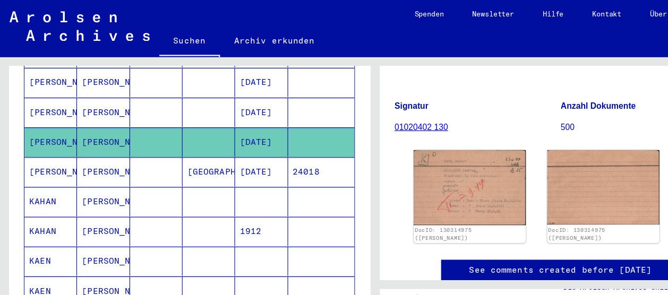
click at [142, 142] on mat-cell at bounding box center [139, 153] width 47 height 26
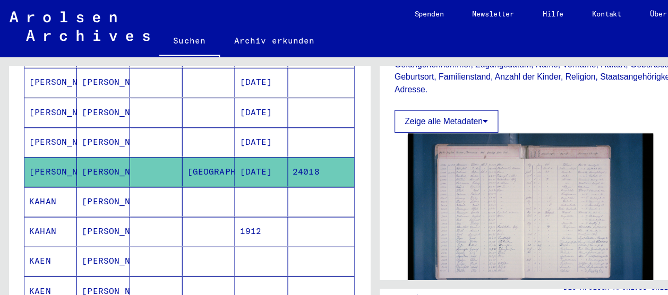
scroll to position [318, 0]
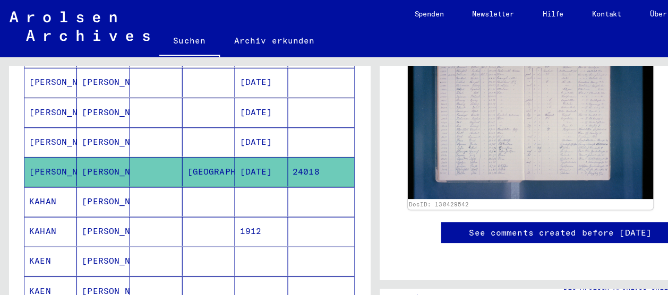
click at [443, 135] on img at bounding box center [472, 104] width 219 height 145
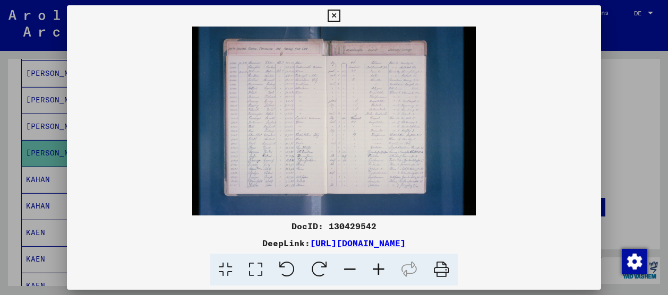
click at [329, 14] on icon at bounding box center [334, 16] width 12 height 13
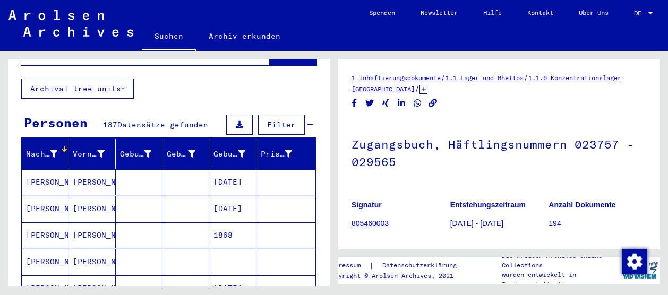
scroll to position [0, 0]
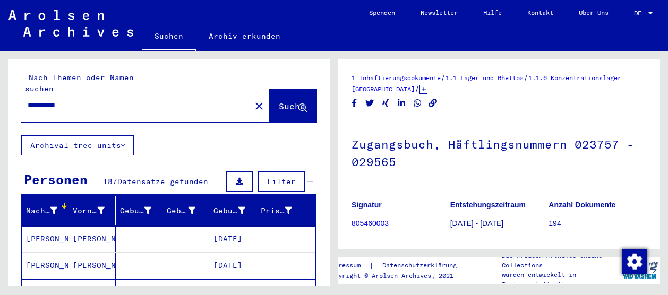
click at [249, 95] on button "close" at bounding box center [259, 105] width 21 height 21
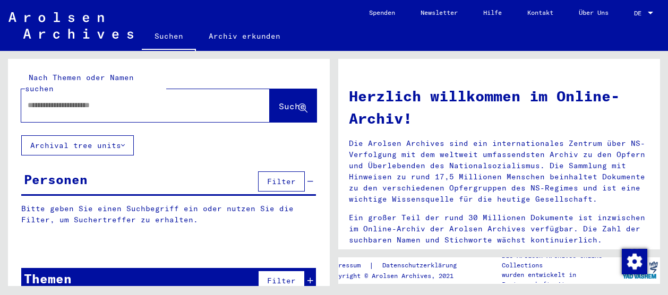
click at [183, 93] on div at bounding box center [129, 105] width 217 height 24
click at [100, 100] on input "text" at bounding box center [133, 105] width 210 height 11
type input "**********"
click at [279, 101] on span "Suche" at bounding box center [292, 106] width 27 height 11
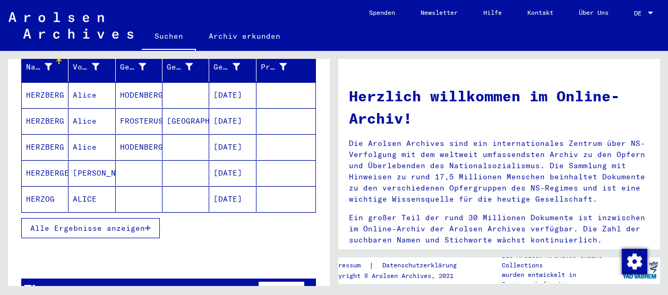
scroll to position [145, 0]
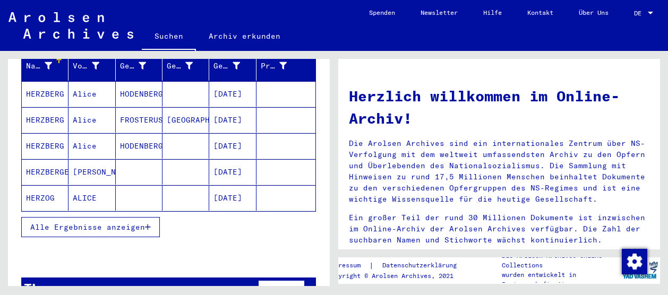
click at [126, 217] on button "Alle Ergebnisse anzeigen" at bounding box center [90, 227] width 139 height 20
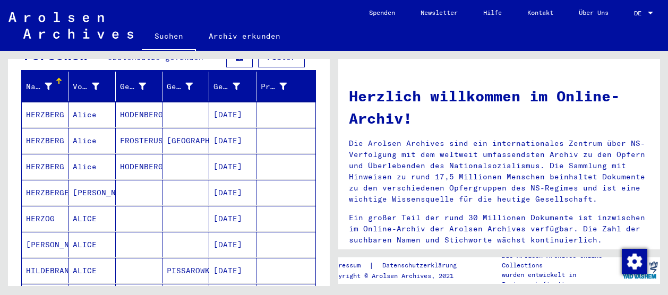
scroll to position [118, 0]
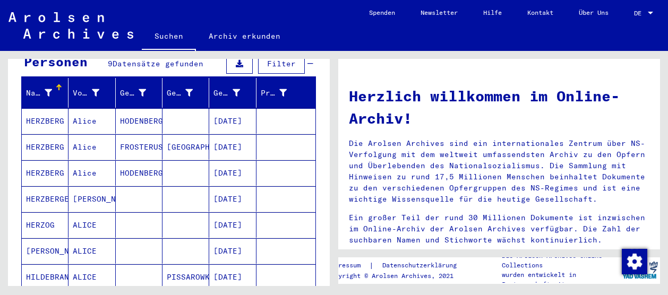
click at [45, 89] on icon at bounding box center [48, 92] width 7 height 7
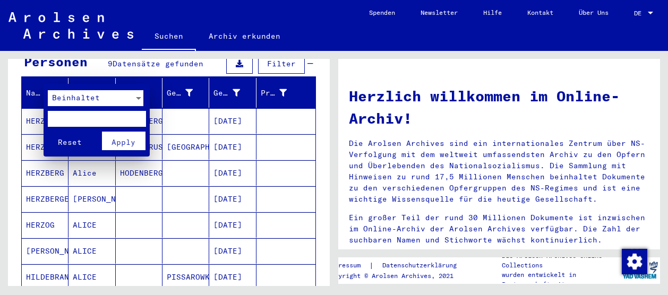
click at [88, 115] on input "text" at bounding box center [97, 119] width 98 height 16
type input "********"
click at [120, 143] on span "Apply" at bounding box center [124, 143] width 24 height 10
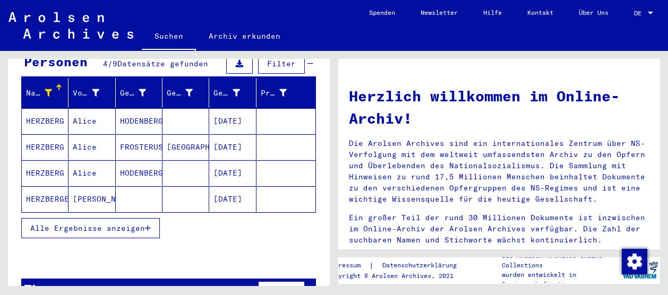
click at [124, 108] on mat-cell "HODENBERG" at bounding box center [139, 120] width 47 height 25
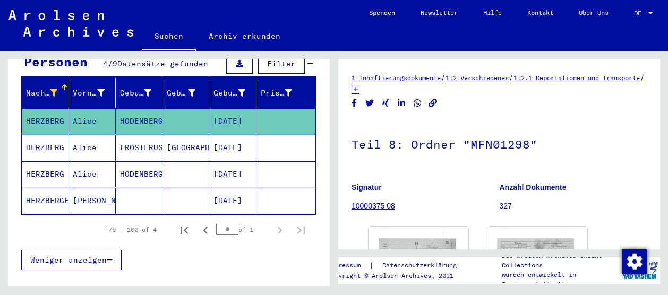
scroll to position [105, 0]
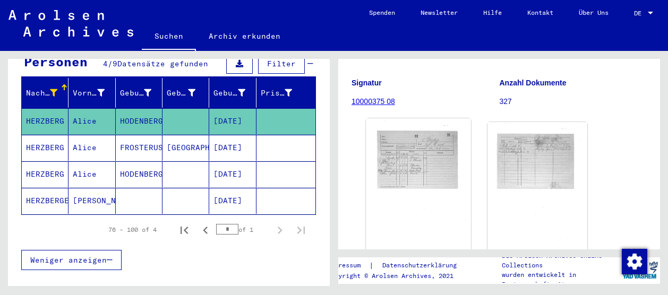
click at [415, 169] on img at bounding box center [418, 190] width 105 height 145
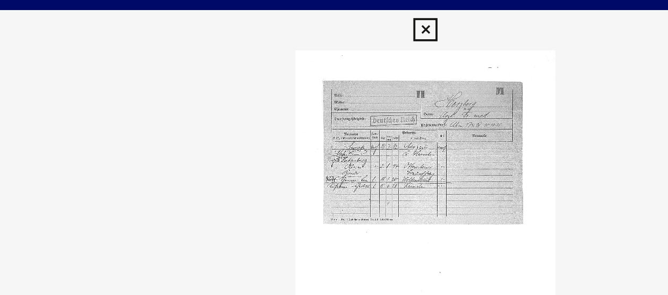
click at [328, 8] on button at bounding box center [333, 15] width 19 height 21
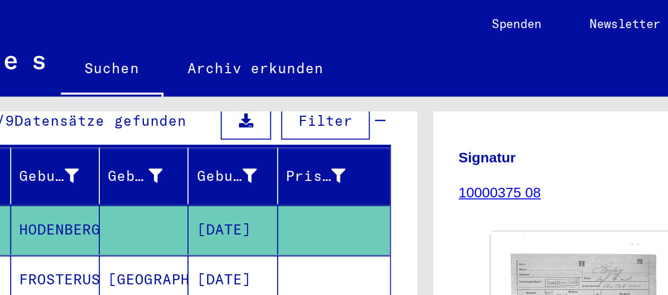
scroll to position [140, 0]
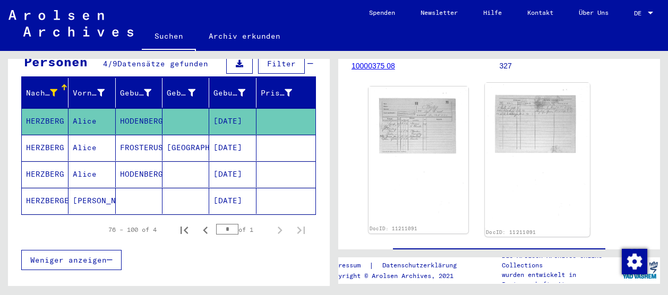
click at [523, 162] on img at bounding box center [537, 155] width 105 height 145
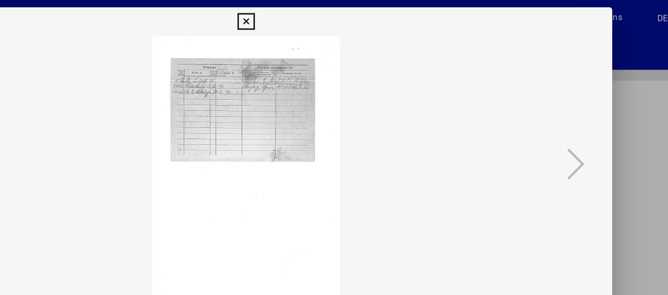
click at [328, 14] on icon at bounding box center [334, 16] width 12 height 13
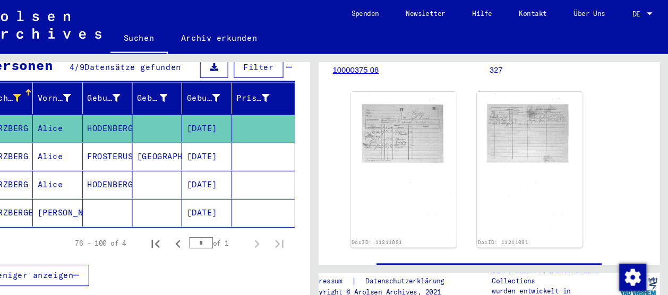
click at [141, 135] on mat-cell "FROSTERUS" at bounding box center [139, 148] width 47 height 26
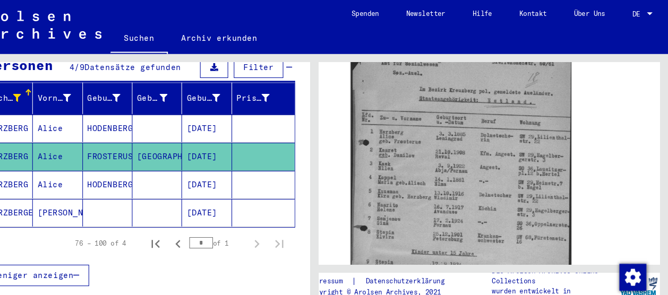
click at [183, 161] on mat-cell at bounding box center [185, 174] width 47 height 26
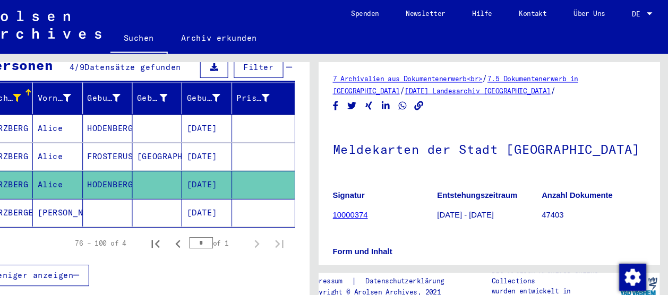
click at [194, 188] on mat-cell at bounding box center [185, 201] width 47 height 26
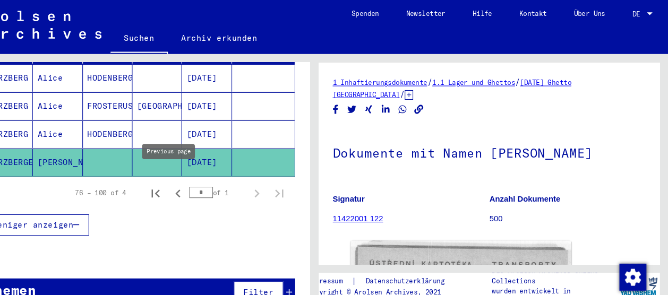
click at [198, 175] on icon "Previous page" at bounding box center [205, 182] width 15 height 15
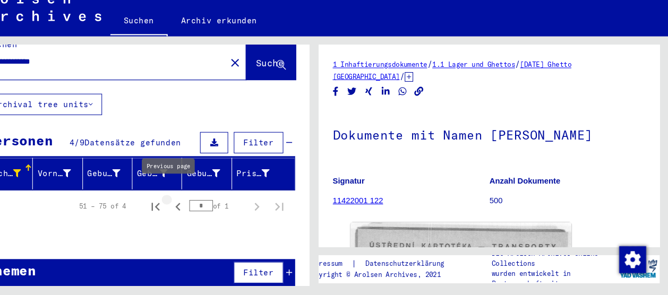
click at [198, 204] on icon "Previous page" at bounding box center [205, 211] width 15 height 15
type input "*"
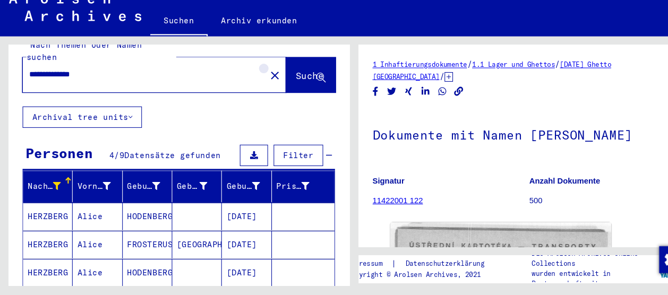
click at [253, 82] on mat-icon "close" at bounding box center [259, 88] width 13 height 13
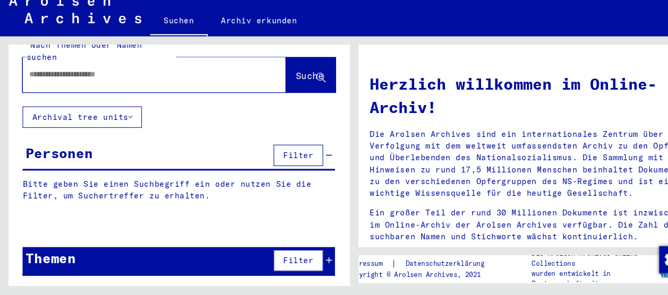
click at [193, 75] on div at bounding box center [129, 87] width 217 height 24
click at [118, 82] on input "text" at bounding box center [133, 87] width 210 height 11
type input "**********"
click at [275, 71] on button "Suche" at bounding box center [293, 87] width 47 height 33
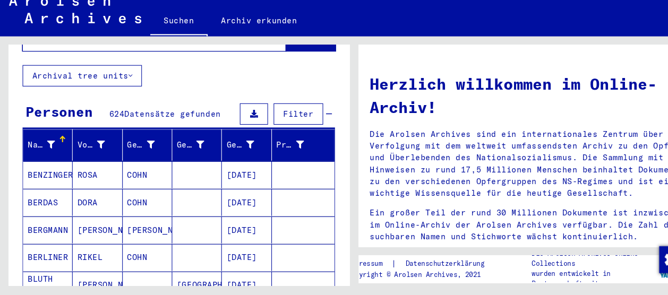
scroll to position [58, 0]
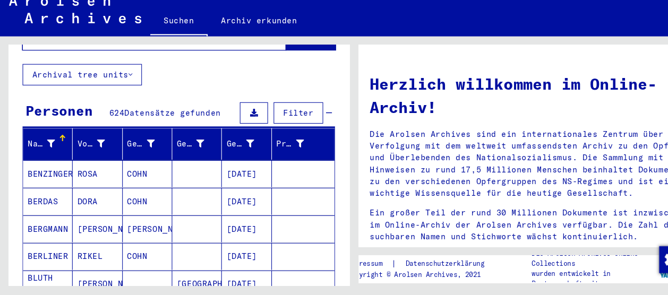
click at [47, 147] on div at bounding box center [48, 152] width 7 height 11
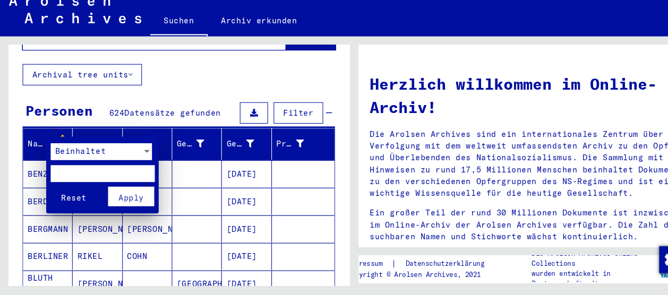
click at [92, 181] on input "text" at bounding box center [97, 181] width 98 height 16
type input "****"
click at [132, 205] on span "Apply" at bounding box center [124, 204] width 24 height 10
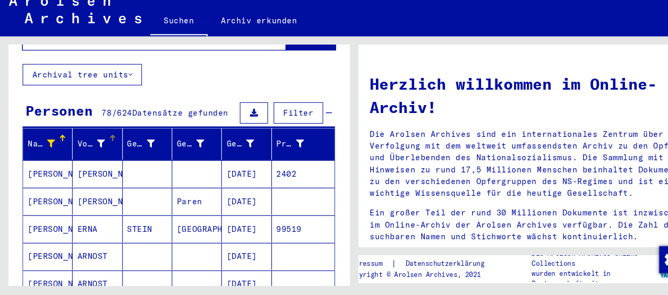
click at [82, 147] on div "Vorname" at bounding box center [86, 152] width 26 height 11
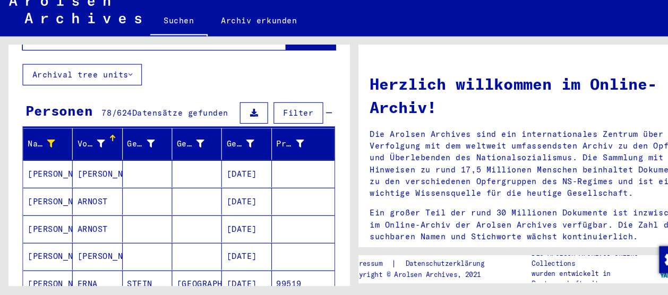
click at [92, 149] on icon at bounding box center [95, 152] width 7 height 7
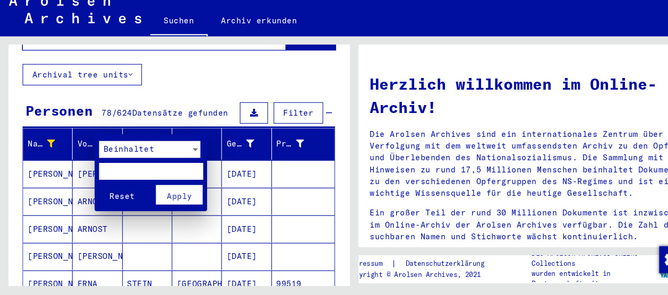
click at [116, 176] on input "text" at bounding box center [142, 178] width 98 height 16
type input "*****"
click at [173, 202] on span "Apply" at bounding box center [169, 202] width 24 height 10
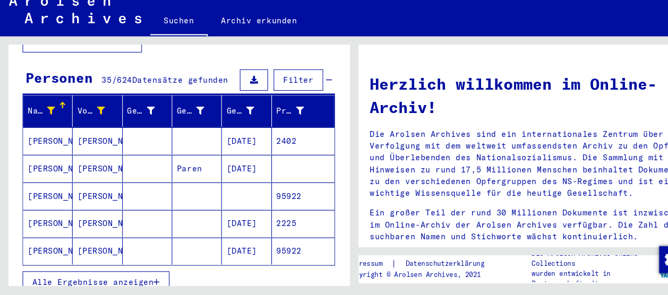
scroll to position [110, 0]
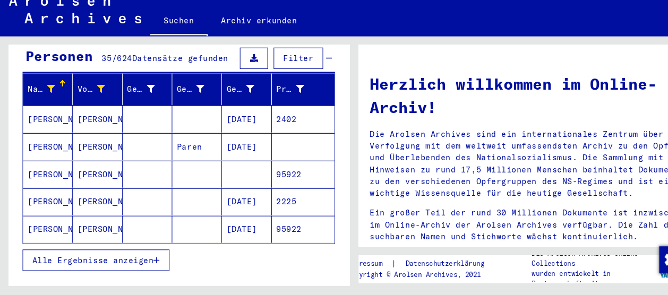
click at [53, 220] on mat-cell "[PERSON_NAME]" at bounding box center [45, 232] width 47 height 25
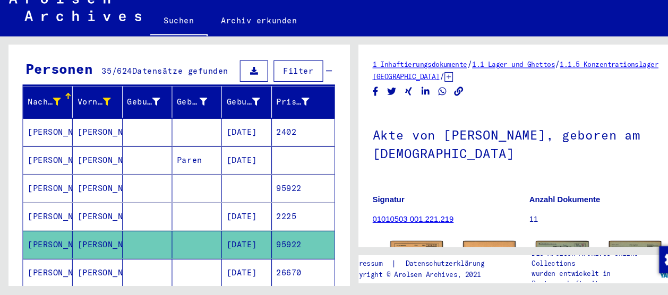
scroll to position [91, 0]
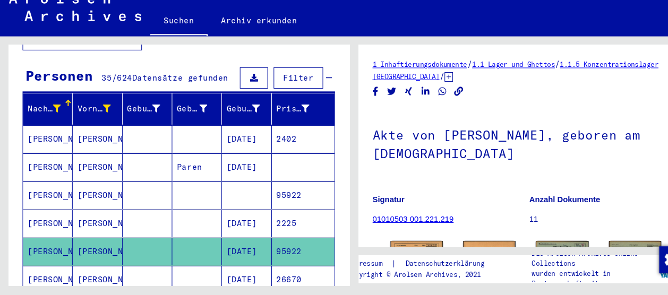
click at [60, 140] on mat-cell "[PERSON_NAME]" at bounding box center [45, 148] width 47 height 26
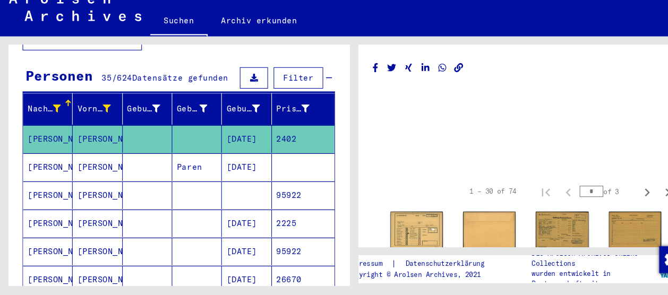
click at [56, 163] on mat-cell "[PERSON_NAME]" at bounding box center [45, 174] width 47 height 26
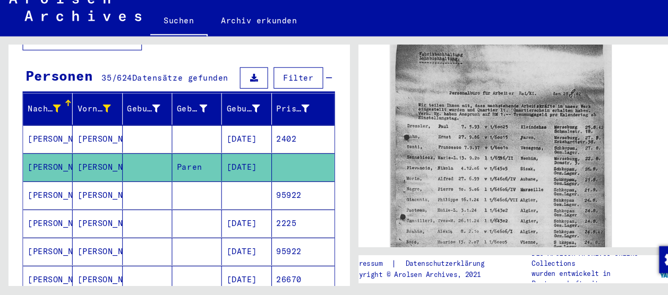
scroll to position [236, 0]
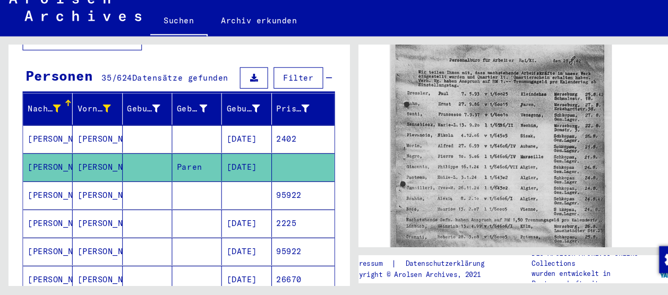
click at [126, 188] on mat-cell at bounding box center [139, 201] width 47 height 26
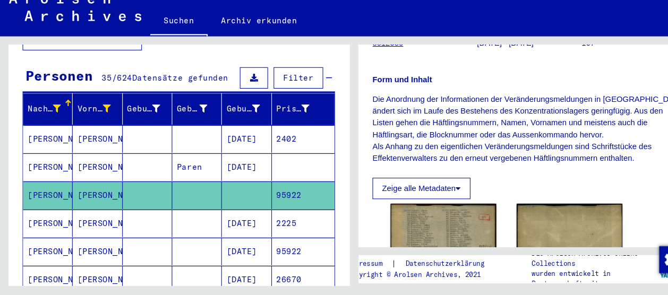
scroll to position [249, 0]
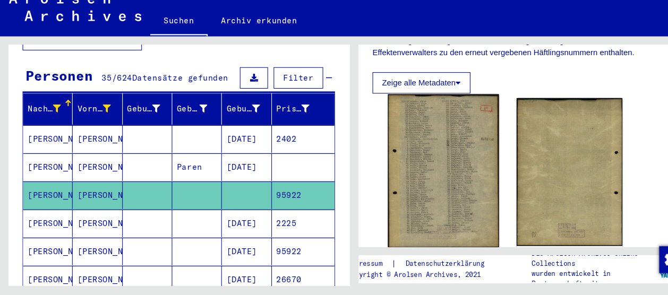
click at [415, 176] on img at bounding box center [418, 178] width 105 height 145
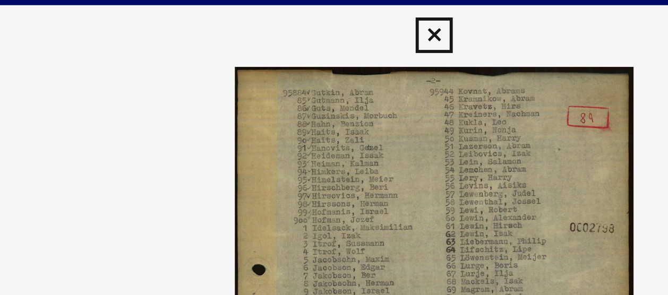
click at [333, 15] on icon at bounding box center [334, 16] width 12 height 13
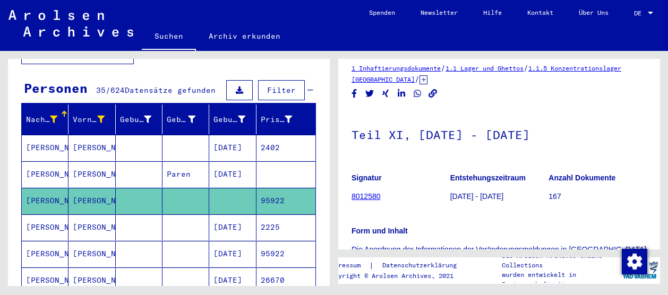
scroll to position [52, 0]
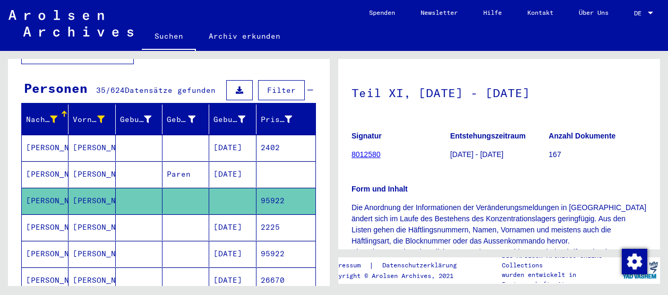
click at [99, 215] on mat-cell "[PERSON_NAME]" at bounding box center [92, 228] width 47 height 26
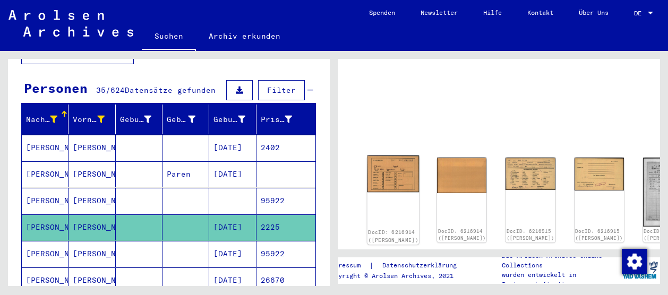
click at [377, 165] on img at bounding box center [393, 174] width 52 height 37
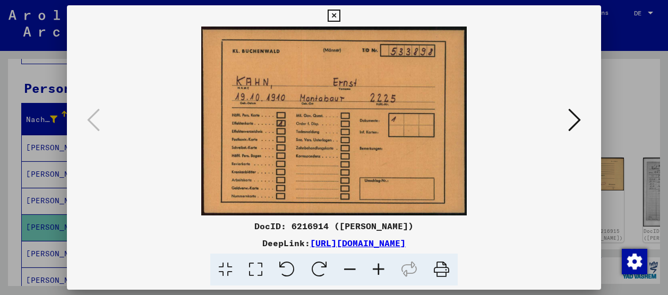
click at [563, 119] on img at bounding box center [334, 121] width 462 height 189
click at [577, 122] on icon at bounding box center [574, 119] width 13 height 25
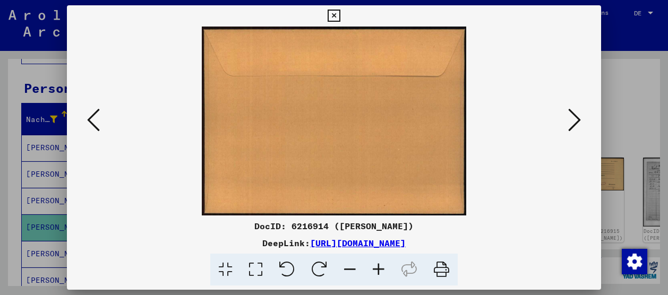
click at [577, 122] on icon at bounding box center [574, 119] width 13 height 25
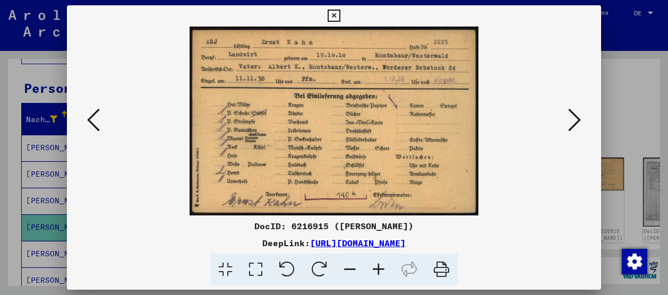
click at [335, 18] on icon at bounding box center [334, 16] width 12 height 13
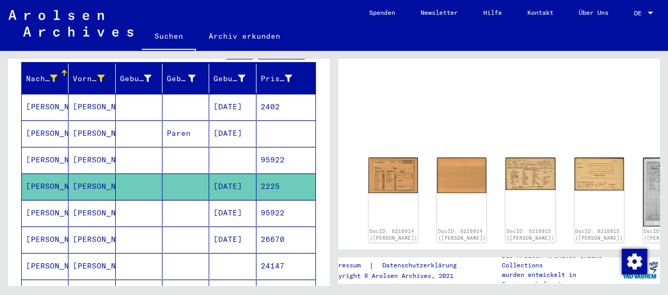
scroll to position [182, 0]
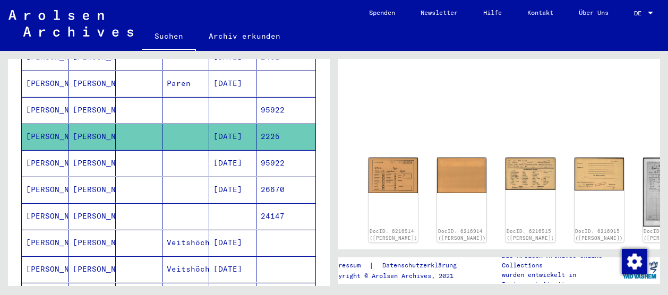
click at [228, 155] on mat-cell "[DATE]" at bounding box center [232, 163] width 47 height 26
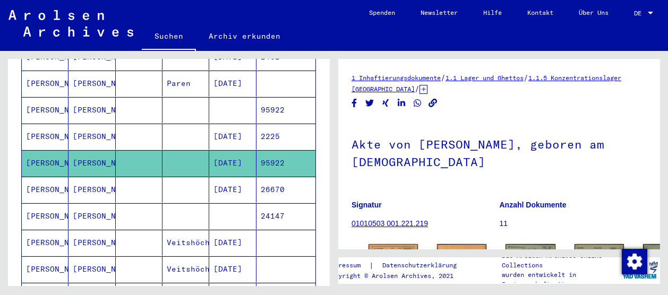
click at [233, 180] on mat-cell "[DATE]" at bounding box center [232, 190] width 47 height 26
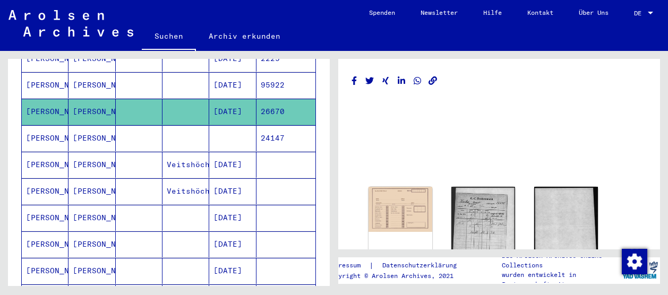
scroll to position [261, 0]
click at [229, 204] on mat-cell "[DATE]" at bounding box center [232, 217] width 47 height 26
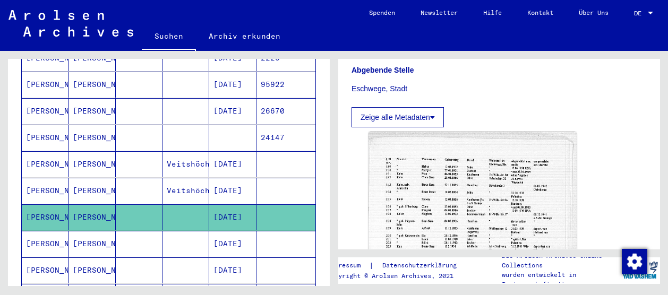
scroll to position [418, 0]
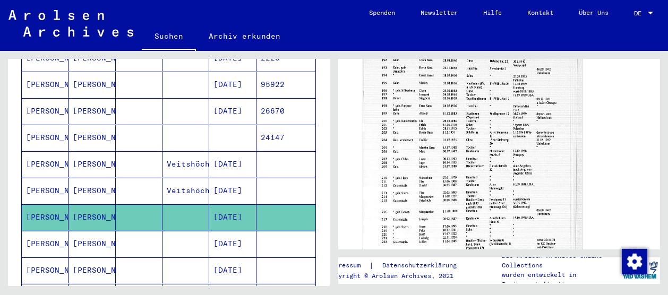
click at [482, 150] on img at bounding box center [472, 178] width 219 height 332
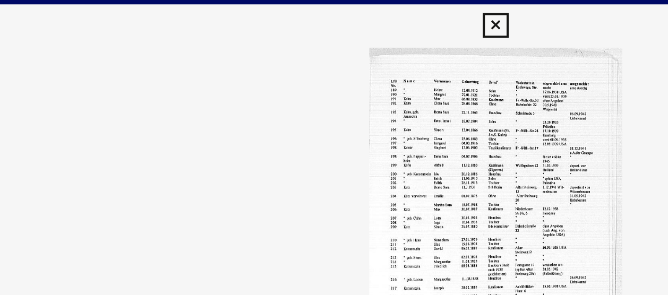
click at [330, 18] on icon at bounding box center [334, 16] width 12 height 13
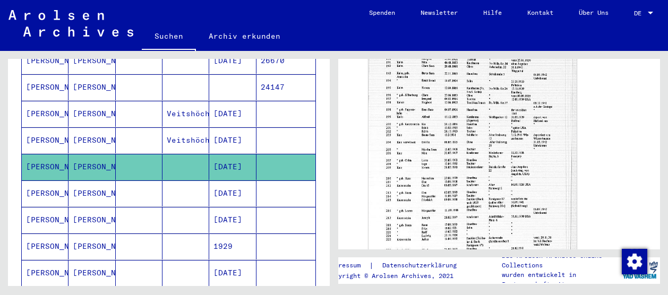
scroll to position [313, 0]
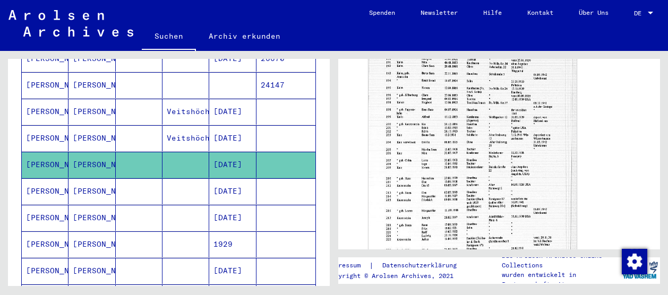
click at [225, 125] on mat-cell "[DATE]" at bounding box center [232, 138] width 47 height 26
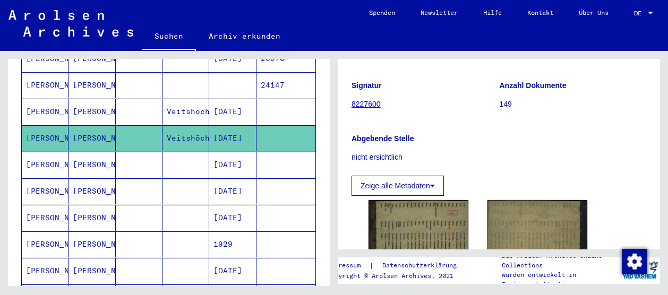
scroll to position [290, 0]
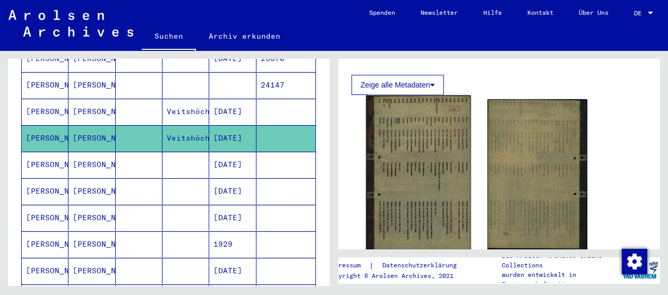
click at [412, 145] on img at bounding box center [418, 174] width 105 height 157
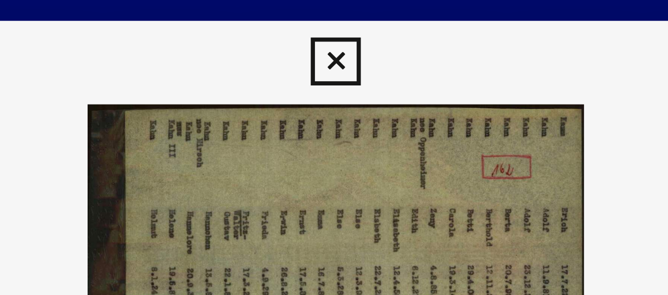
click at [335, 14] on icon at bounding box center [334, 16] width 12 height 13
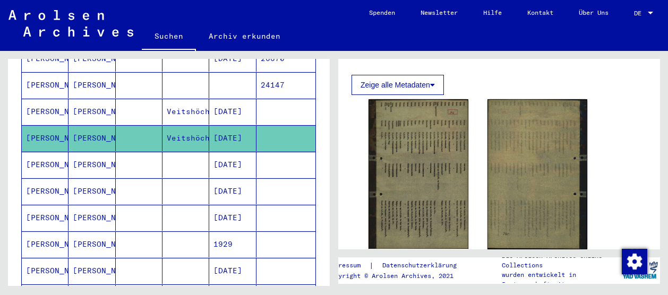
scroll to position [388, 0]
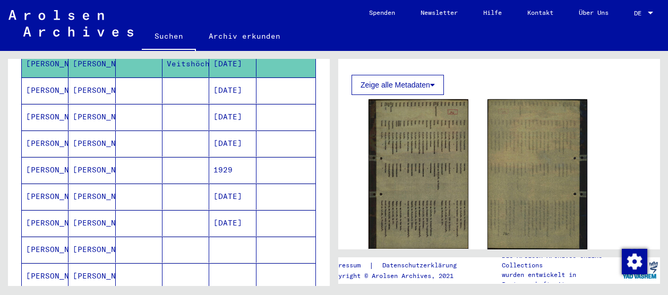
click at [217, 131] on mat-cell "[DATE]" at bounding box center [232, 144] width 47 height 26
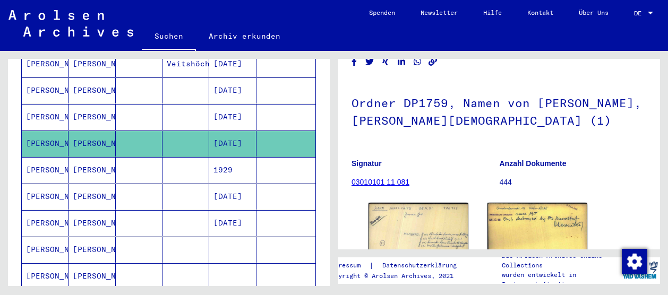
scroll to position [161, 0]
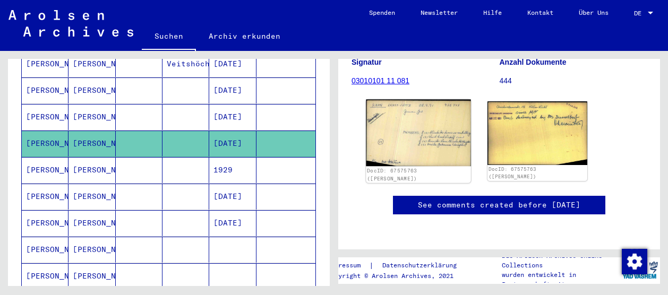
click at [436, 141] on img at bounding box center [418, 132] width 105 height 66
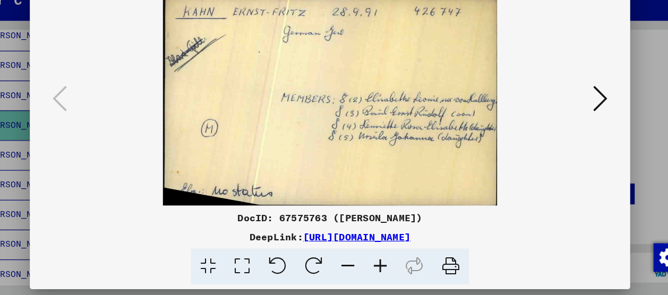
scroll to position [0, 0]
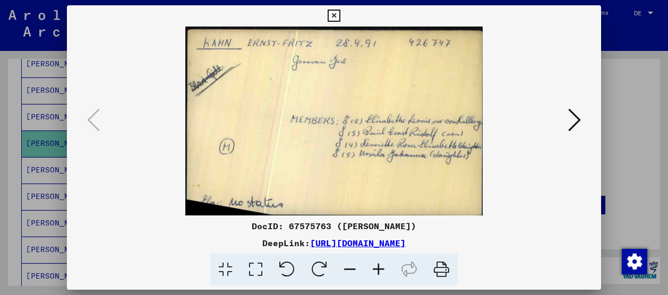
click at [330, 12] on icon at bounding box center [334, 16] width 12 height 13
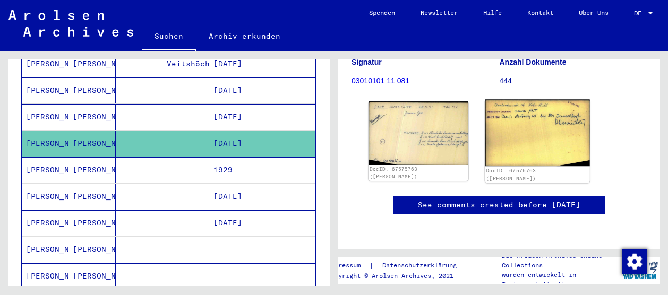
click at [504, 135] on img at bounding box center [537, 132] width 105 height 66
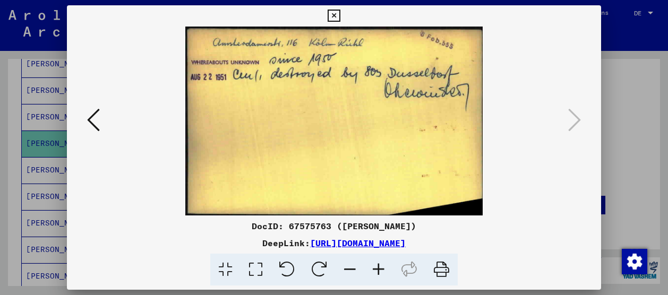
click at [327, 21] on button at bounding box center [333, 15] width 19 height 21
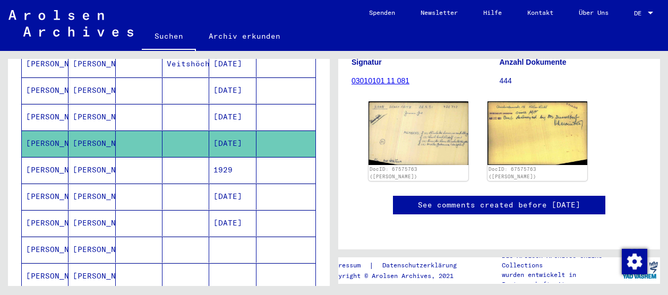
click at [187, 157] on mat-cell at bounding box center [185, 170] width 47 height 26
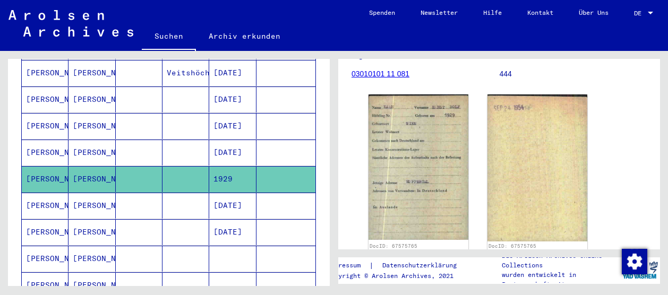
scroll to position [373, 0]
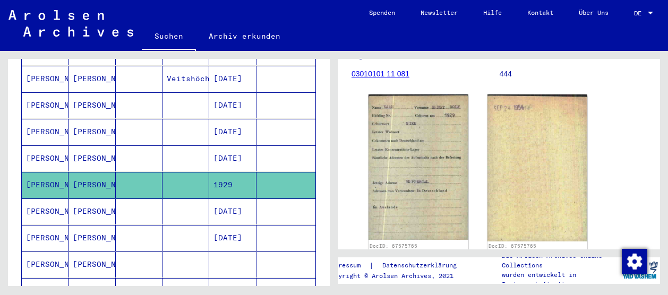
click at [229, 199] on mat-cell "[DATE]" at bounding box center [232, 212] width 47 height 26
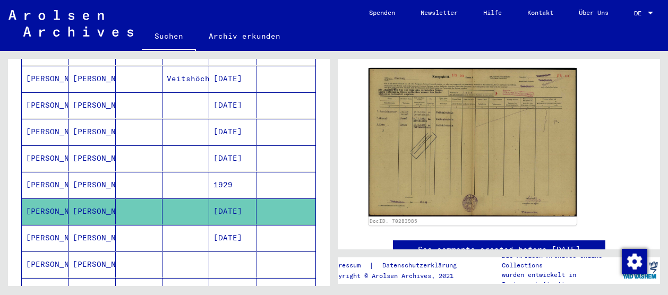
scroll to position [186, 0]
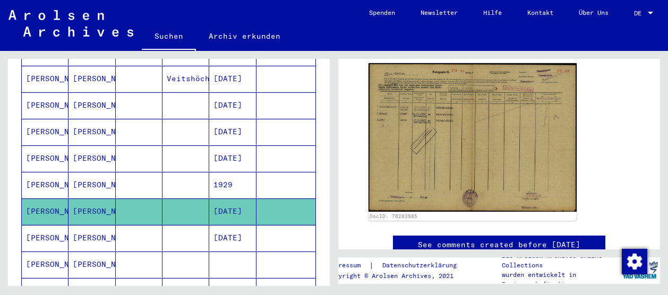
click at [398, 155] on img at bounding box center [473, 137] width 208 height 149
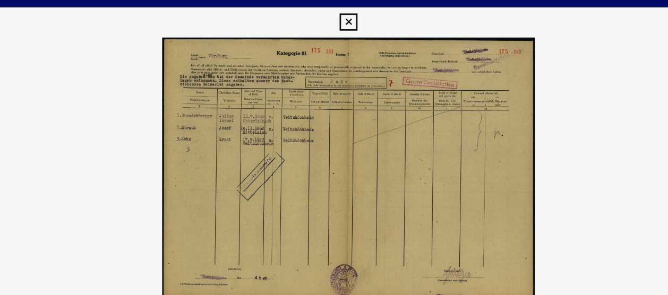
click at [338, 15] on icon at bounding box center [334, 16] width 12 height 13
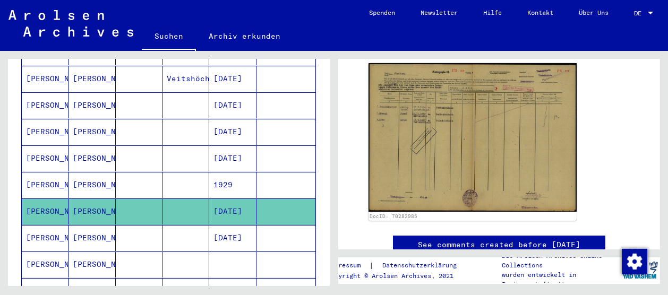
click at [141, 225] on mat-cell at bounding box center [139, 238] width 47 height 26
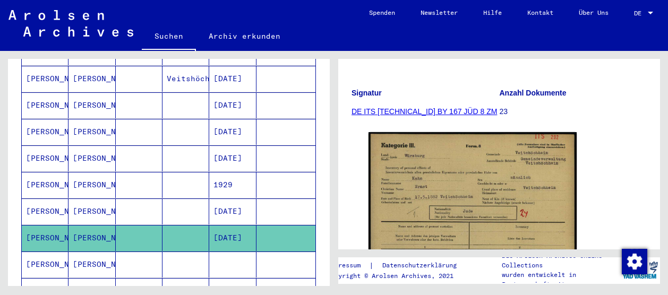
scroll to position [179, 0]
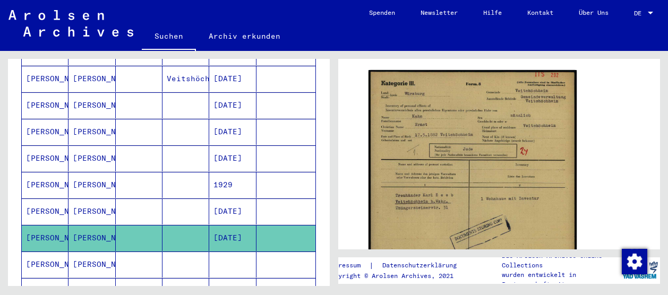
click at [513, 193] on img at bounding box center [473, 216] width 208 height 293
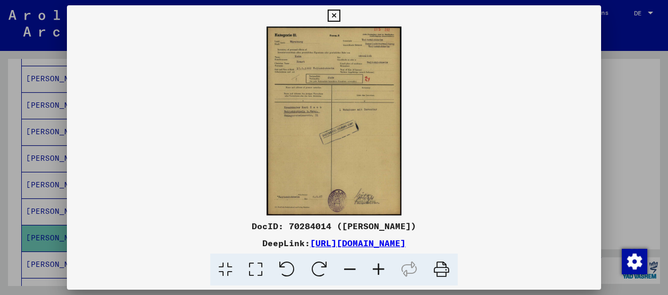
click at [336, 15] on icon at bounding box center [334, 16] width 12 height 13
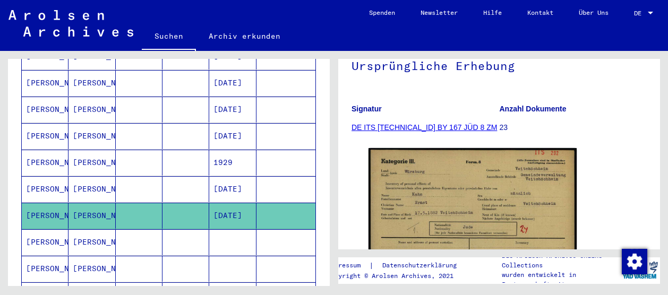
scroll to position [408, 0]
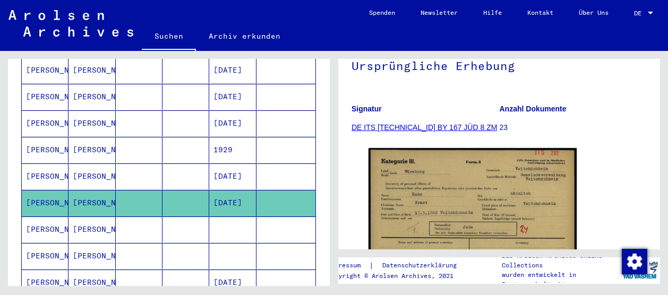
click at [153, 217] on mat-cell at bounding box center [139, 230] width 47 height 26
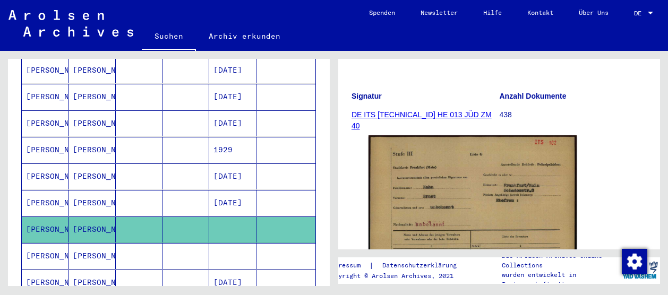
scroll to position [227, 0]
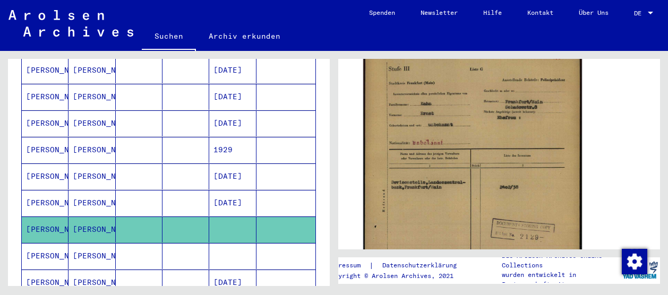
click at [509, 135] on img at bounding box center [472, 201] width 219 height 305
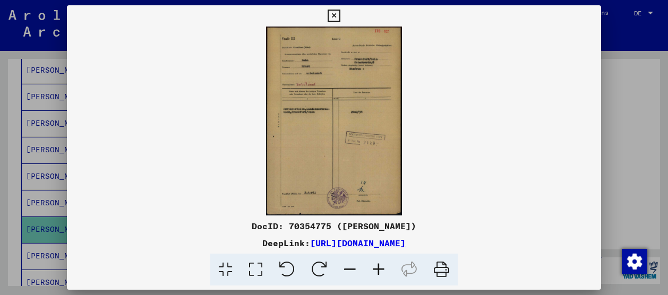
click at [335, 16] on icon at bounding box center [334, 16] width 12 height 13
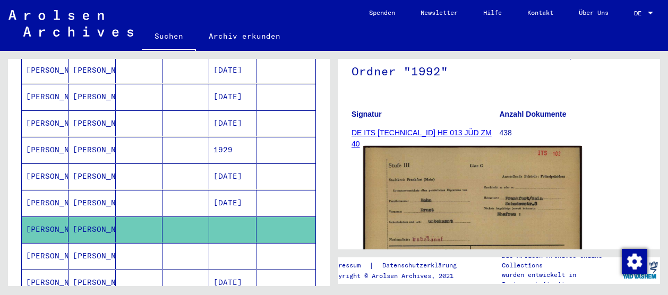
scroll to position [224, 0]
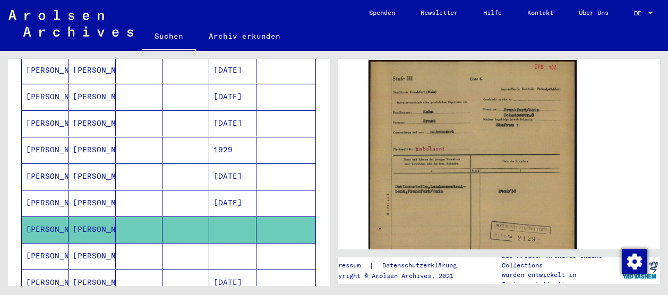
click at [143, 243] on mat-cell at bounding box center [139, 256] width 47 height 26
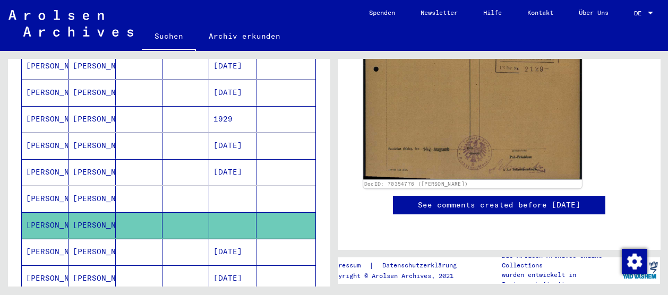
scroll to position [295, 0]
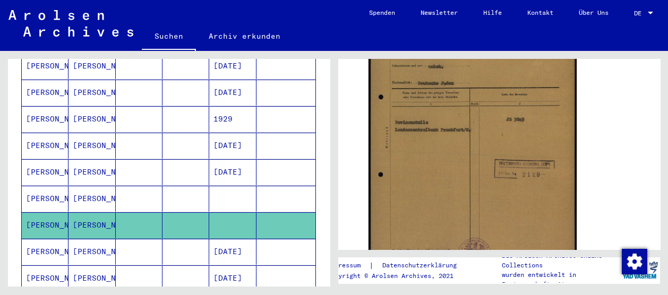
click at [139, 239] on mat-cell at bounding box center [139, 252] width 47 height 26
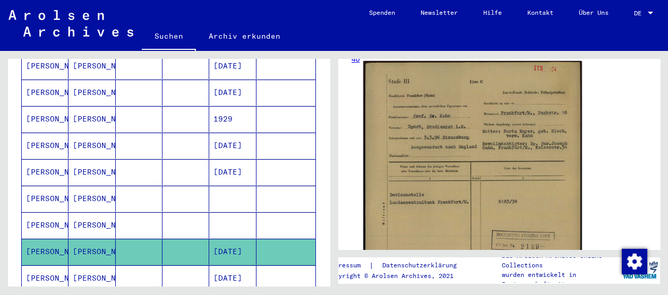
scroll to position [244, 0]
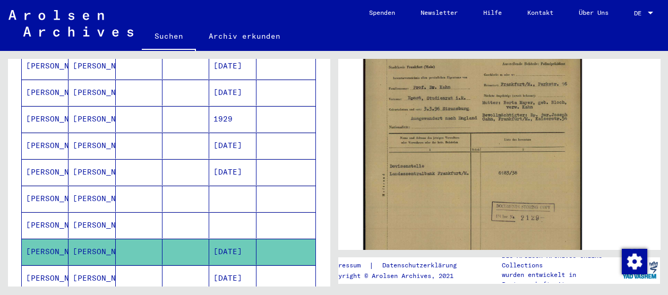
click at [472, 158] on img at bounding box center [472, 185] width 219 height 306
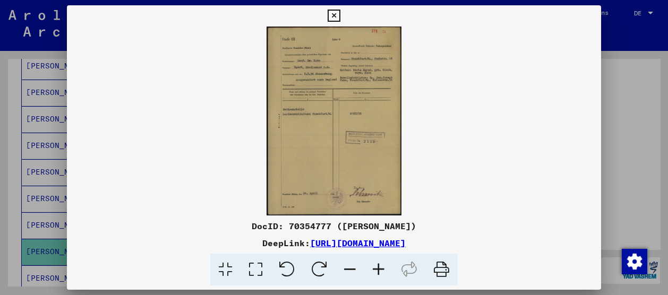
scroll to position [244, 0]
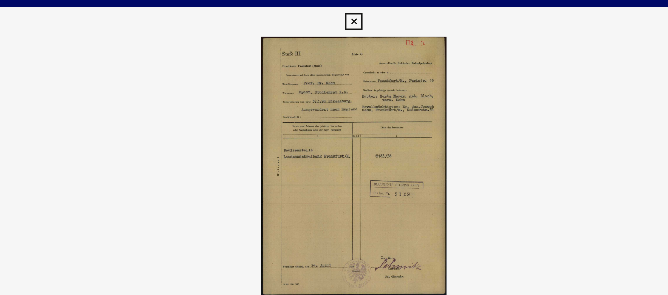
click at [332, 16] on icon at bounding box center [334, 16] width 12 height 13
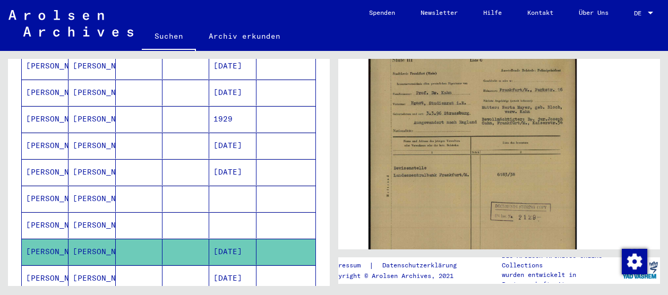
scroll to position [503, 0]
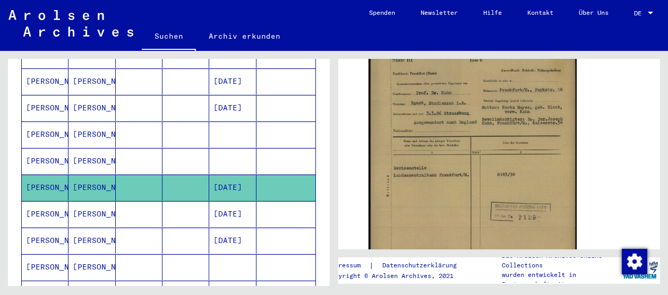
click at [217, 201] on mat-cell "[DATE]" at bounding box center [232, 214] width 47 height 26
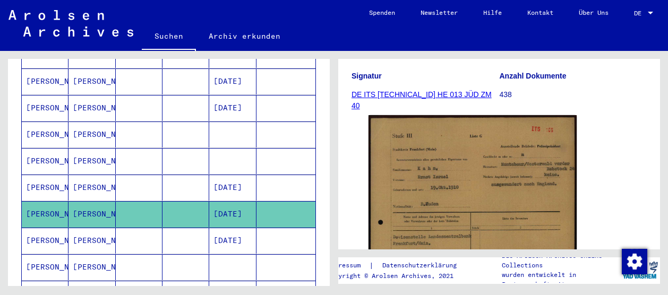
scroll to position [243, 0]
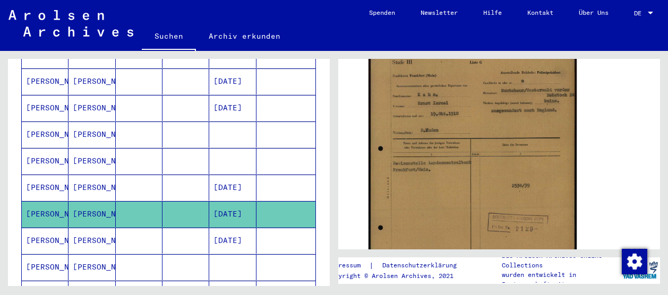
click at [215, 228] on mat-cell "[DATE]" at bounding box center [232, 241] width 47 height 26
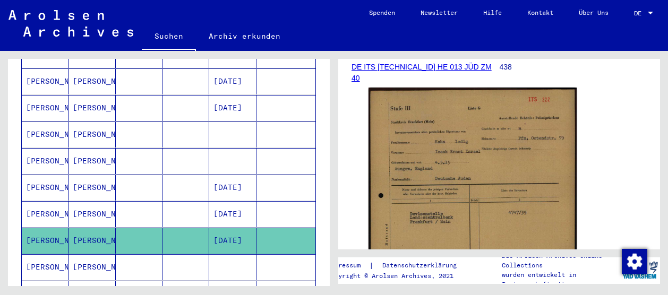
scroll to position [581, 0]
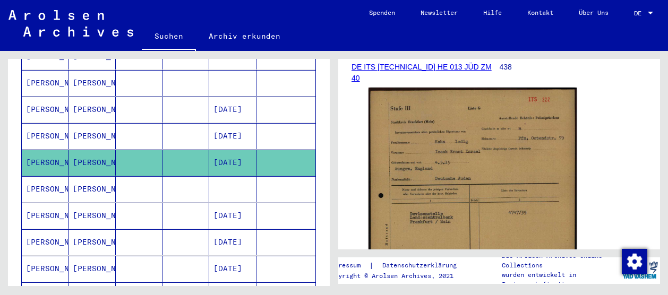
click at [140, 176] on mat-cell at bounding box center [139, 189] width 47 height 26
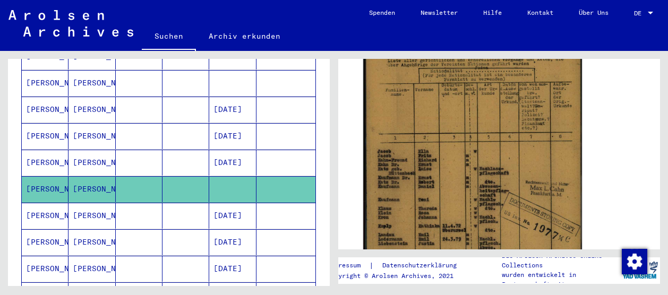
scroll to position [416, 0]
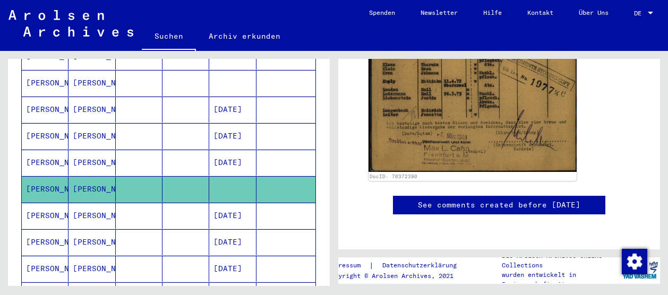
click at [196, 203] on mat-cell at bounding box center [185, 216] width 47 height 26
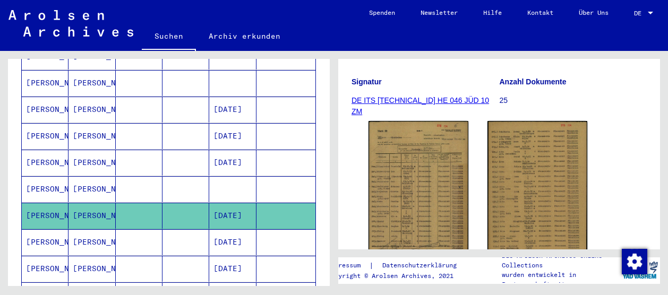
scroll to position [180, 0]
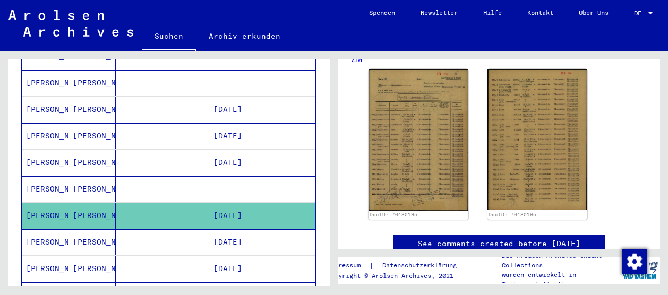
click at [445, 182] on img at bounding box center [419, 140] width 100 height 142
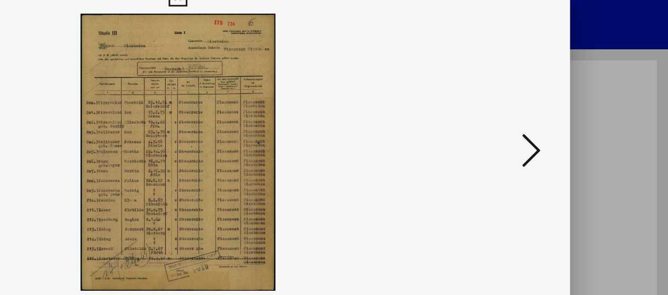
click at [597, 111] on div at bounding box center [334, 121] width 534 height 189
click at [573, 122] on icon at bounding box center [574, 119] width 13 height 25
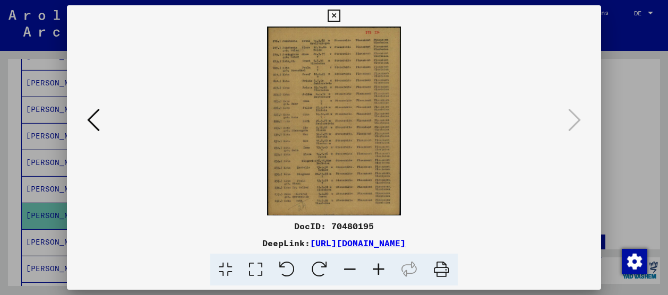
click at [96, 119] on icon at bounding box center [93, 119] width 13 height 25
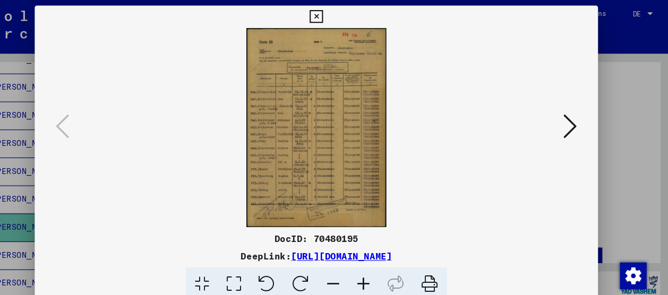
click at [331, 18] on icon at bounding box center [334, 16] width 12 height 13
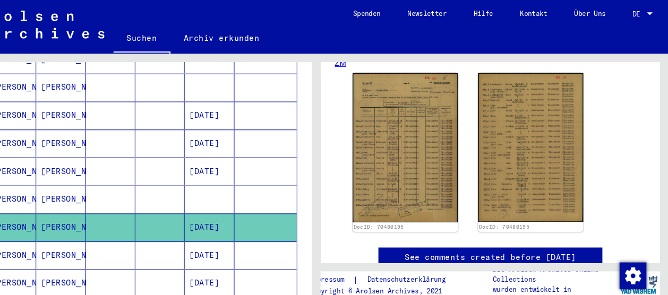
scroll to position [632, 0]
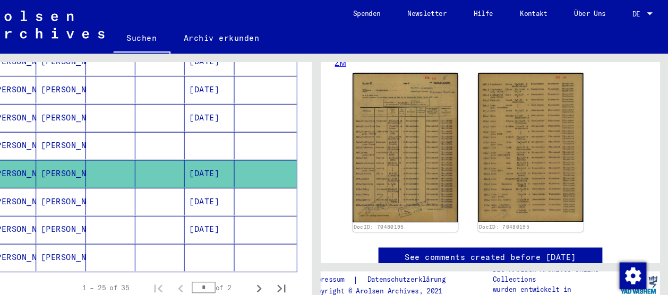
click at [225, 178] on mat-cell "[DATE]" at bounding box center [232, 191] width 47 height 26
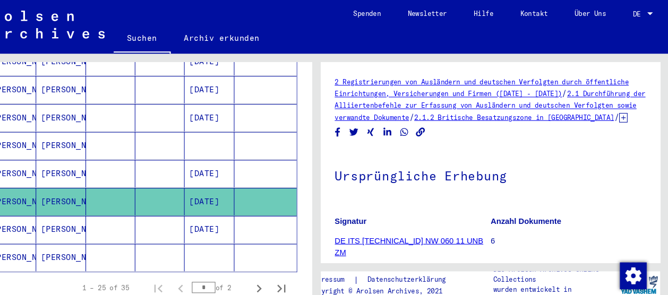
scroll to position [189, 0]
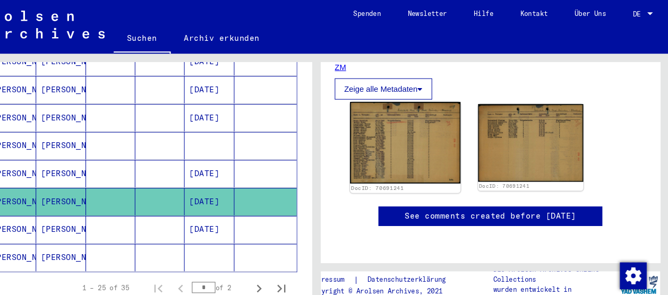
click at [420, 165] on img at bounding box center [418, 135] width 105 height 77
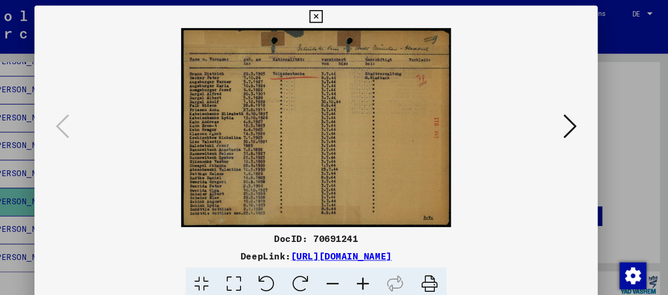
scroll to position [0, 0]
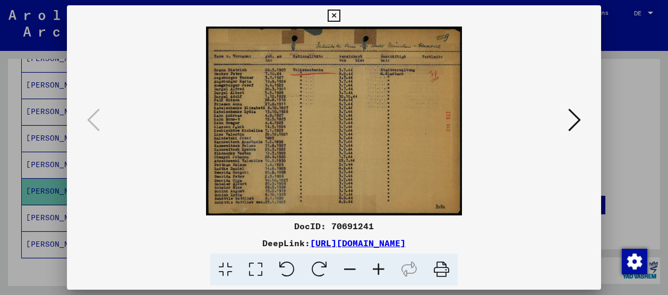
click at [623, 115] on div at bounding box center [334, 147] width 668 height 295
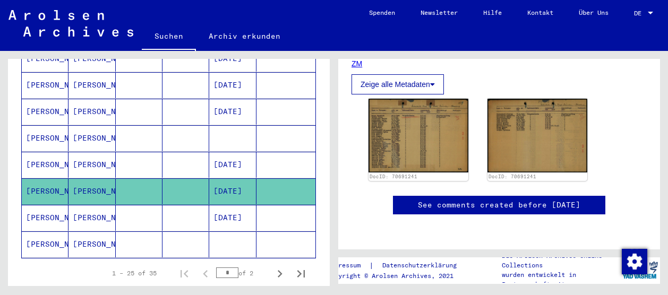
click at [165, 205] on mat-cell at bounding box center [185, 218] width 47 height 26
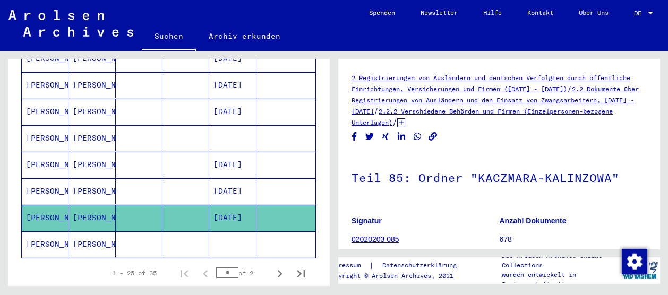
scroll to position [88, 0]
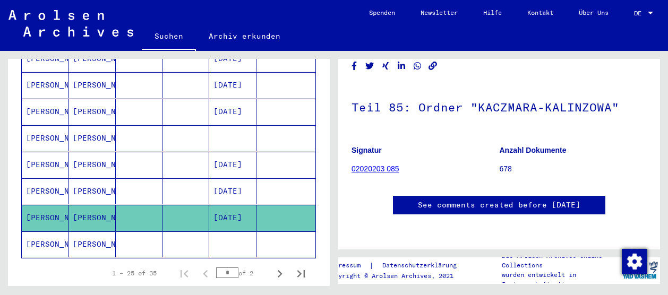
click at [147, 232] on mat-cell at bounding box center [139, 245] width 47 height 26
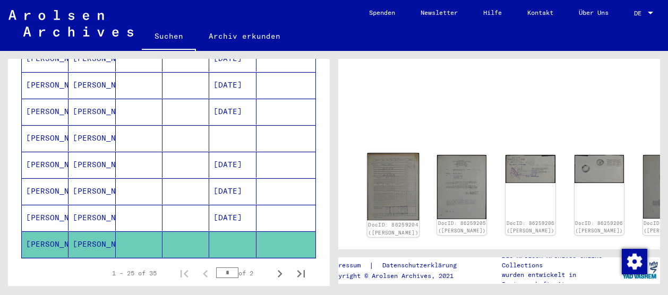
click at [386, 170] on img at bounding box center [393, 186] width 52 height 67
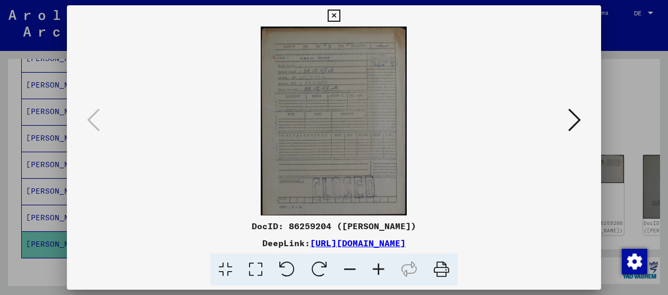
click at [577, 122] on icon at bounding box center [574, 119] width 13 height 25
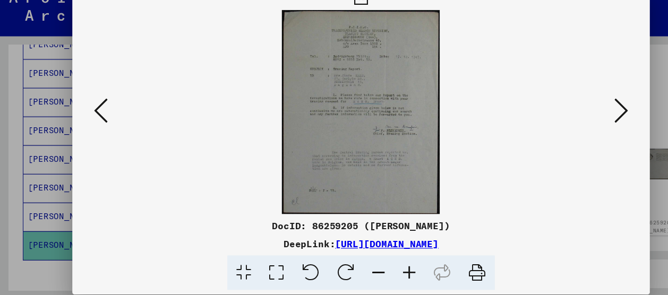
click at [573, 114] on icon at bounding box center [574, 119] width 13 height 25
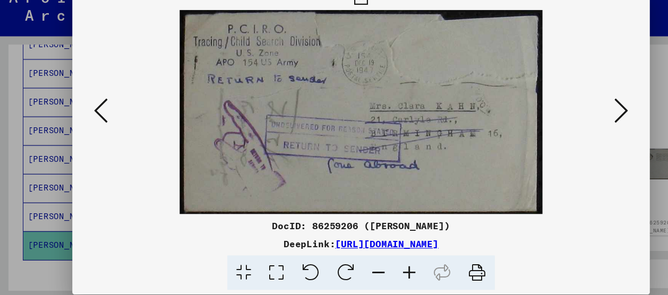
click at [573, 114] on icon at bounding box center [574, 119] width 13 height 25
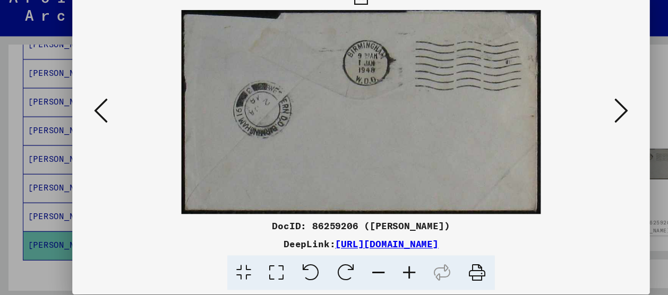
click at [573, 114] on icon at bounding box center [574, 119] width 13 height 25
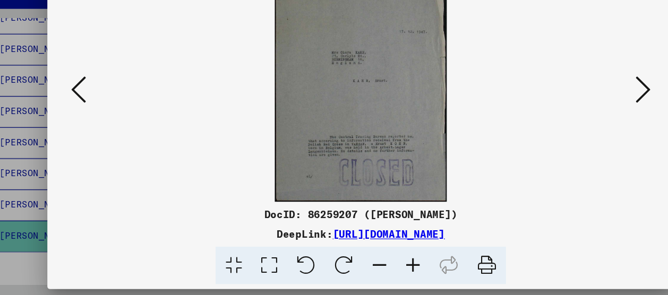
scroll to position [0, 0]
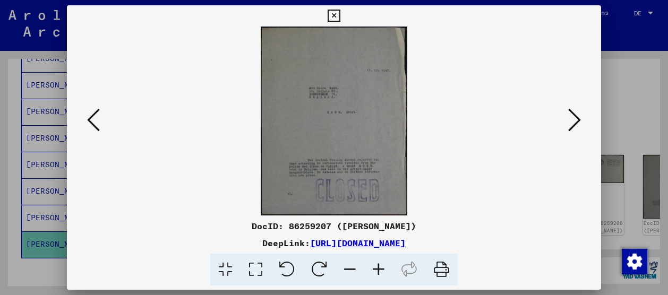
click at [569, 124] on icon at bounding box center [574, 119] width 13 height 25
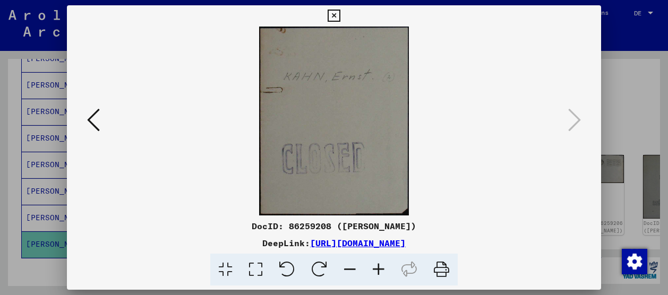
click at [620, 106] on div at bounding box center [334, 147] width 668 height 295
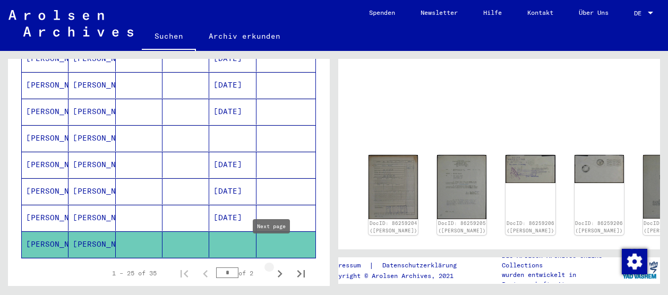
click at [275, 267] on icon "Next page" at bounding box center [279, 274] width 15 height 15
type input "*"
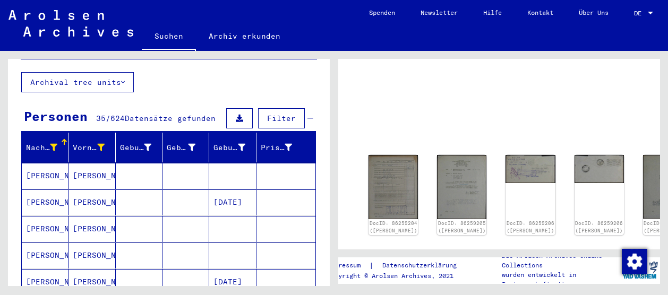
scroll to position [62, 0]
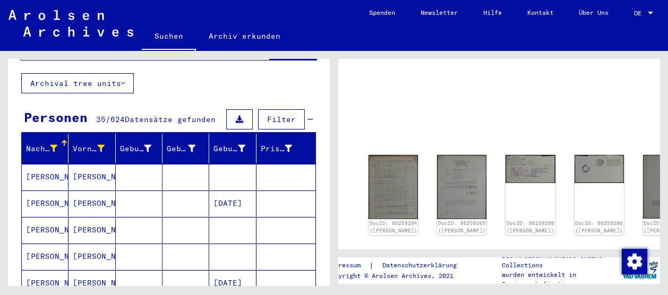
click at [220, 164] on mat-cell at bounding box center [232, 177] width 47 height 26
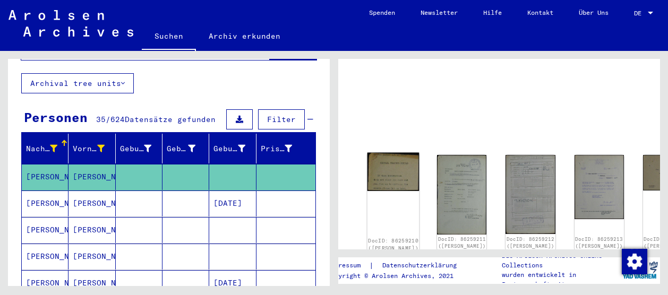
click at [382, 176] on div "DocID: 86259210 ([PERSON_NAME])" at bounding box center [393, 203] width 52 height 100
click at [380, 164] on img at bounding box center [393, 172] width 52 height 38
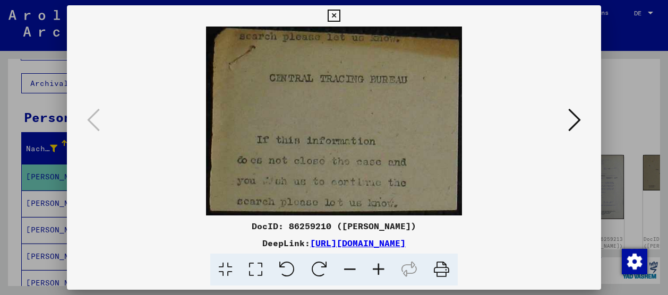
click at [576, 121] on icon at bounding box center [574, 119] width 13 height 25
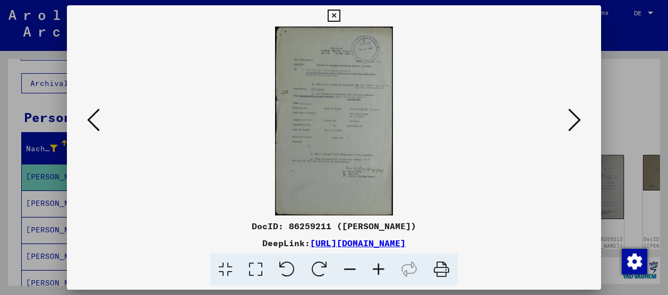
click at [563, 120] on img at bounding box center [334, 121] width 462 height 189
click at [575, 122] on icon at bounding box center [574, 119] width 13 height 25
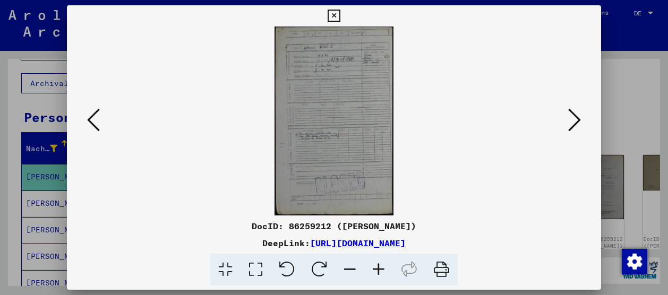
click at [571, 117] on icon at bounding box center [574, 119] width 13 height 25
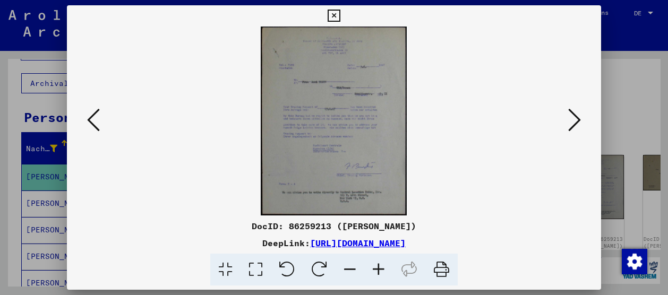
click at [577, 117] on icon at bounding box center [574, 119] width 13 height 25
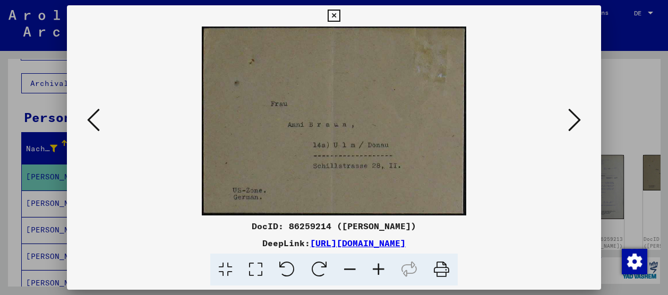
click at [577, 117] on icon at bounding box center [574, 119] width 13 height 25
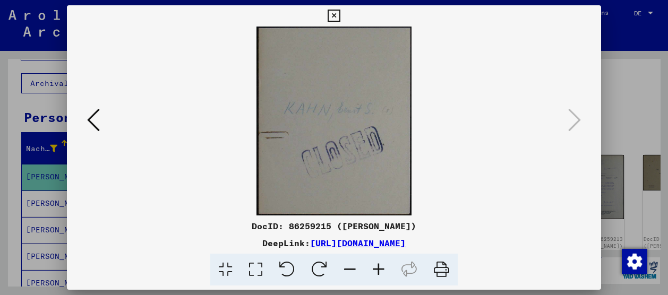
click at [598, 105] on div at bounding box center [334, 121] width 534 height 189
click at [613, 106] on div at bounding box center [334, 147] width 668 height 295
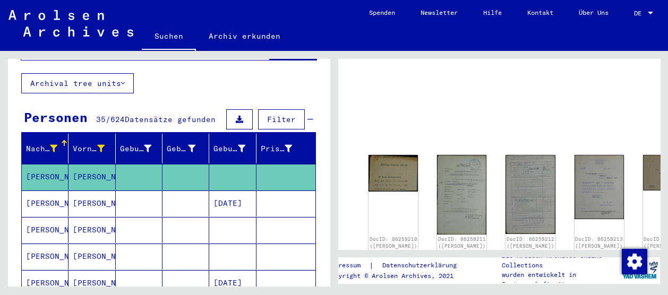
click at [158, 191] on mat-cell at bounding box center [139, 204] width 47 height 26
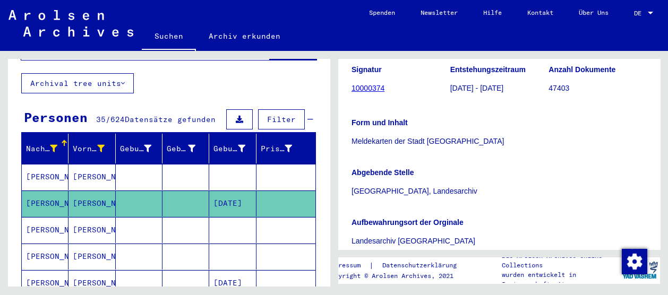
scroll to position [229, 0]
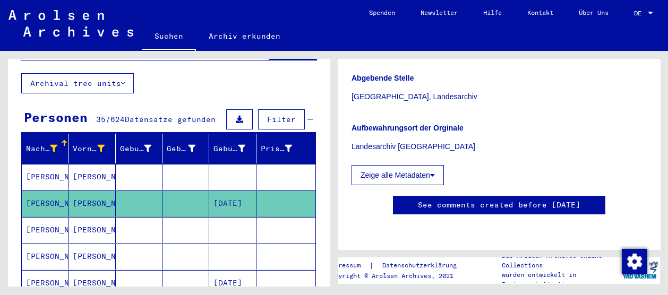
click at [232, 221] on mat-cell at bounding box center [232, 230] width 47 height 26
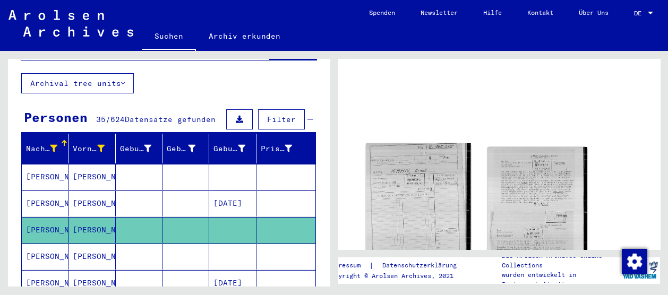
scroll to position [129, 0]
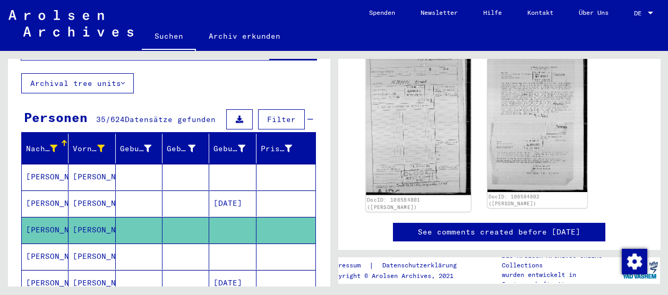
click at [447, 150] on img at bounding box center [418, 125] width 105 height 141
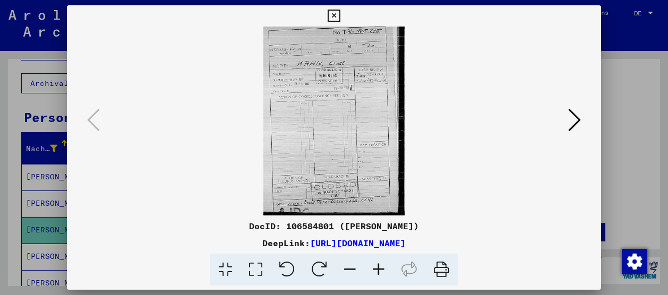
click at [580, 114] on icon at bounding box center [574, 119] width 13 height 25
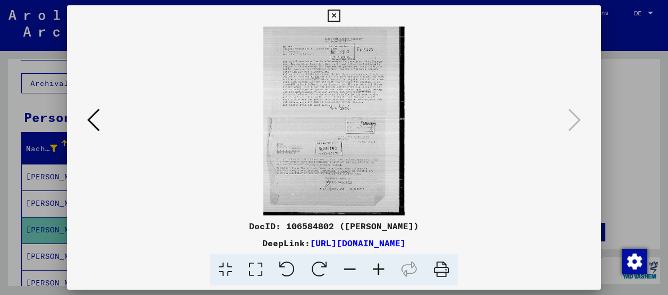
click at [99, 121] on icon at bounding box center [93, 119] width 13 height 25
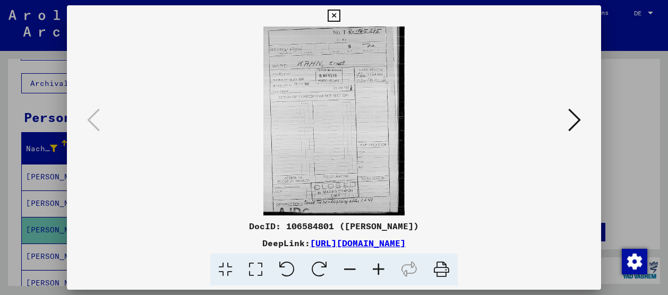
click at [635, 105] on div at bounding box center [334, 147] width 668 height 295
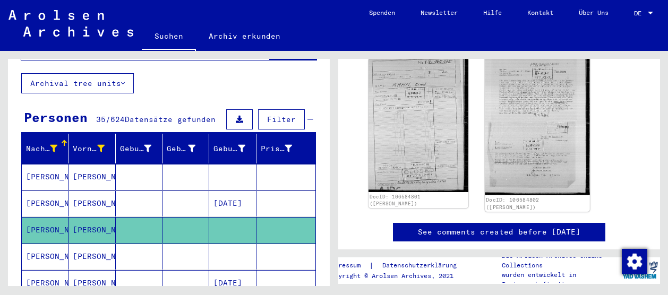
click at [508, 117] on img at bounding box center [537, 125] width 105 height 141
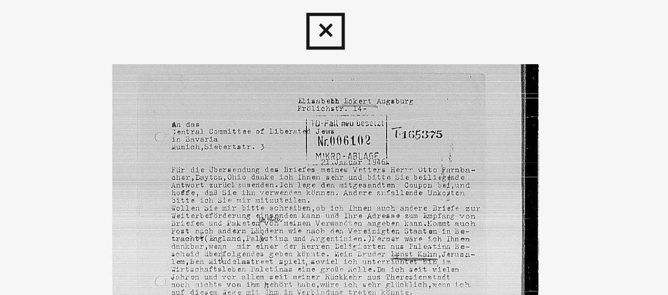
click at [333, 14] on icon at bounding box center [334, 16] width 12 height 13
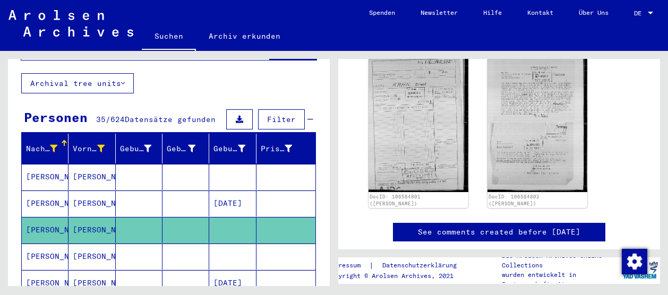
scroll to position [101, 0]
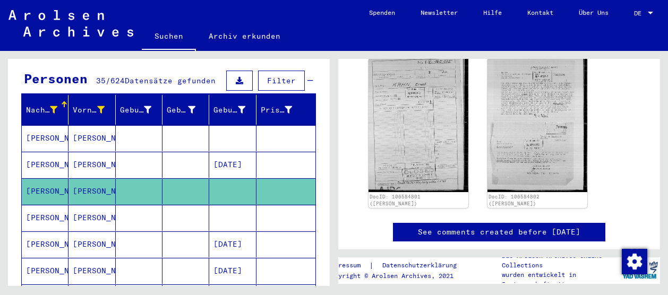
click at [192, 205] on mat-cell at bounding box center [185, 218] width 47 height 26
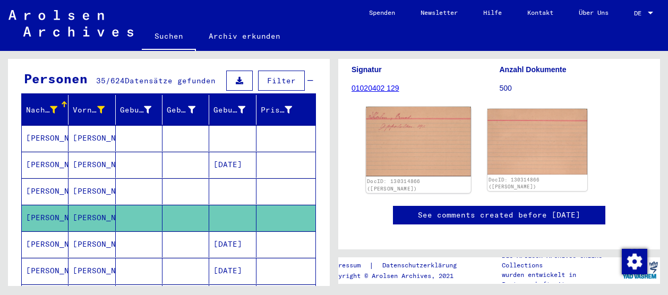
scroll to position [118, 0]
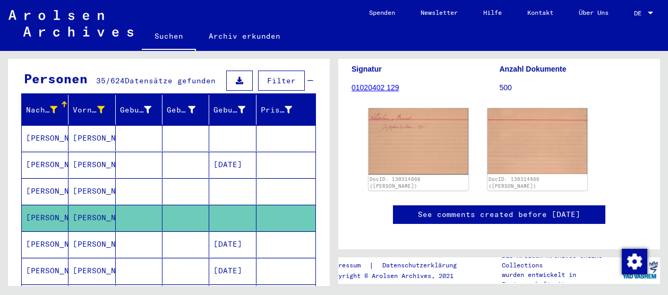
click at [222, 232] on mat-cell "[DATE]" at bounding box center [232, 245] width 47 height 26
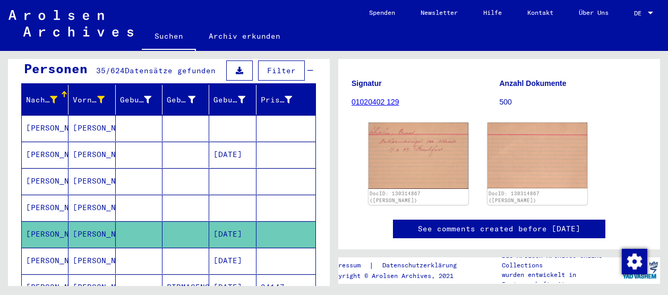
scroll to position [137, 0]
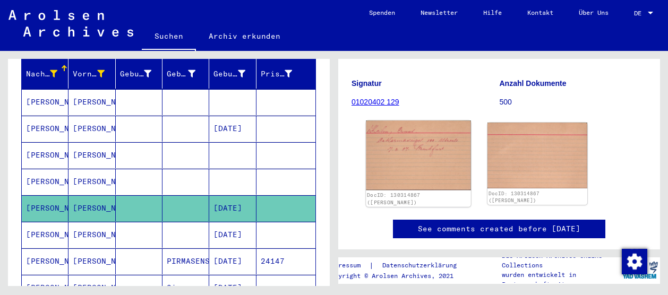
click at [391, 159] on img at bounding box center [418, 156] width 105 height 70
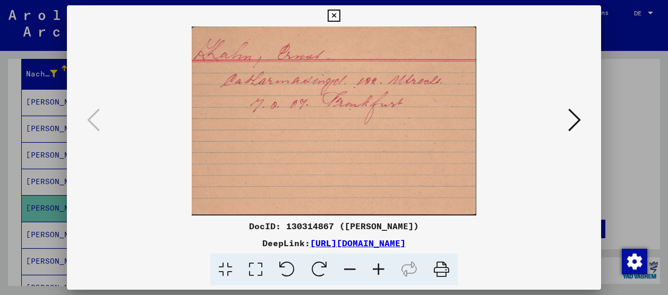
click at [610, 70] on div at bounding box center [334, 147] width 668 height 295
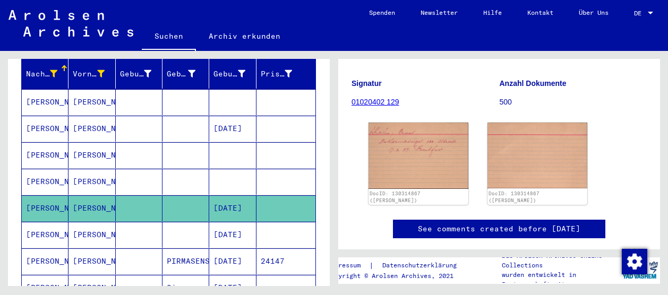
click at [174, 222] on mat-cell at bounding box center [185, 235] width 47 height 26
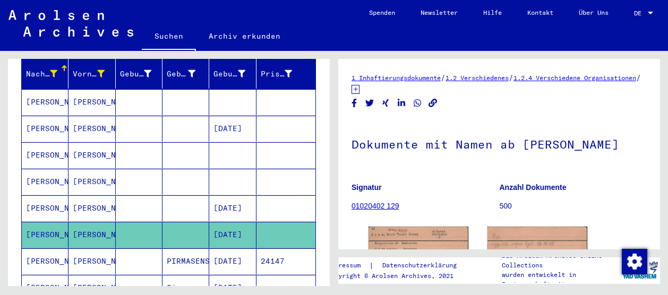
scroll to position [138, 0]
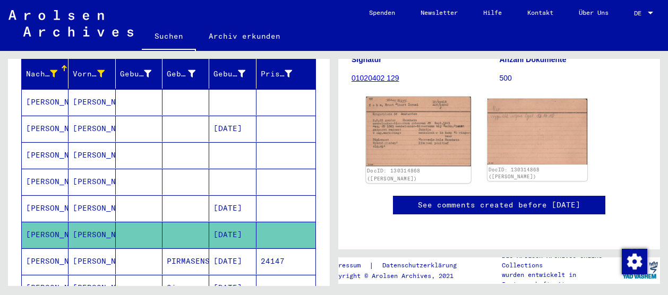
click at [414, 128] on img at bounding box center [418, 132] width 105 height 70
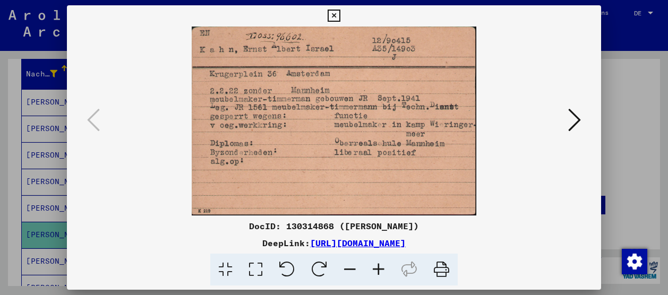
click at [619, 89] on div at bounding box center [334, 147] width 668 height 295
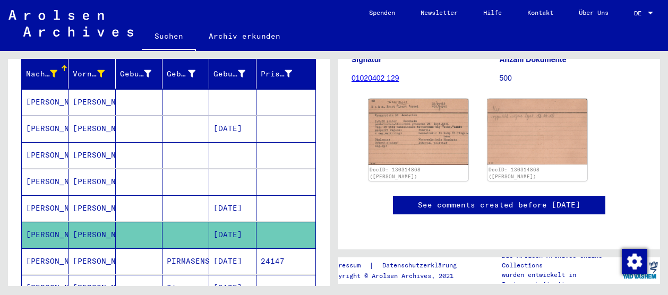
click at [216, 249] on mat-cell "[DATE]" at bounding box center [232, 262] width 47 height 26
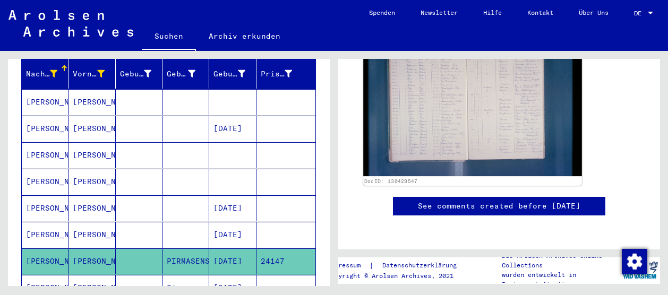
click at [439, 111] on img at bounding box center [472, 103] width 219 height 145
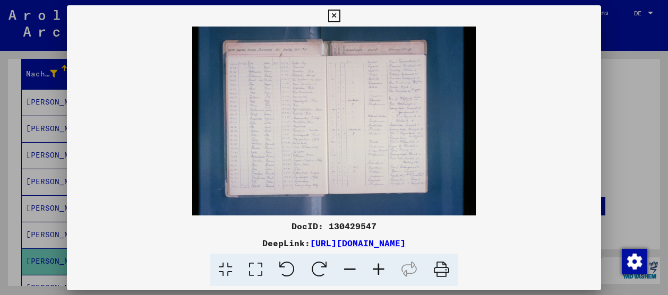
scroll to position [318, 0]
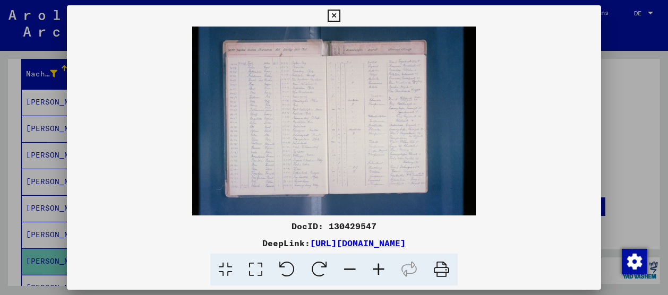
click at [329, 18] on icon at bounding box center [334, 16] width 12 height 13
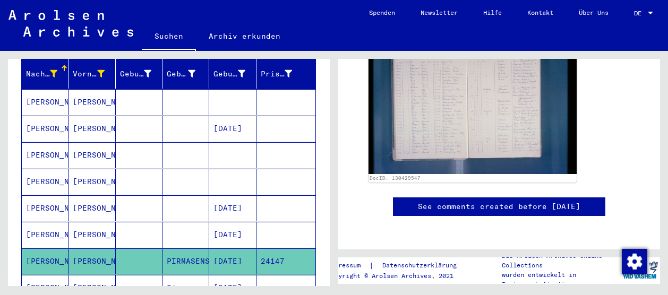
scroll to position [249, 0]
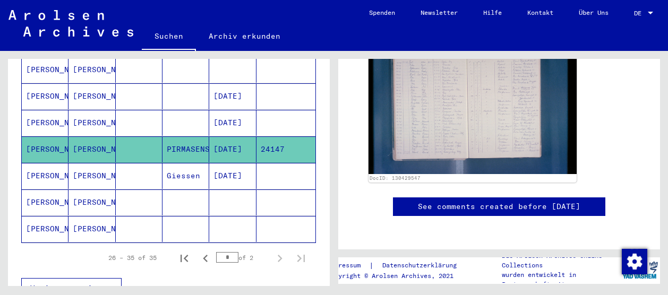
click at [230, 163] on mat-cell "[DATE]" at bounding box center [232, 176] width 47 height 26
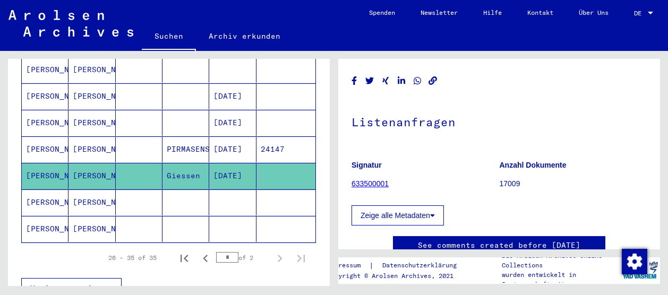
scroll to position [57, 0]
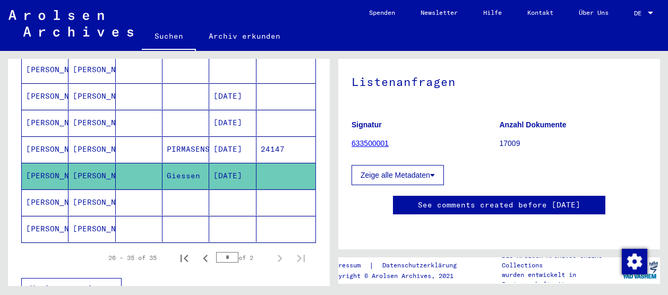
click at [256, 190] on mat-cell at bounding box center [285, 203] width 59 height 26
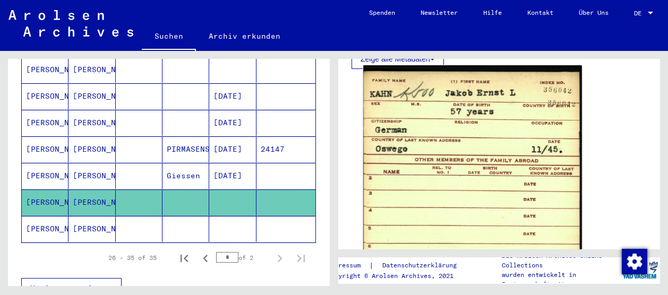
scroll to position [623, 0]
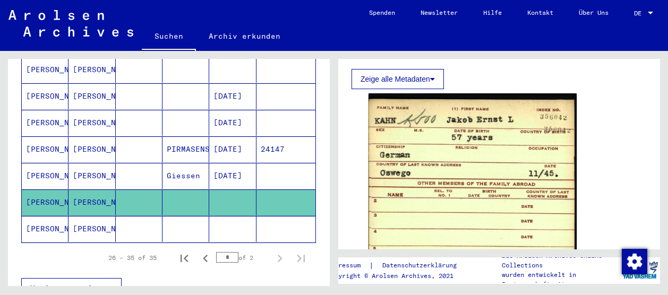
click at [135, 216] on mat-cell at bounding box center [139, 229] width 47 height 26
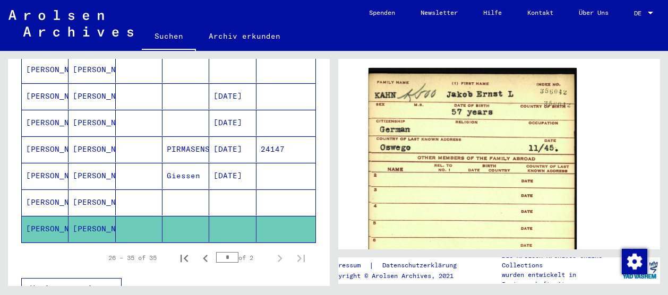
scroll to position [106, 0]
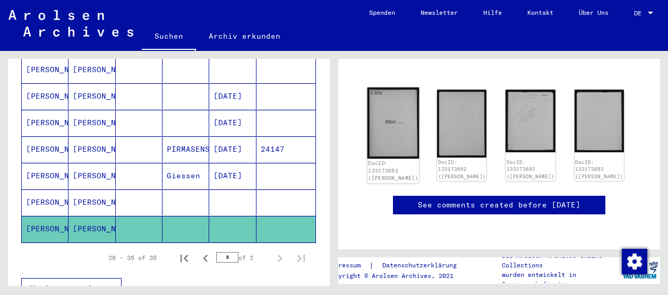
click at [393, 127] on img at bounding box center [393, 123] width 52 height 71
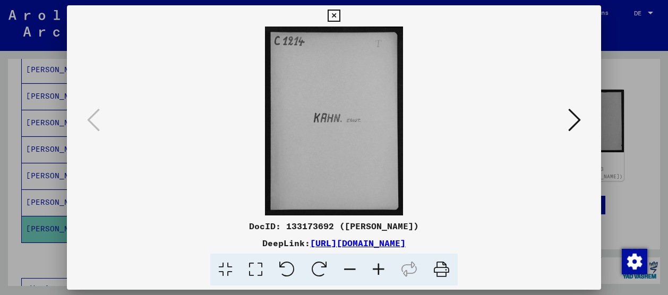
click at [573, 123] on icon at bounding box center [574, 119] width 13 height 25
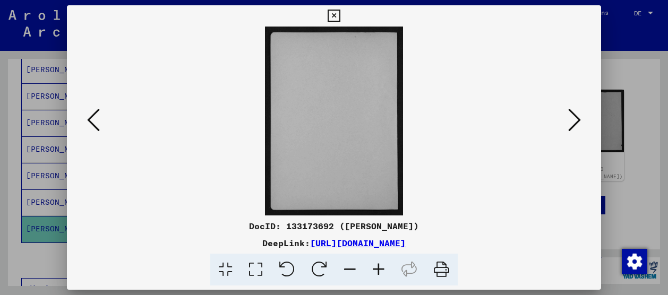
click at [573, 123] on icon at bounding box center [574, 119] width 13 height 25
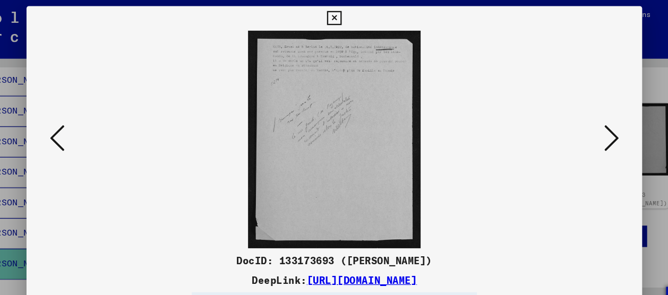
click at [336, 14] on icon at bounding box center [334, 16] width 12 height 13
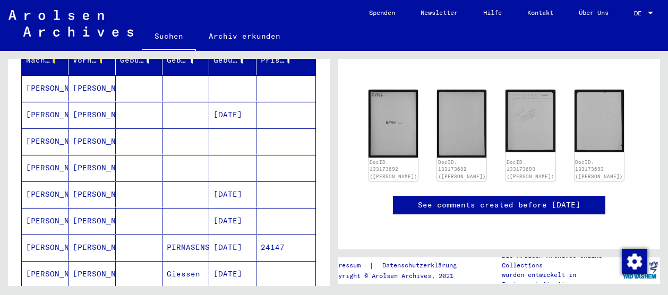
scroll to position [52, 0]
